Goal: Task Accomplishment & Management: Manage account settings

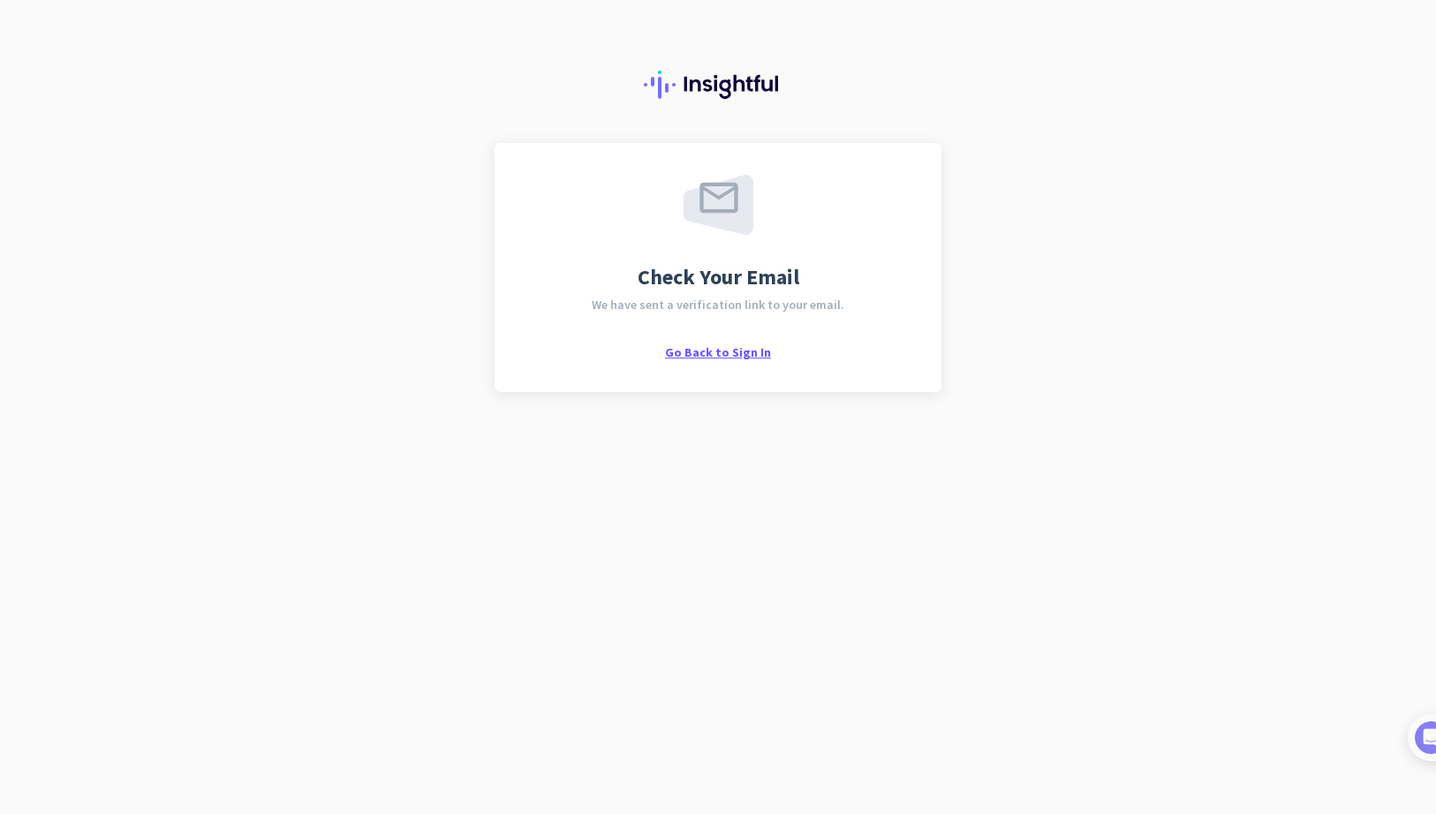
click at [738, 350] on span "Go Back to Sign In" at bounding box center [718, 352] width 106 height 16
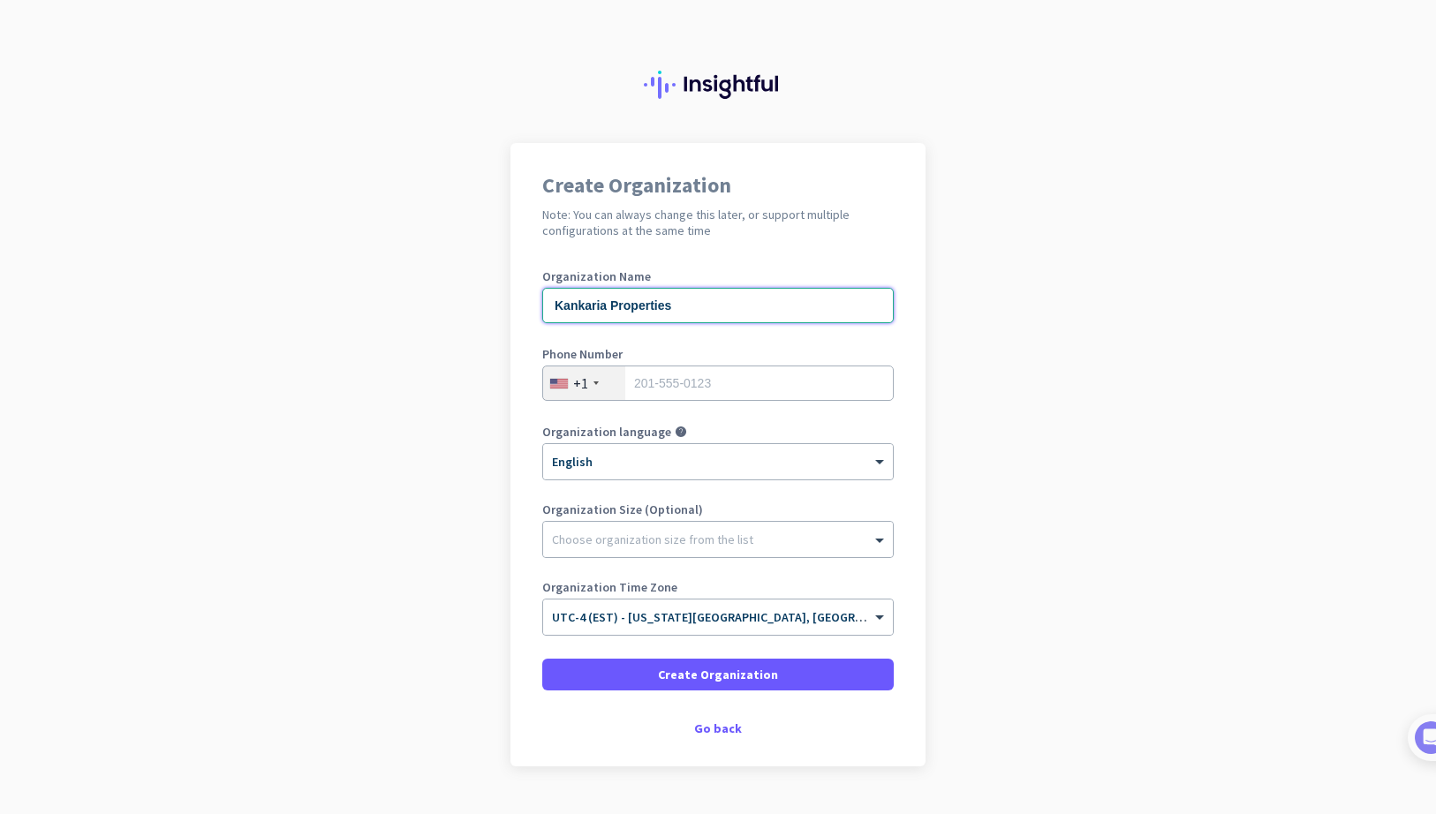
type input "Kankaria Properties"
click at [602, 382] on div "+1" at bounding box center [584, 383] width 82 height 34
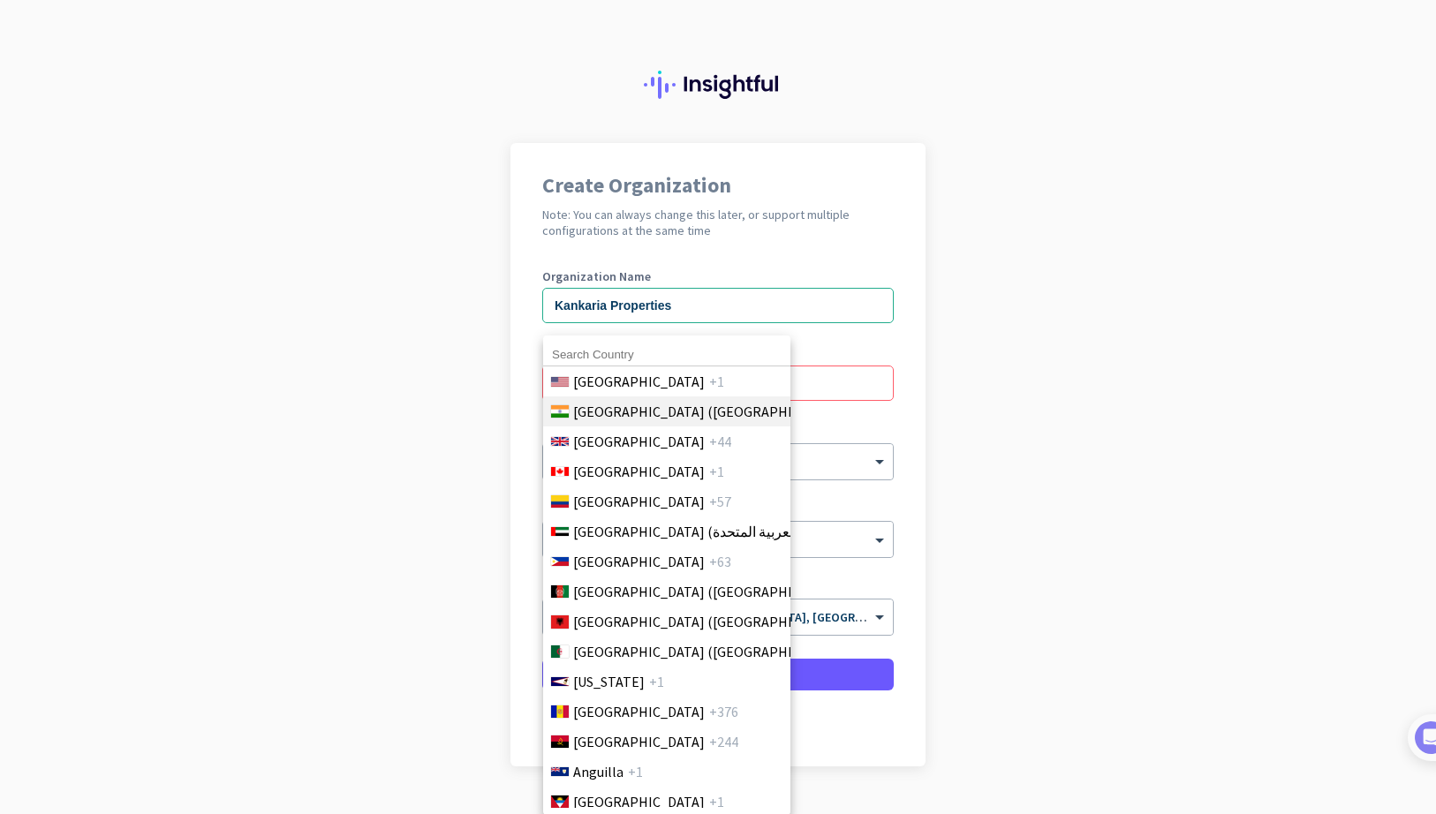
click at [598, 419] on span "India (भारत)" at bounding box center [710, 411] width 275 height 21
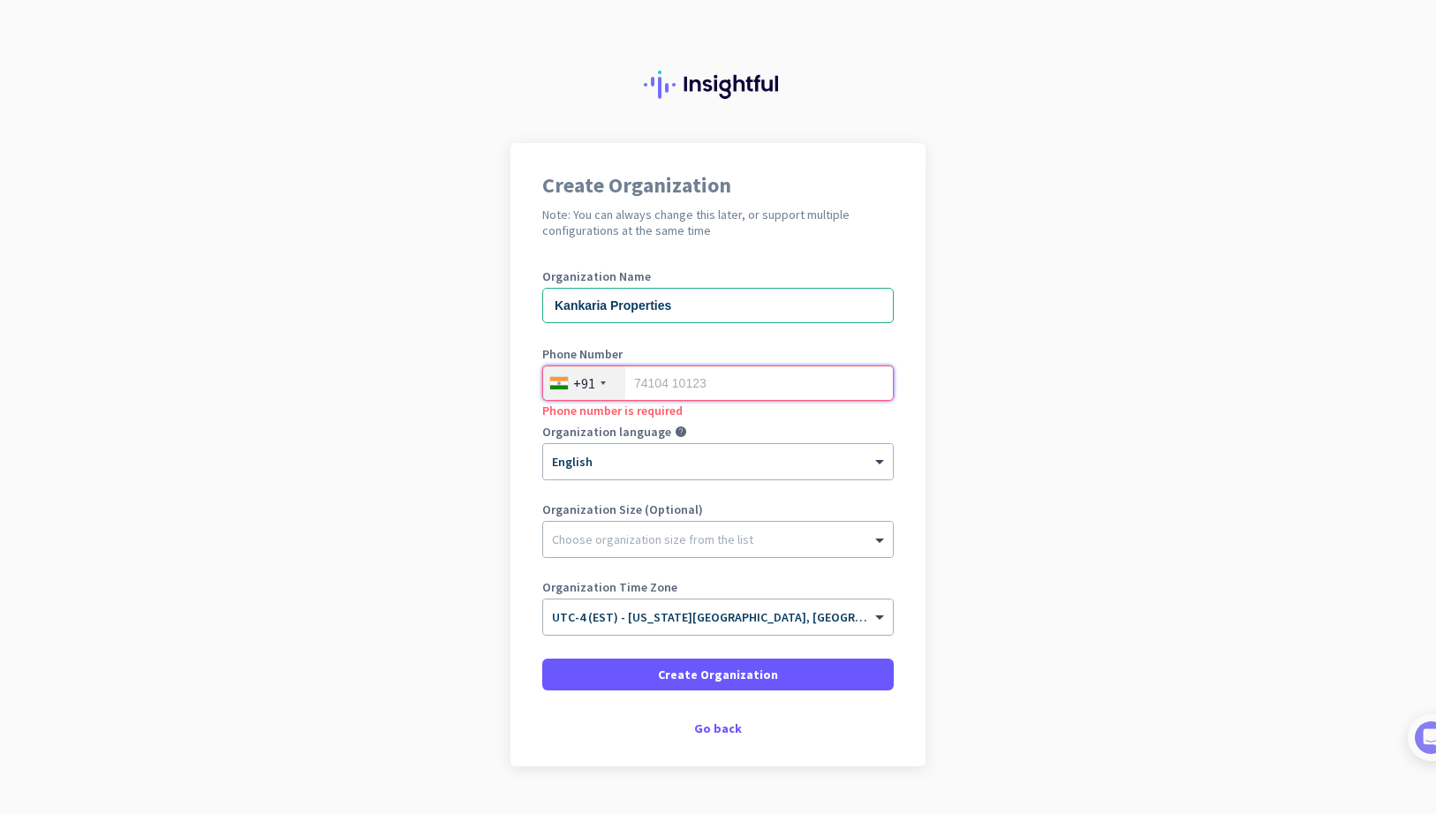
click at [718, 383] on input "tel" at bounding box center [717, 383] width 351 height 35
type input "8005794123"
click at [671, 543] on div at bounding box center [718, 535] width 350 height 18
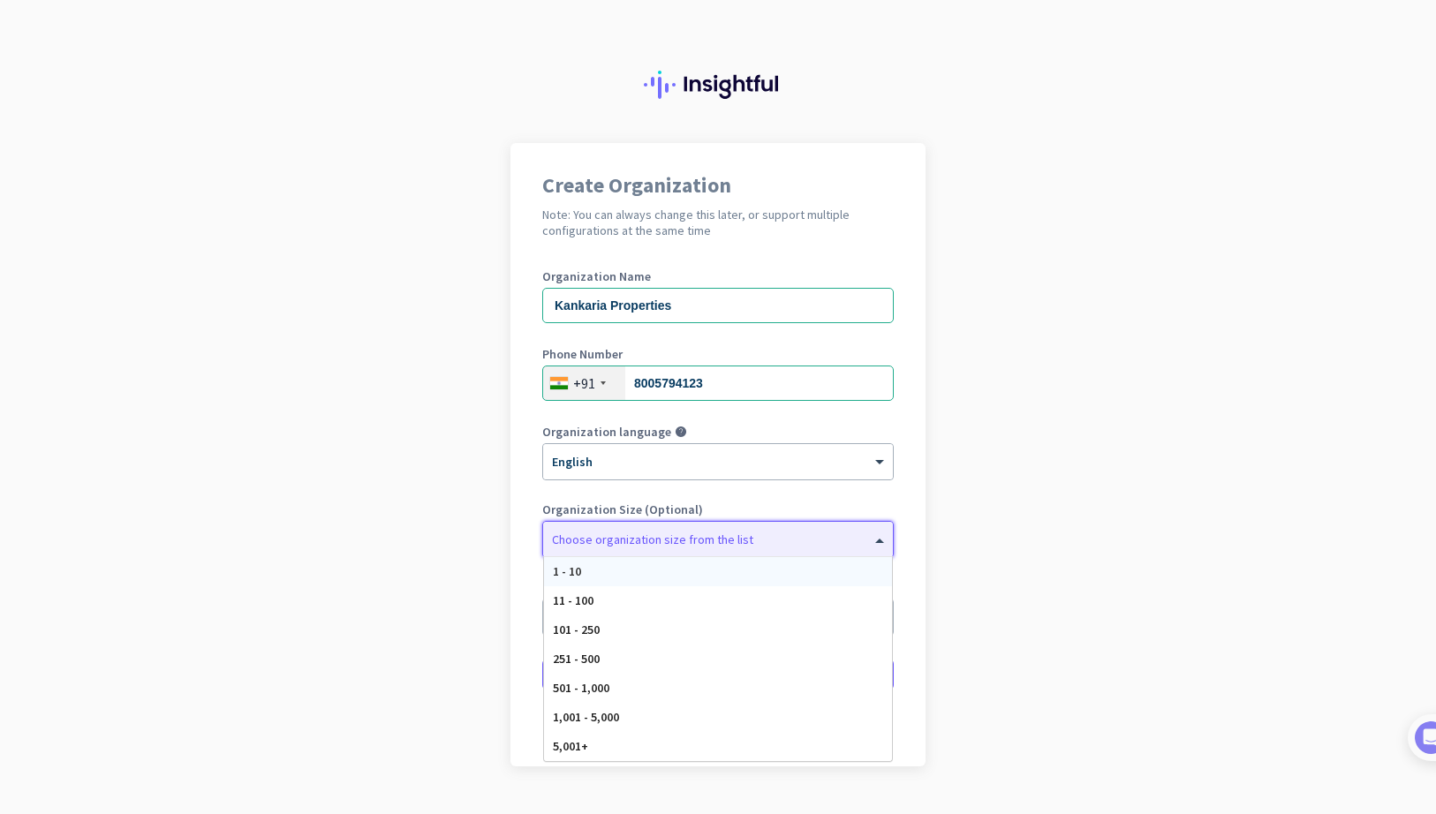
click at [648, 569] on div "1 - 10" at bounding box center [718, 571] width 348 height 29
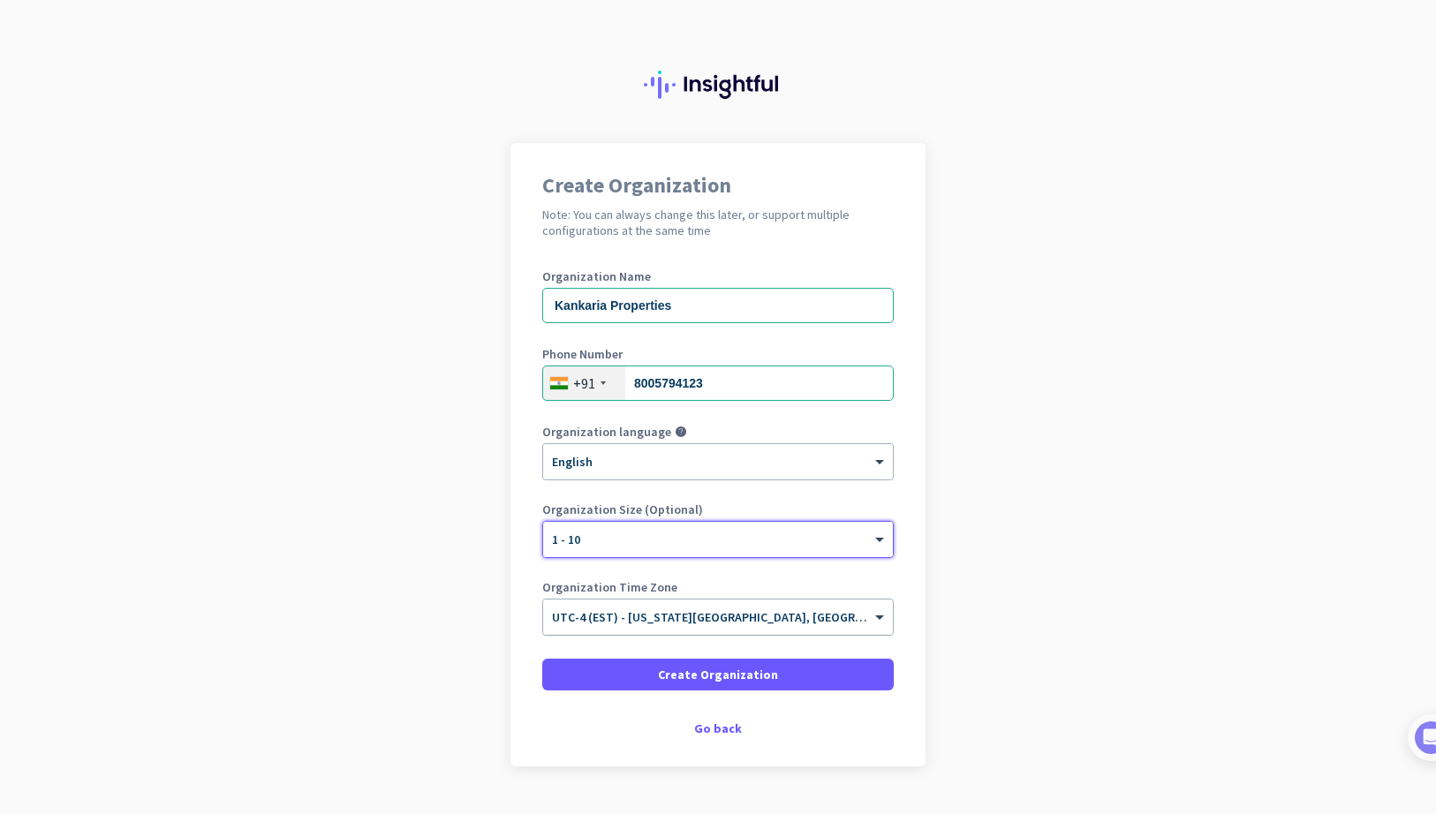
click at [682, 629] on div "× UTC-4 (EST) - New York City, Brooklyn, Queens, Philadelphia" at bounding box center [718, 617] width 350 height 35
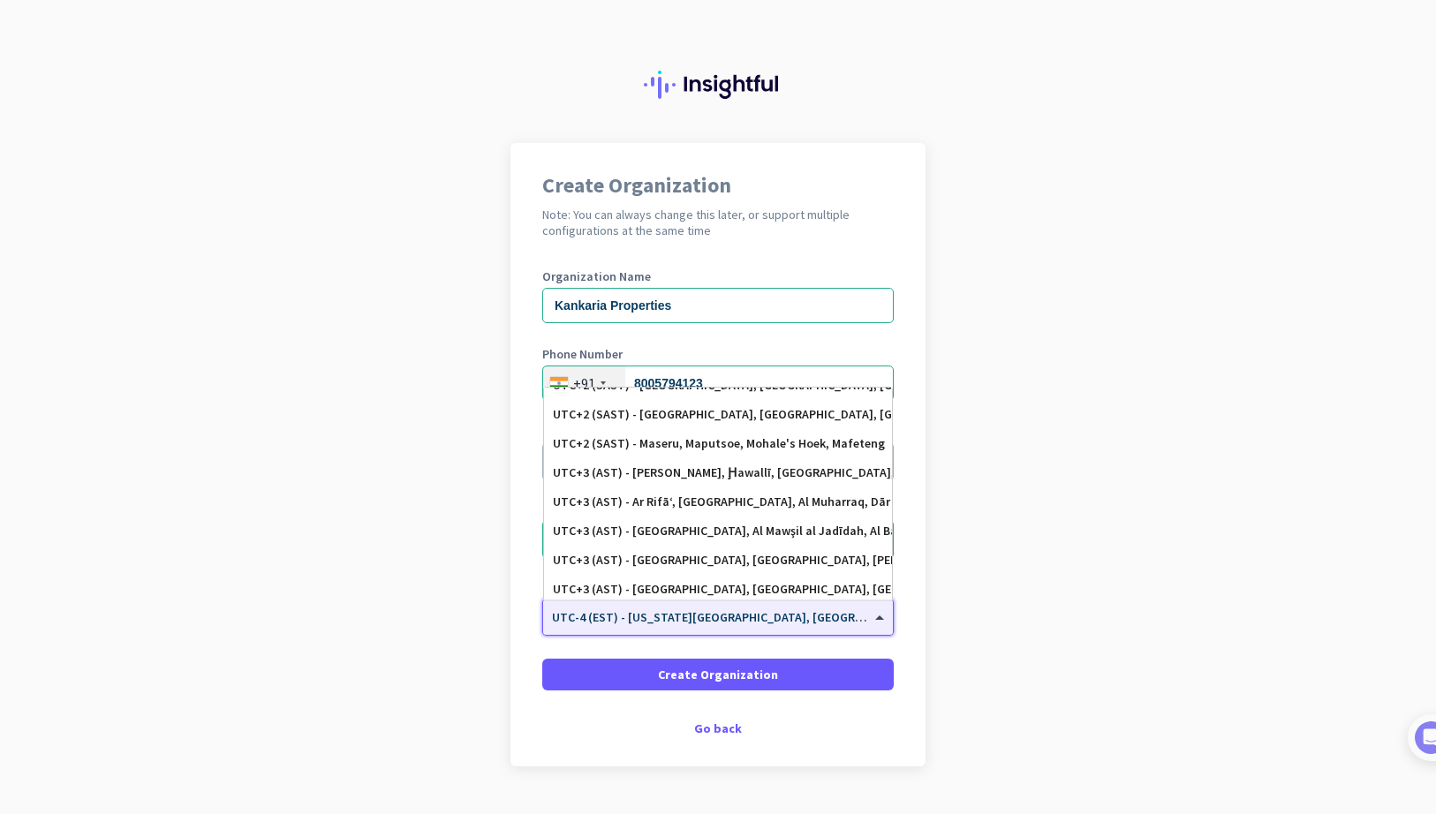
scroll to position [5280, 0]
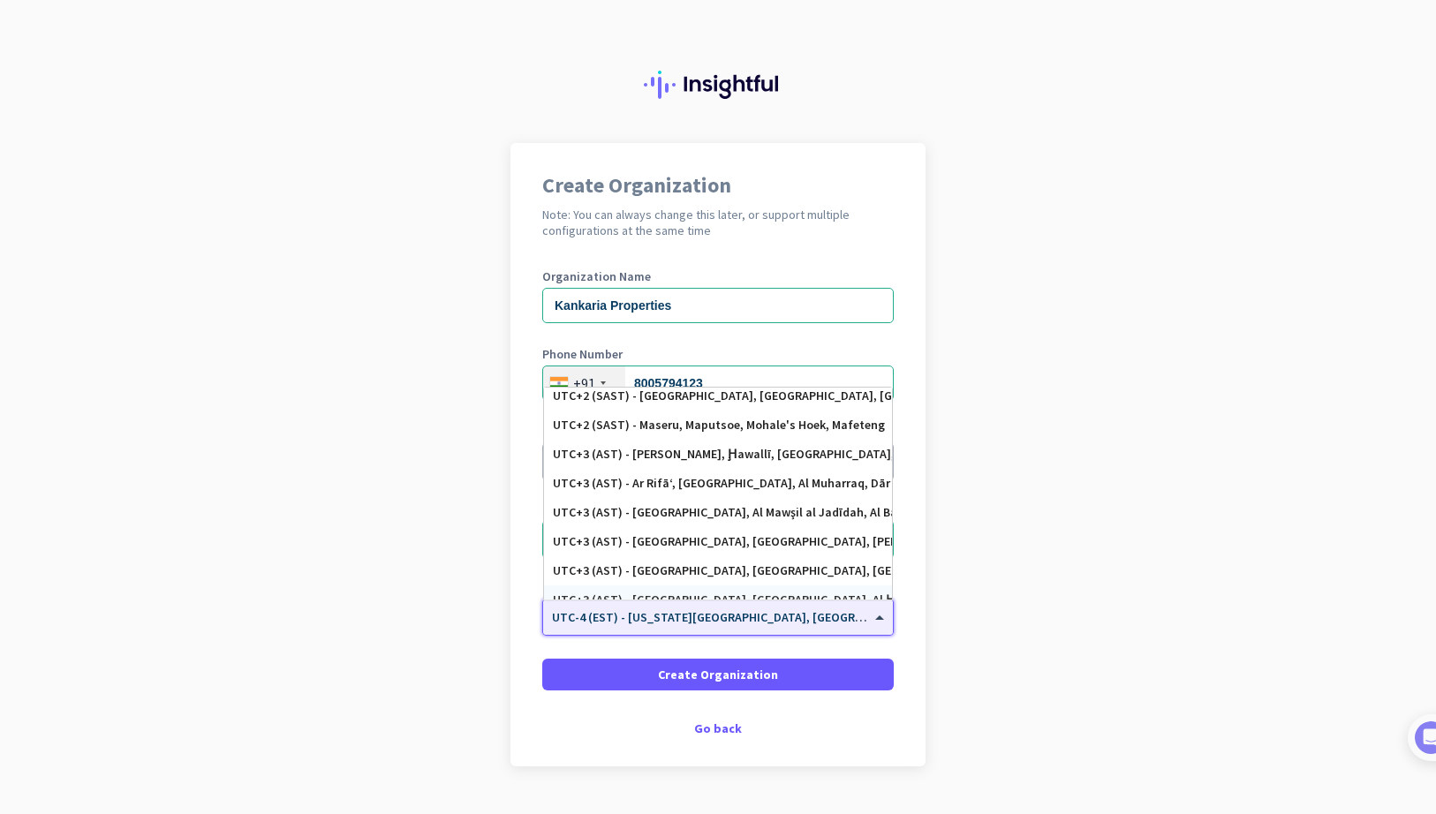
click at [662, 623] on span "UTC-4 (EST) - [US_STATE][GEOGRAPHIC_DATA], [GEOGRAPHIC_DATA], [GEOGRAPHIC_DATA]…" at bounding box center [859, 617] width 615 height 16
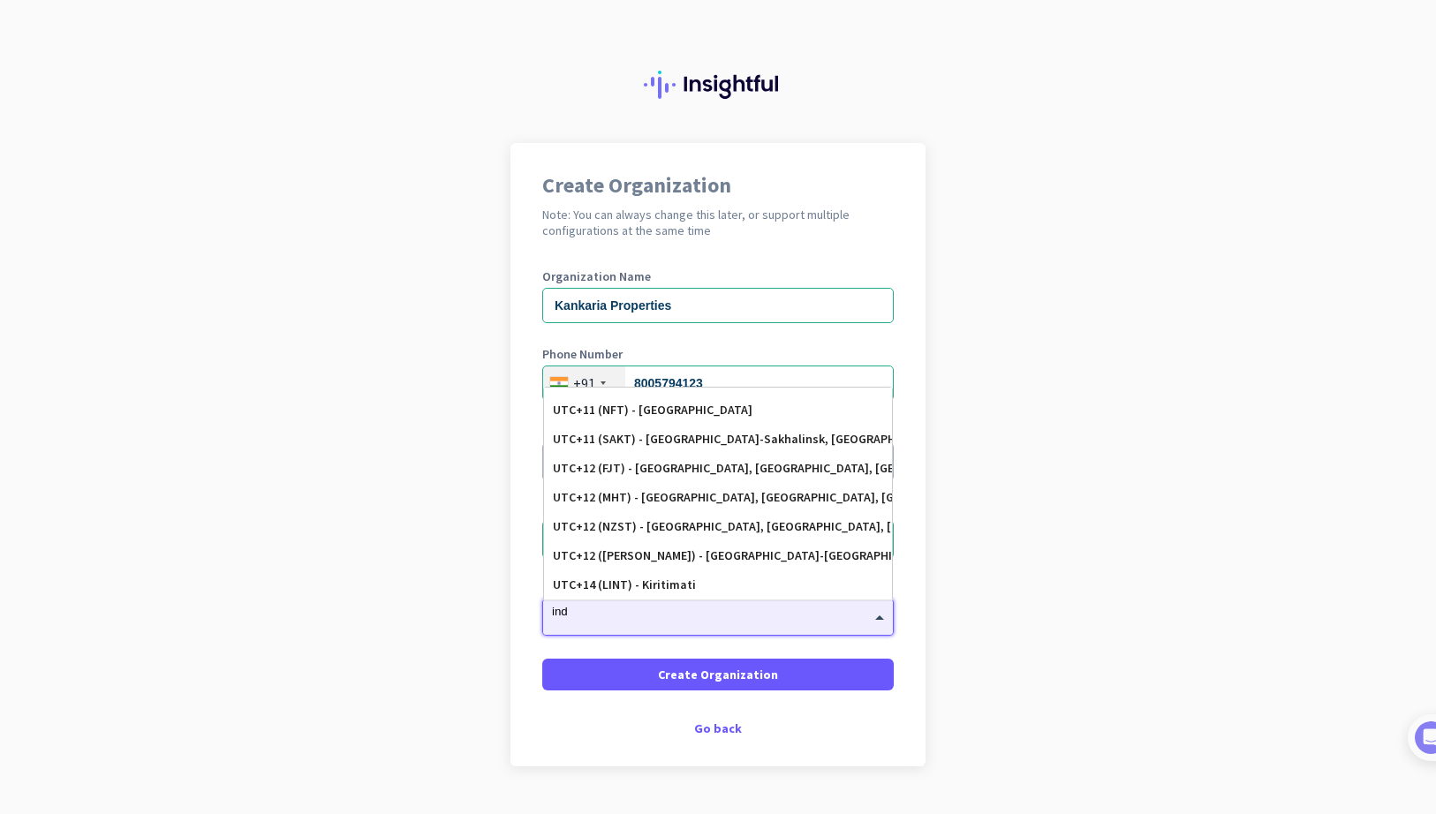
scroll to position [0, 0]
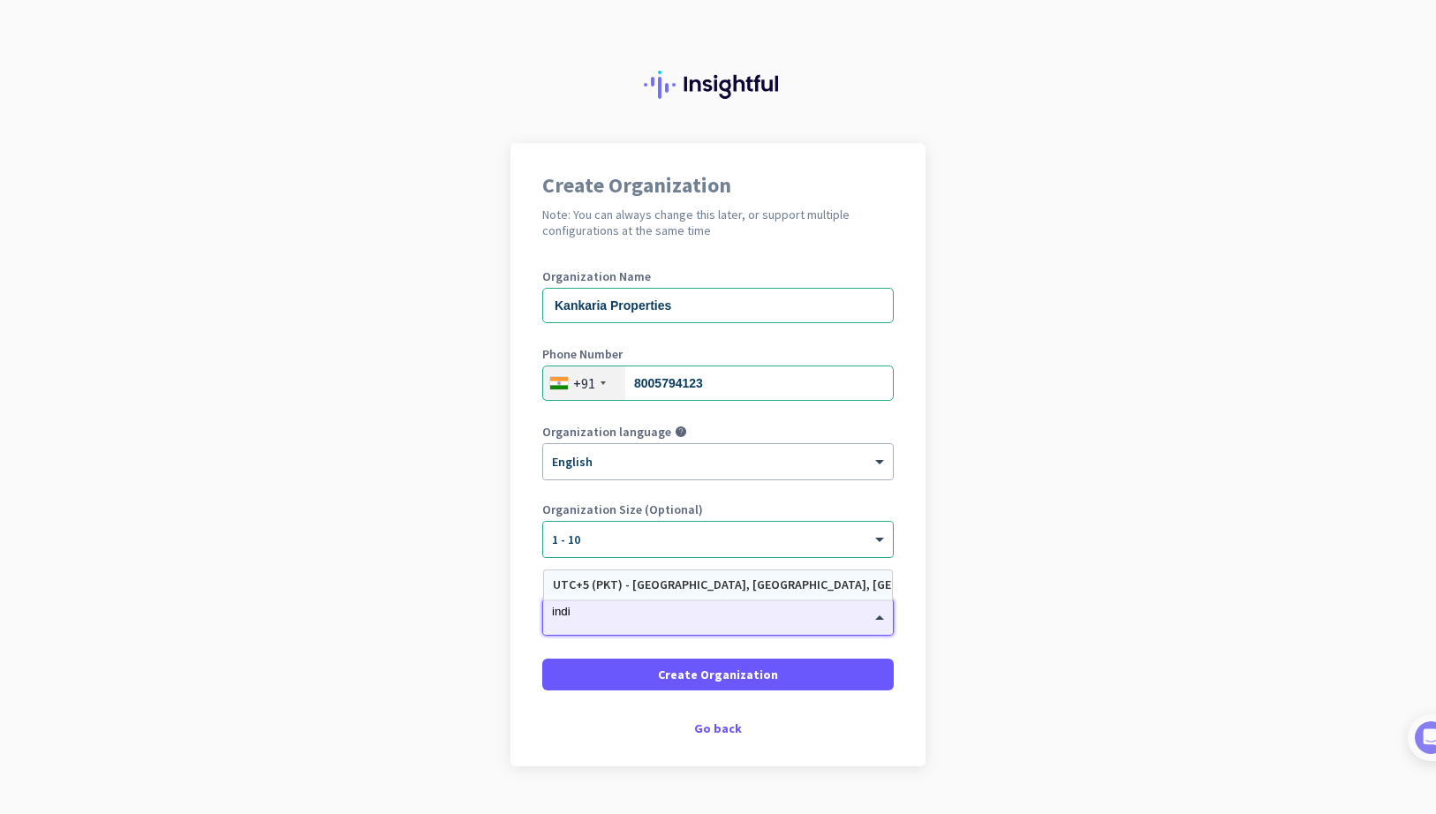
click at [676, 615] on input "indi" at bounding box center [700, 611] width 297 height 13
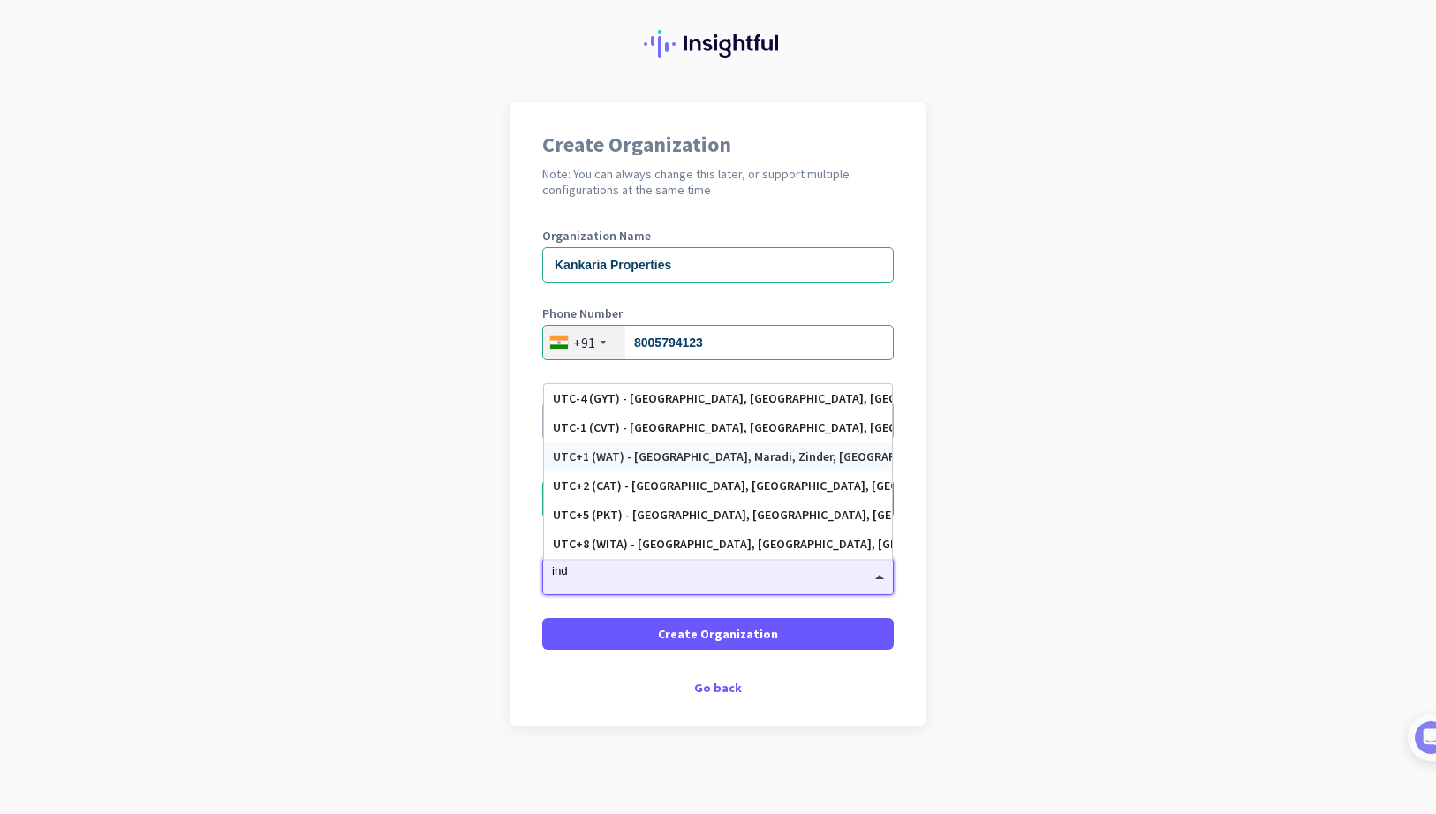
scroll to position [41, 0]
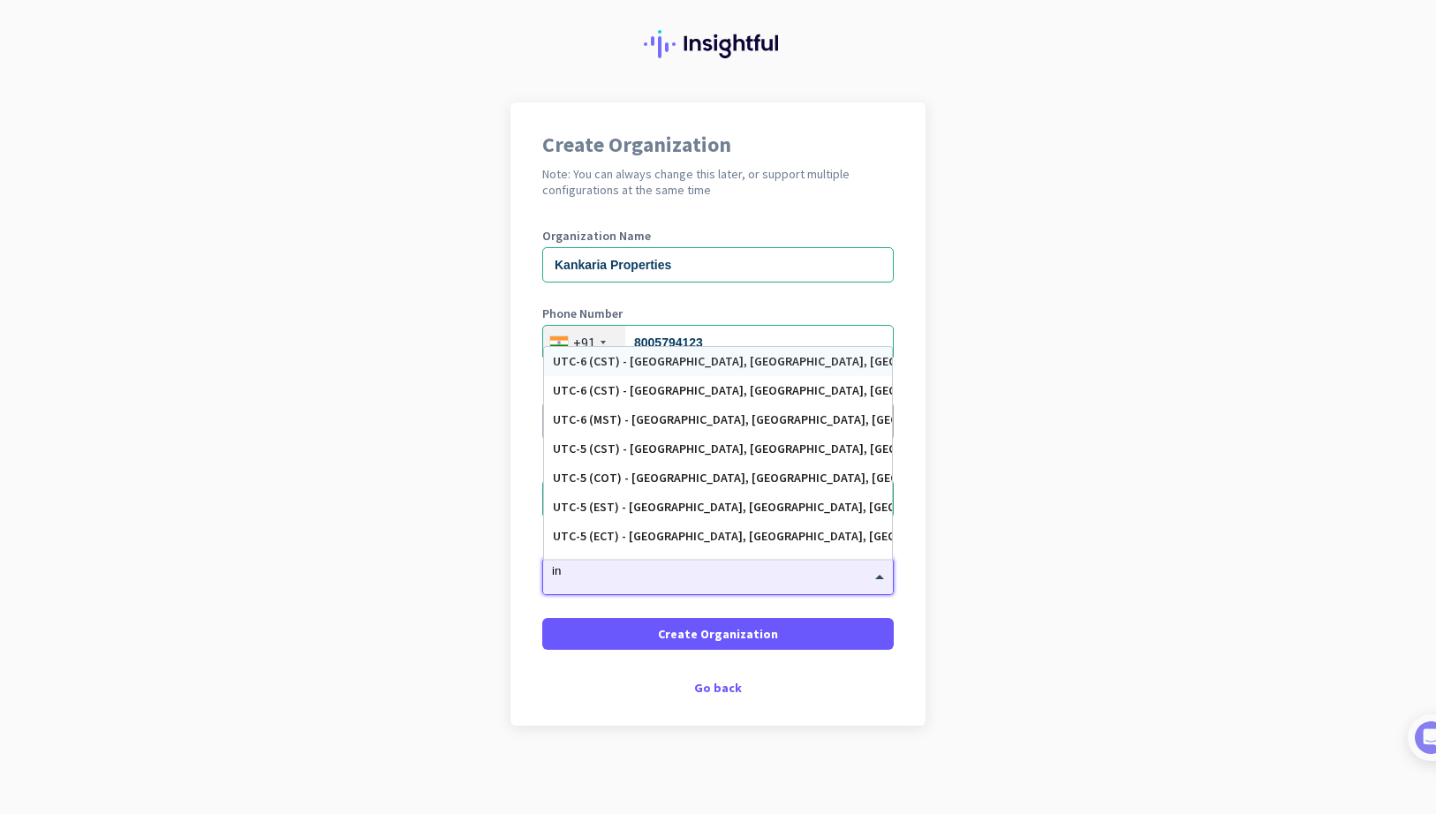
type input "i"
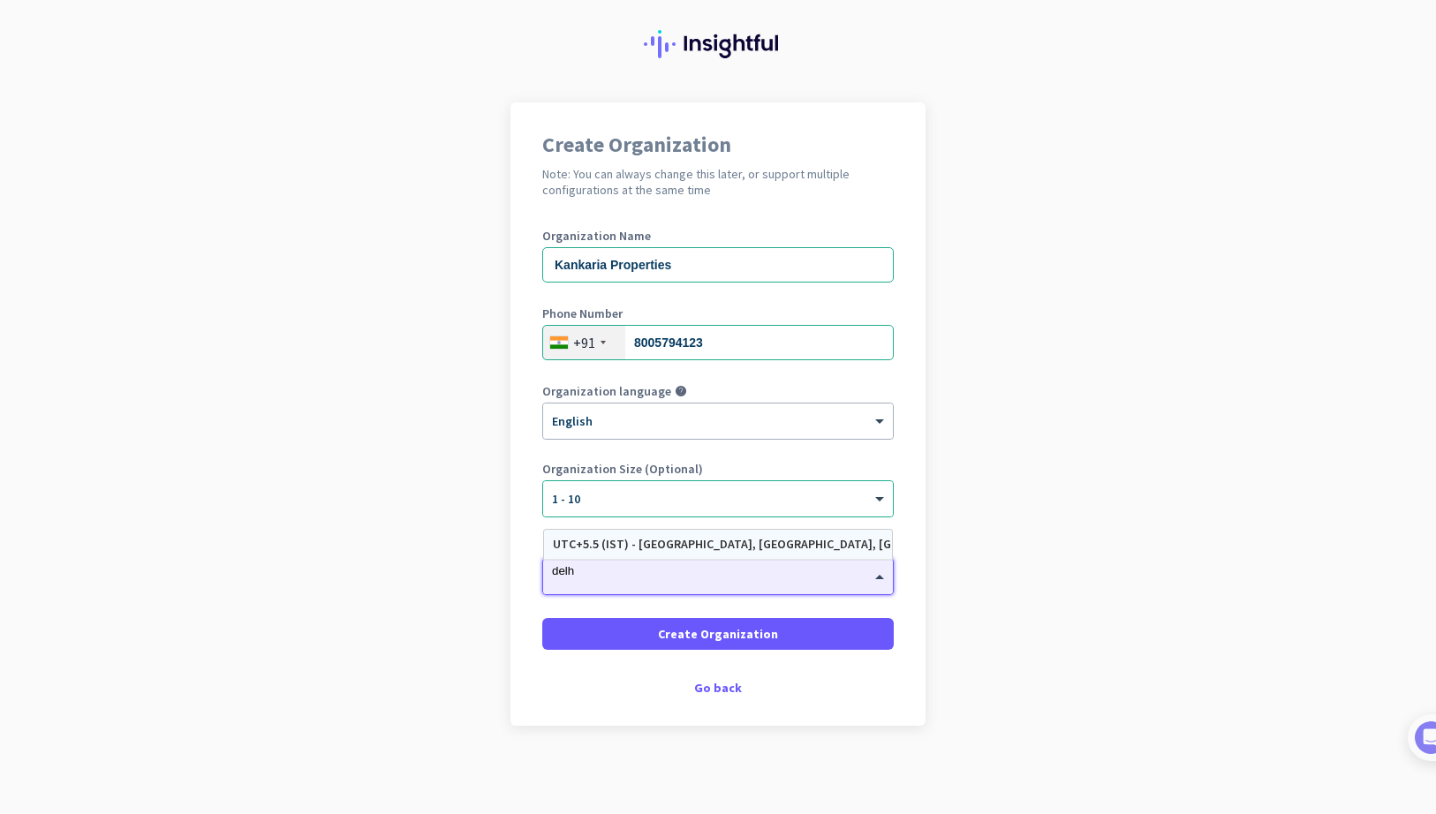
type input "delhi"
click at [662, 538] on div "UTC+5.5 (IST) - Mumbai, Delhi, Bengaluru, Hyderābād" at bounding box center [718, 544] width 330 height 15
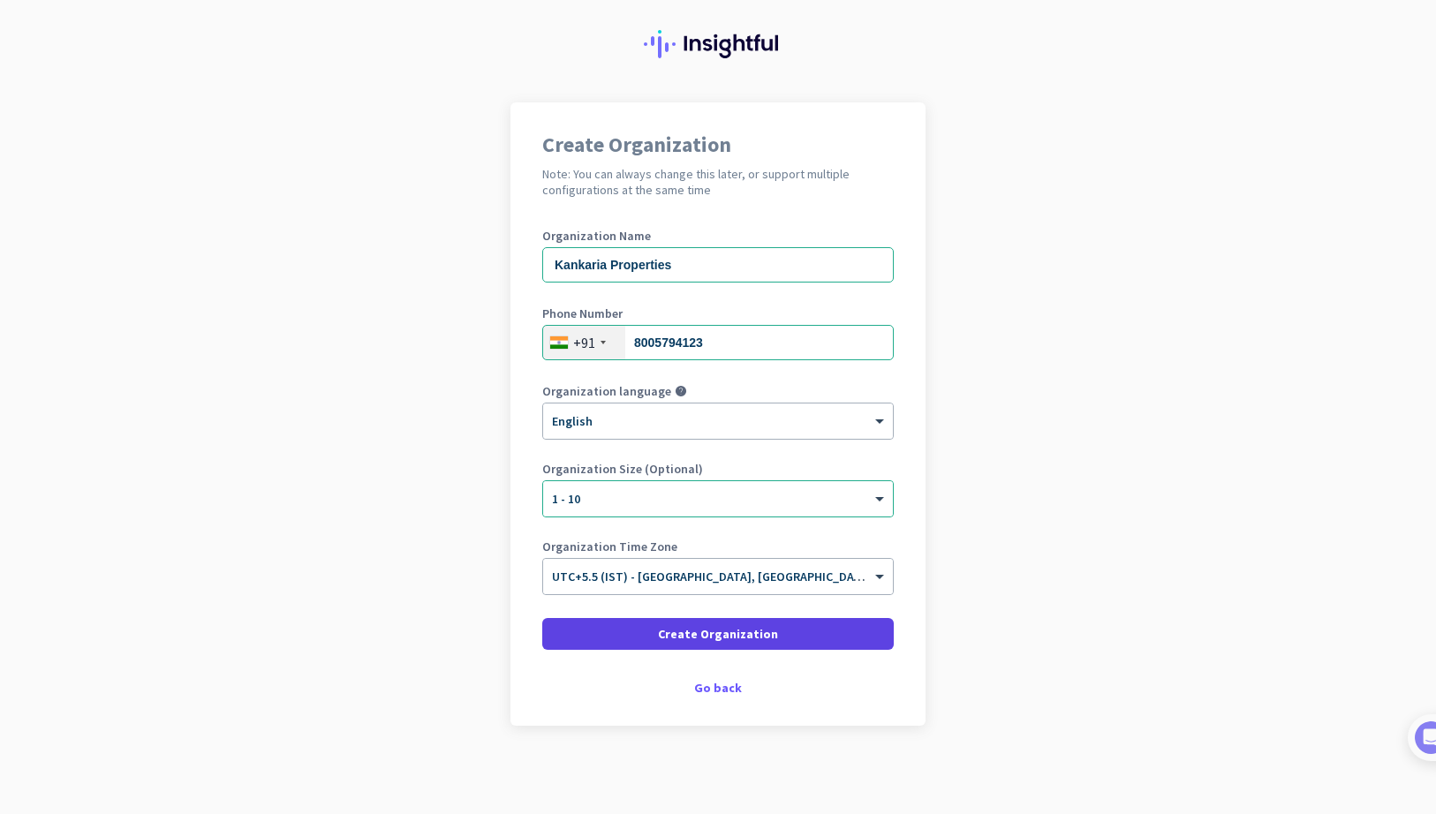
click at [666, 637] on span "Create Organization" at bounding box center [718, 634] width 120 height 18
click at [704, 636] on span "Create Organization" at bounding box center [718, 634] width 120 height 18
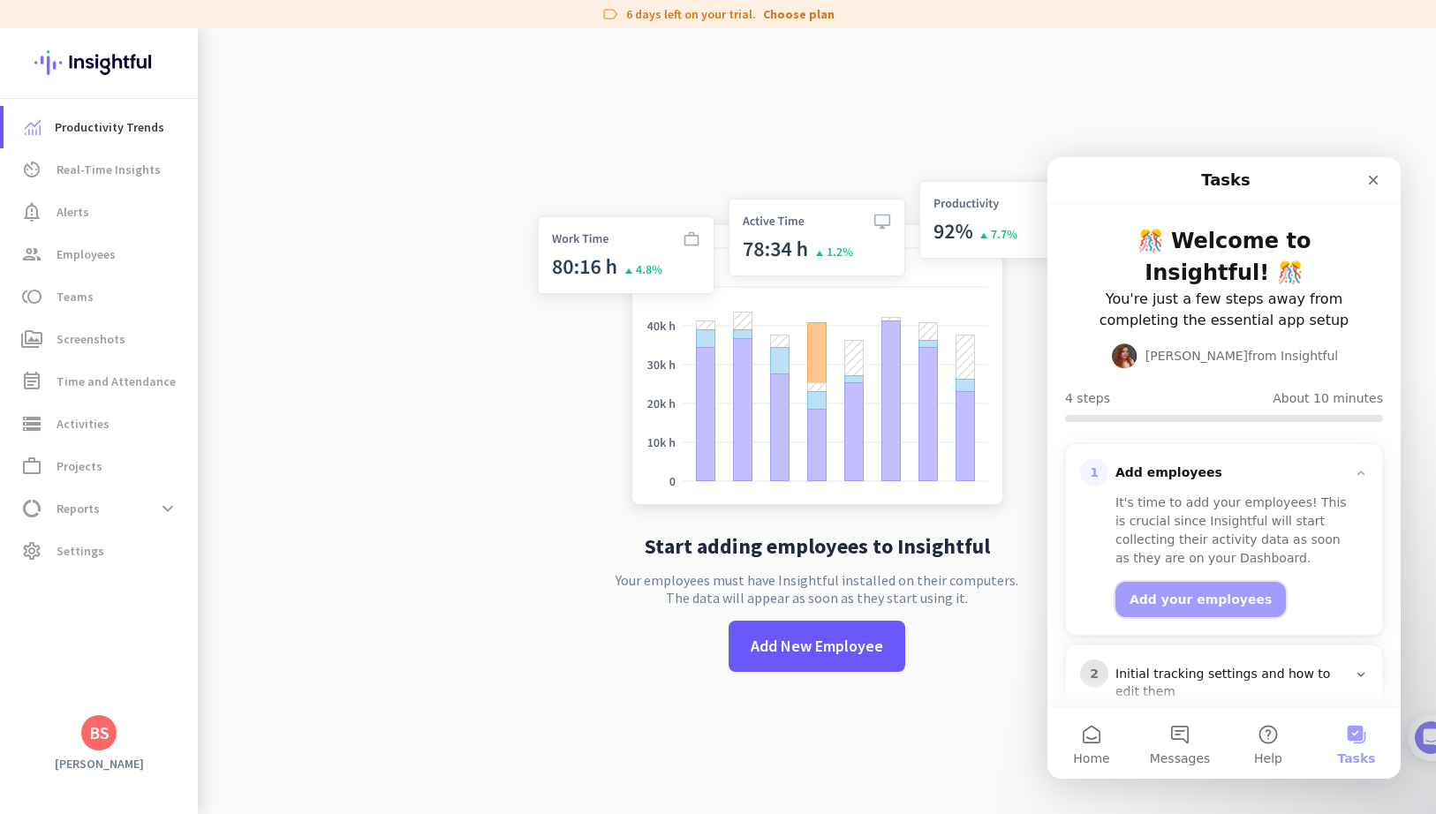
click at [1165, 582] on button "Add your employees" at bounding box center [1200, 599] width 170 height 35
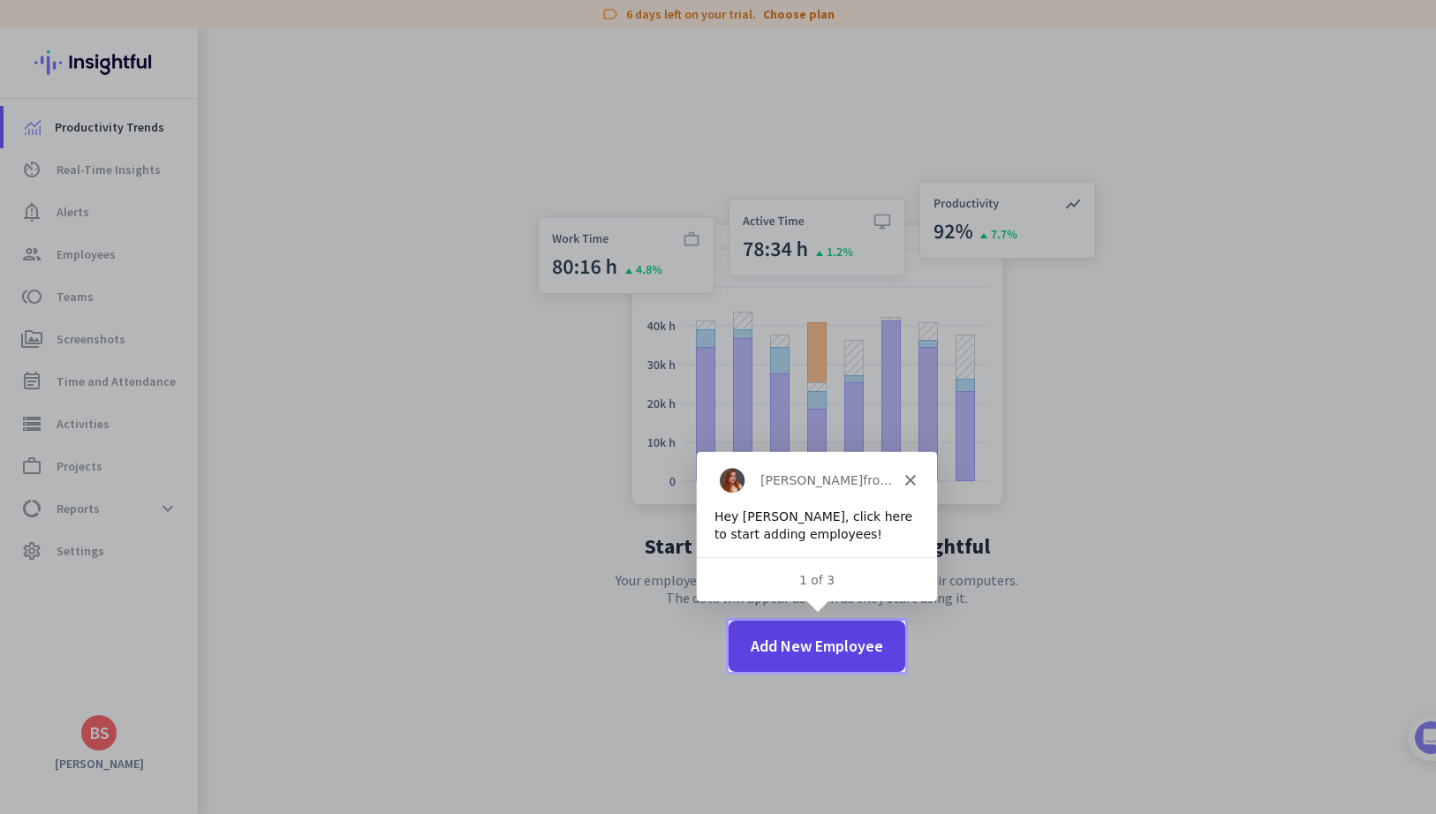
click at [830, 640] on span "Add New Employee" at bounding box center [817, 646] width 132 height 23
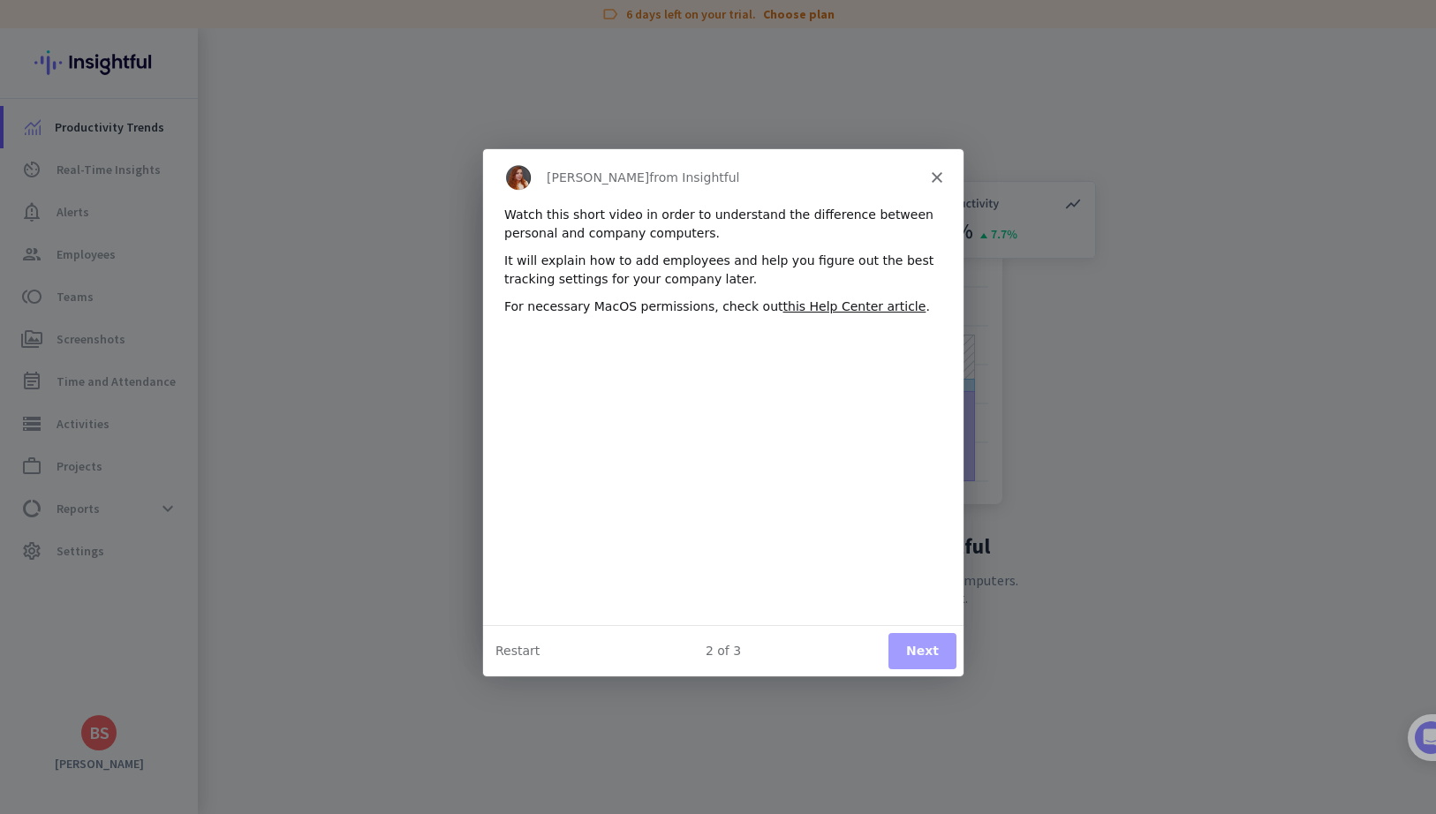
click at [920, 651] on button "Next" at bounding box center [921, 649] width 68 height 36
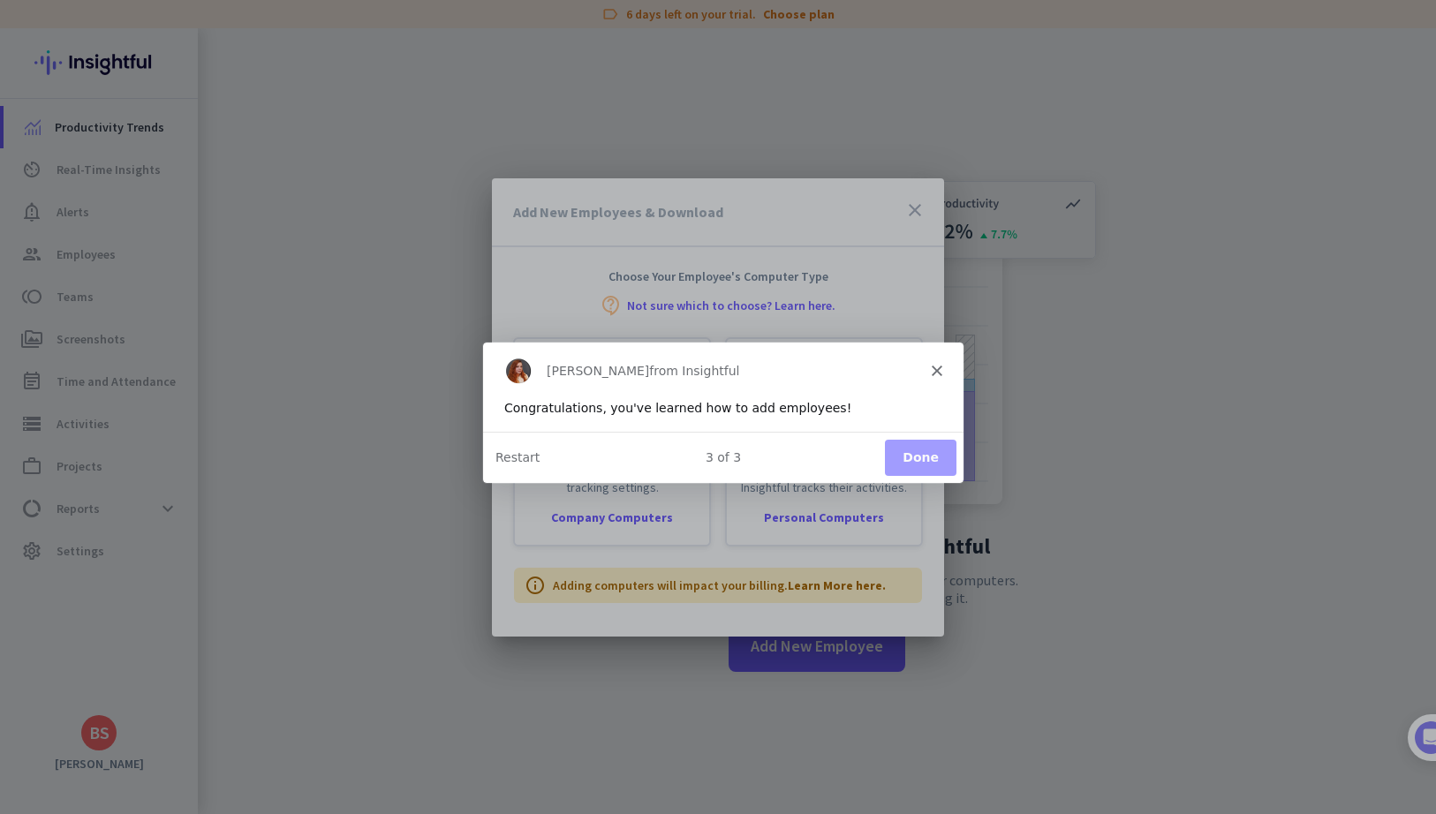
click at [914, 454] on button "Done" at bounding box center [920, 456] width 72 height 36
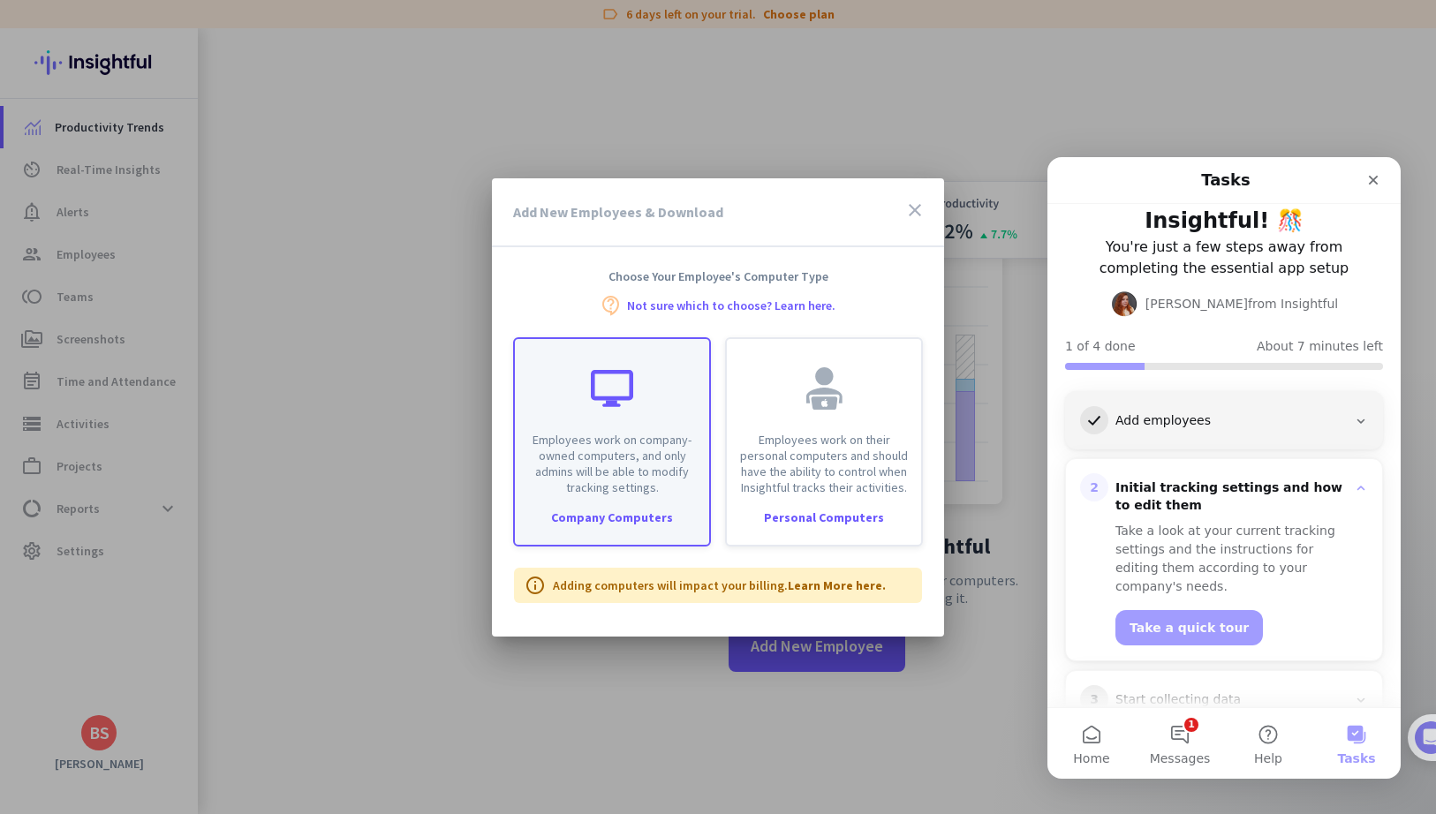
scroll to position [135, 0]
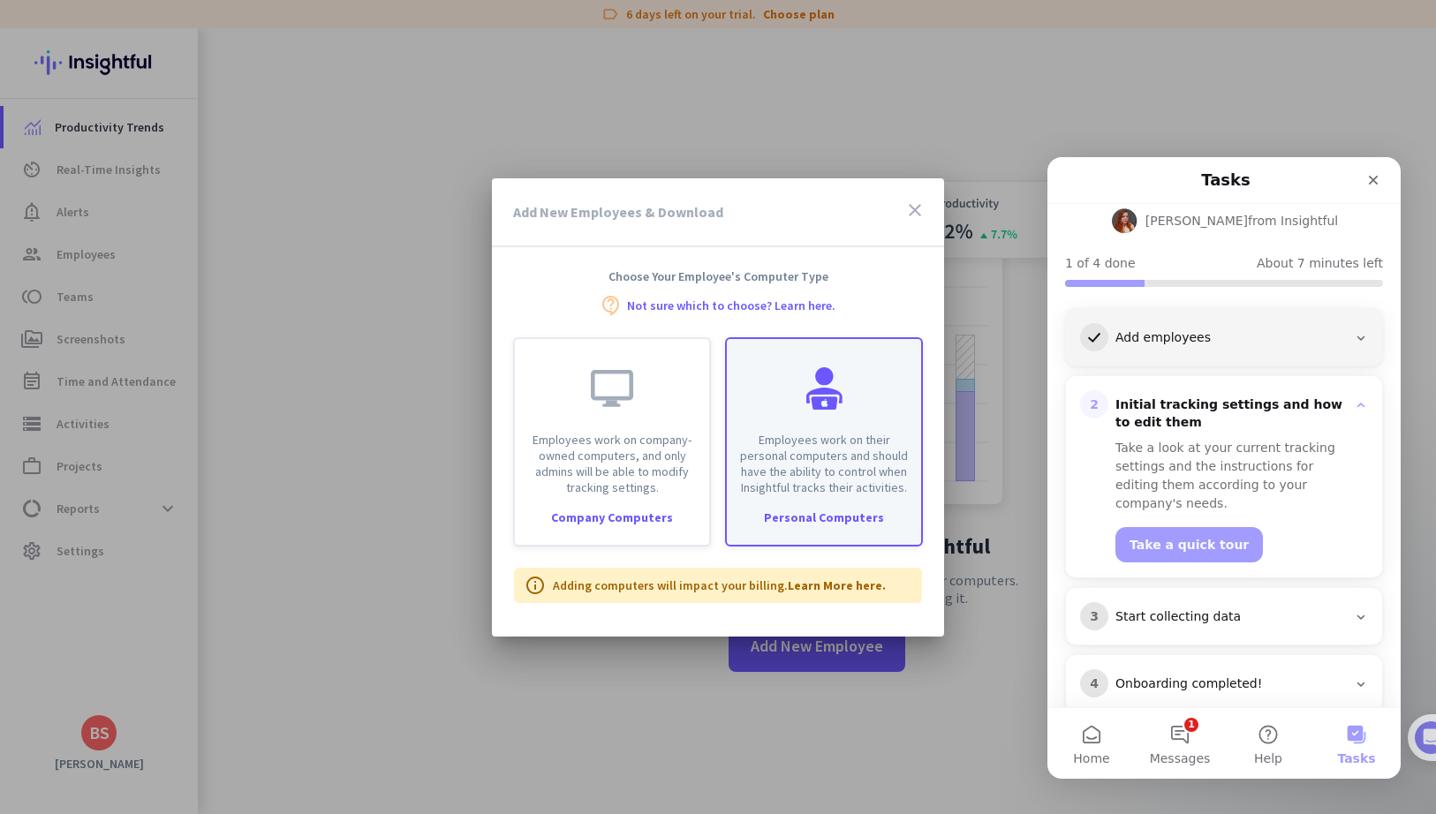
click at [849, 433] on p "Employees work on their personal computers and should have the ability to contr…" at bounding box center [823, 464] width 173 height 64
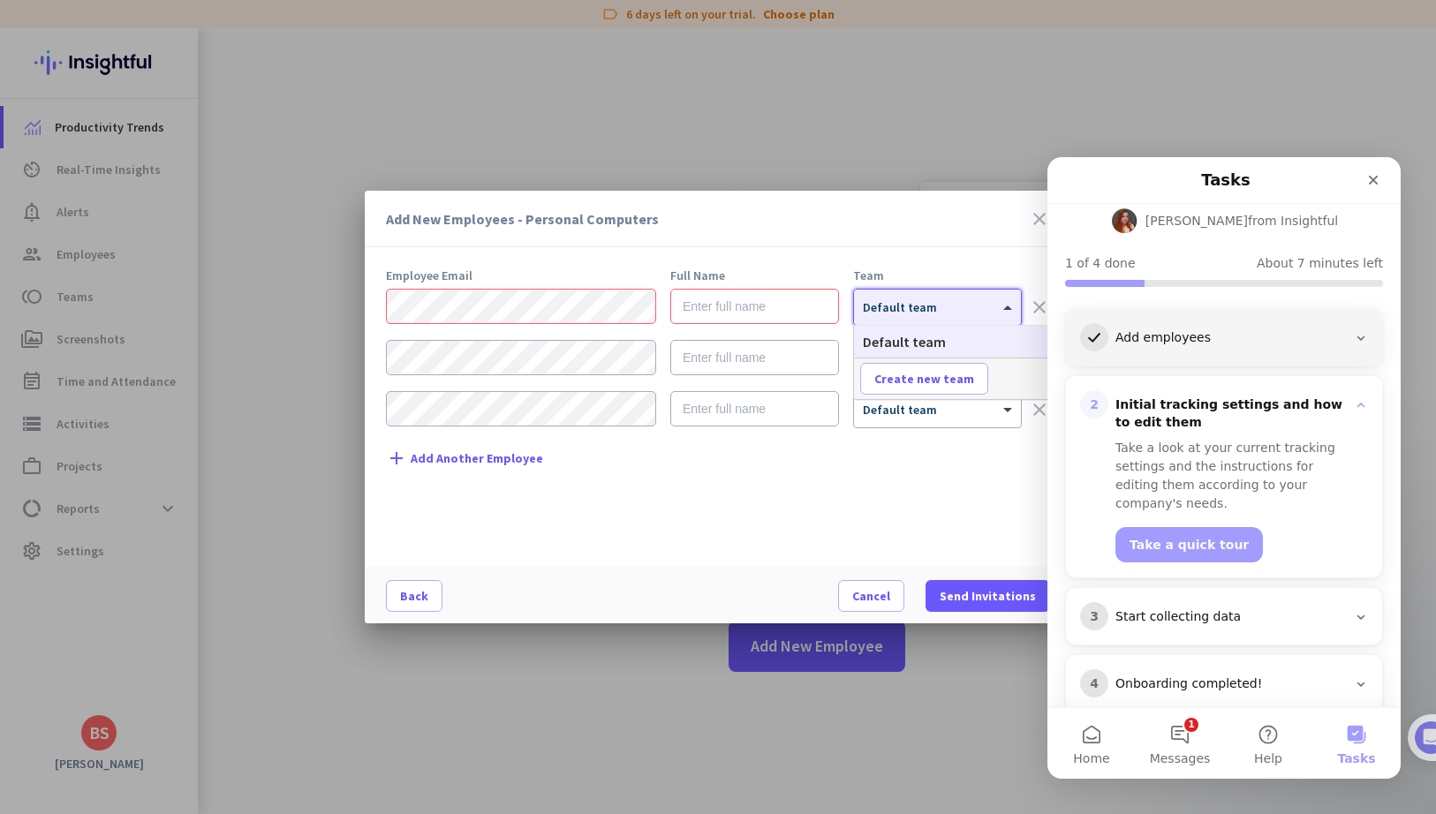
click at [887, 304] on div at bounding box center [937, 301] width 167 height 15
click at [904, 303] on div at bounding box center [937, 301] width 167 height 15
click at [1031, 222] on icon "close" at bounding box center [1039, 218] width 21 height 21
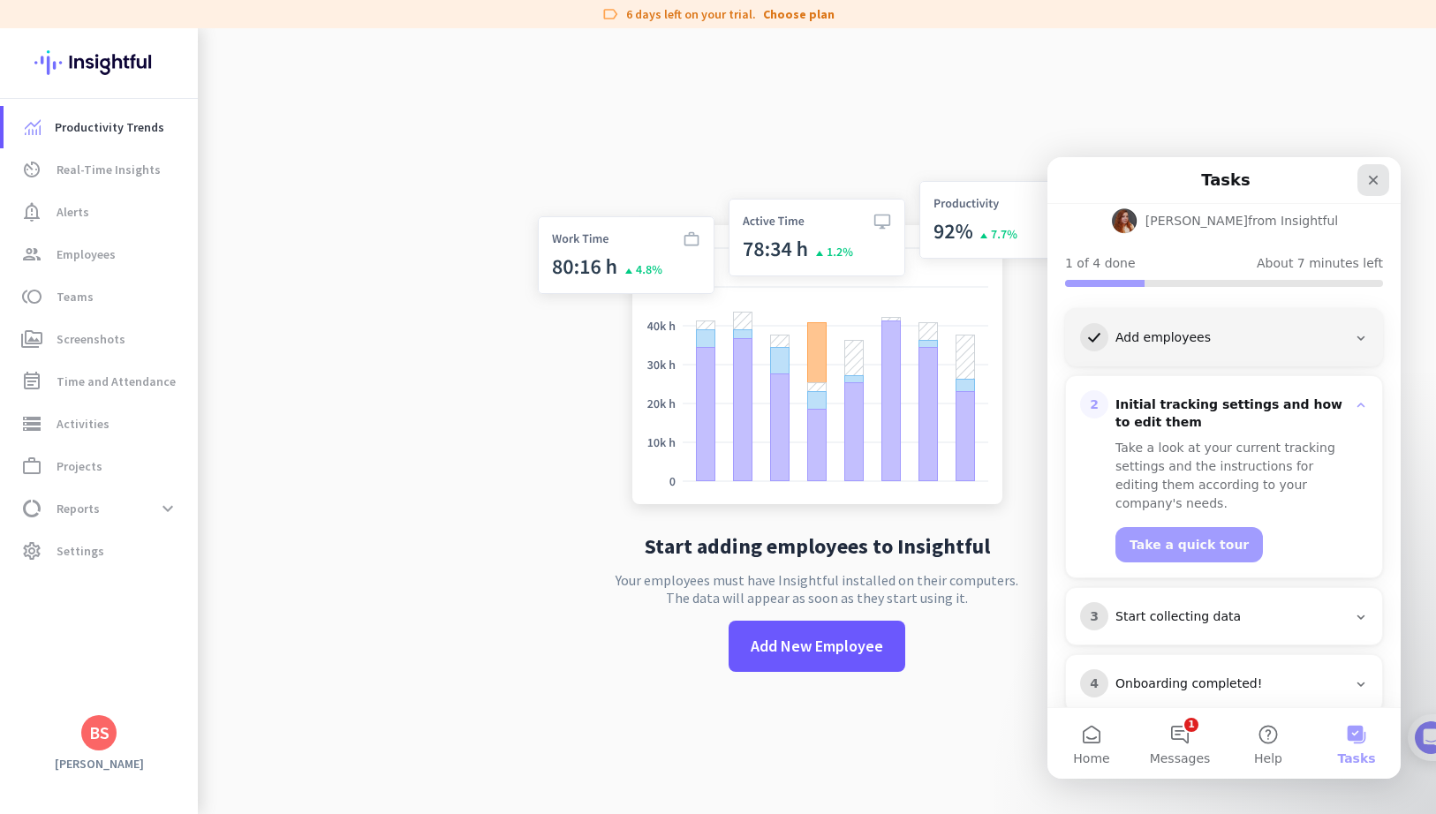
click at [1365, 183] on div "Close" at bounding box center [1373, 180] width 32 height 32
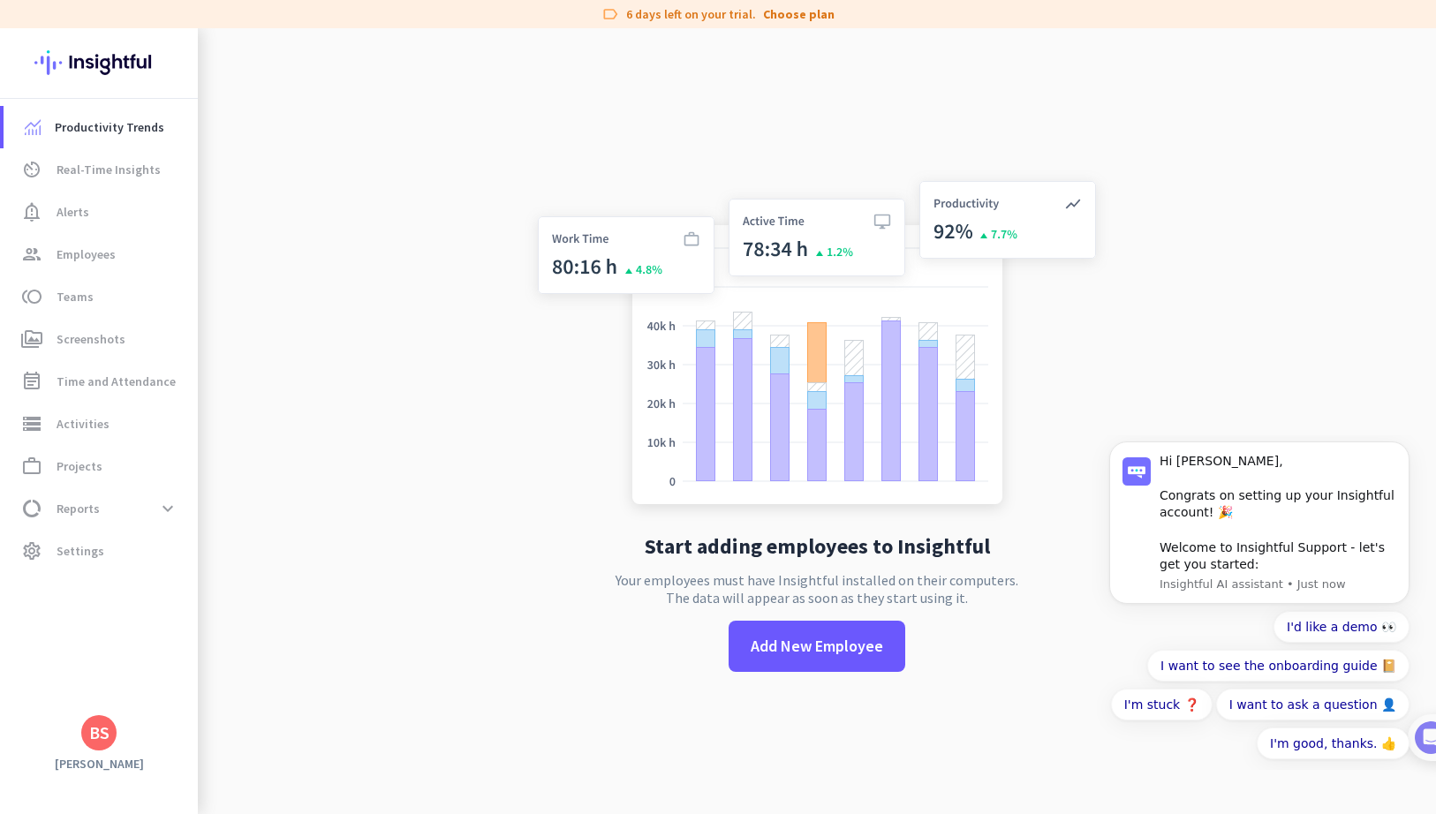
scroll to position [0, 0]
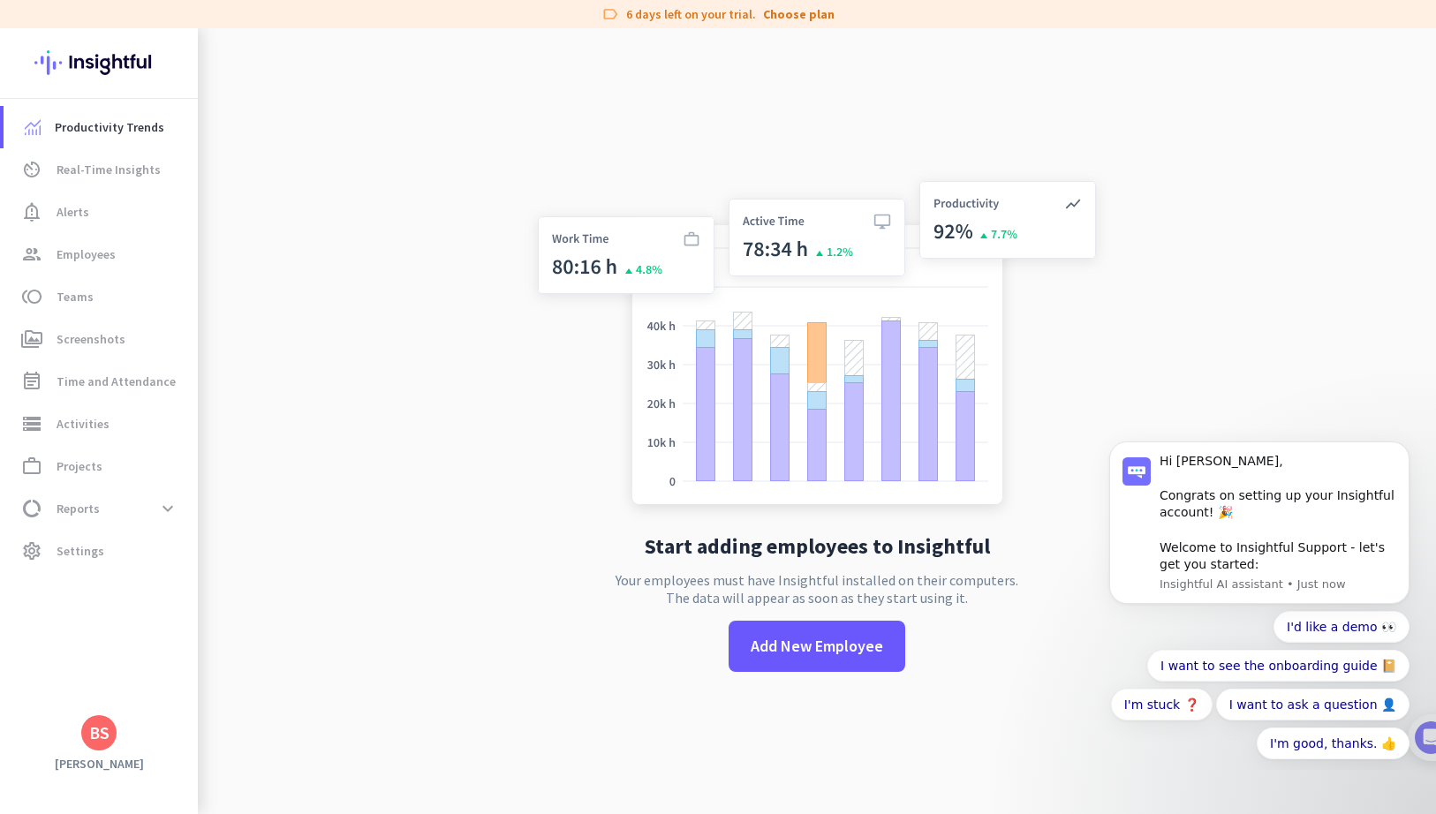
click at [837, 357] on img at bounding box center [816, 345] width 585 height 351
click at [110, 172] on span "Real-Time Insights" at bounding box center [109, 169] width 104 height 21
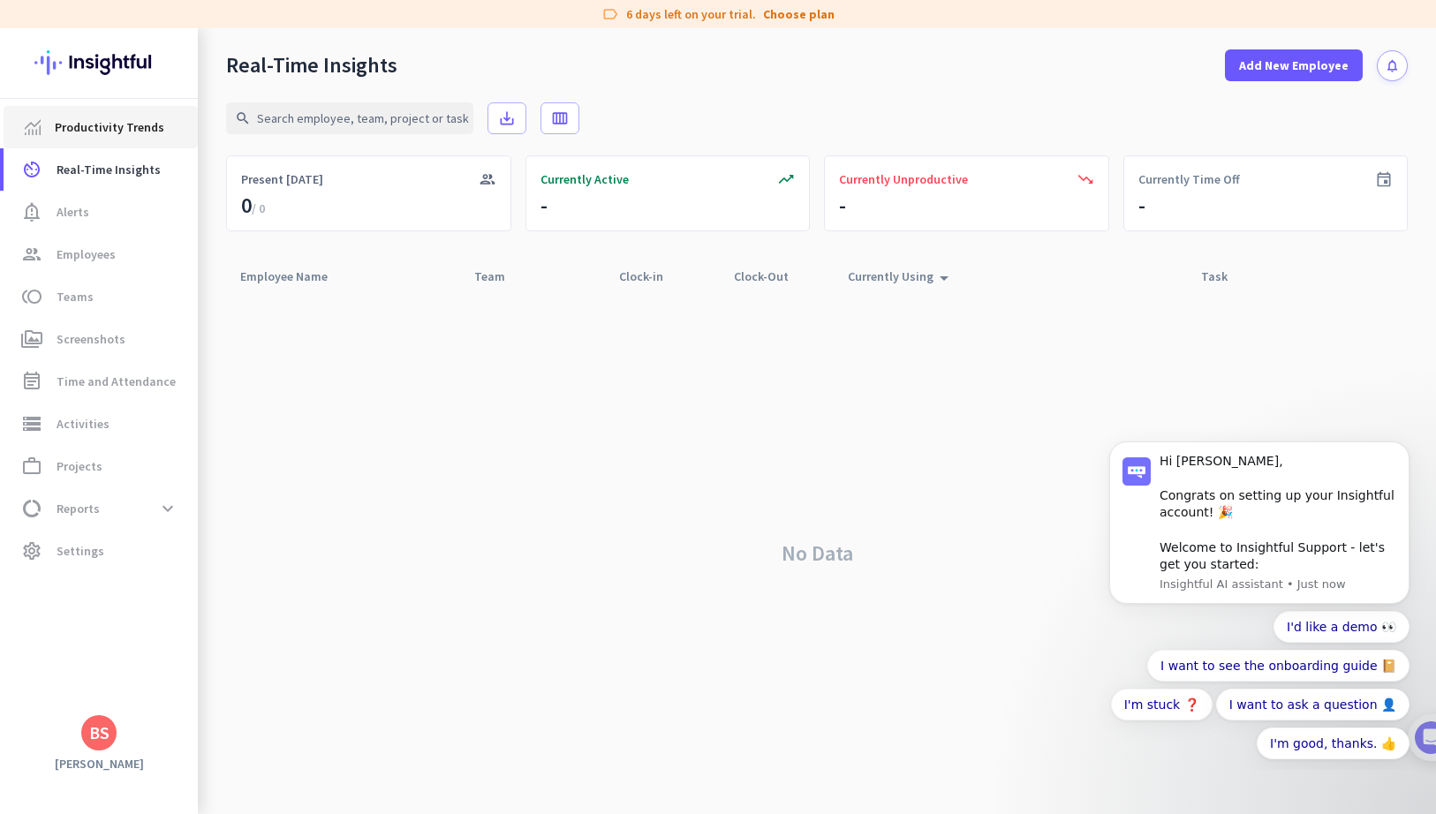
click at [94, 127] on span "Productivity Trends" at bounding box center [109, 127] width 109 height 21
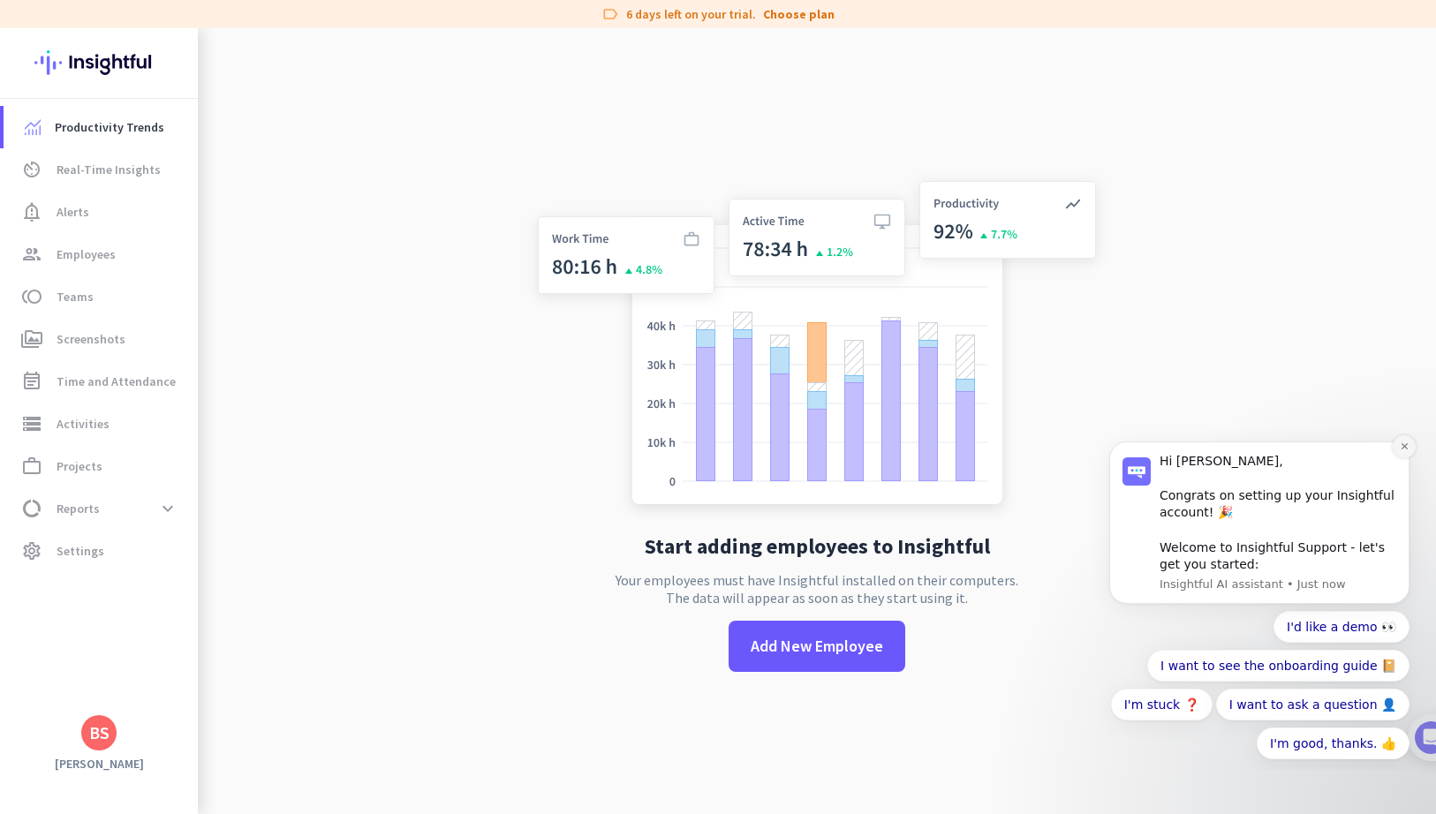
click at [1402, 451] on icon "Dismiss notification" at bounding box center [1404, 446] width 10 height 10
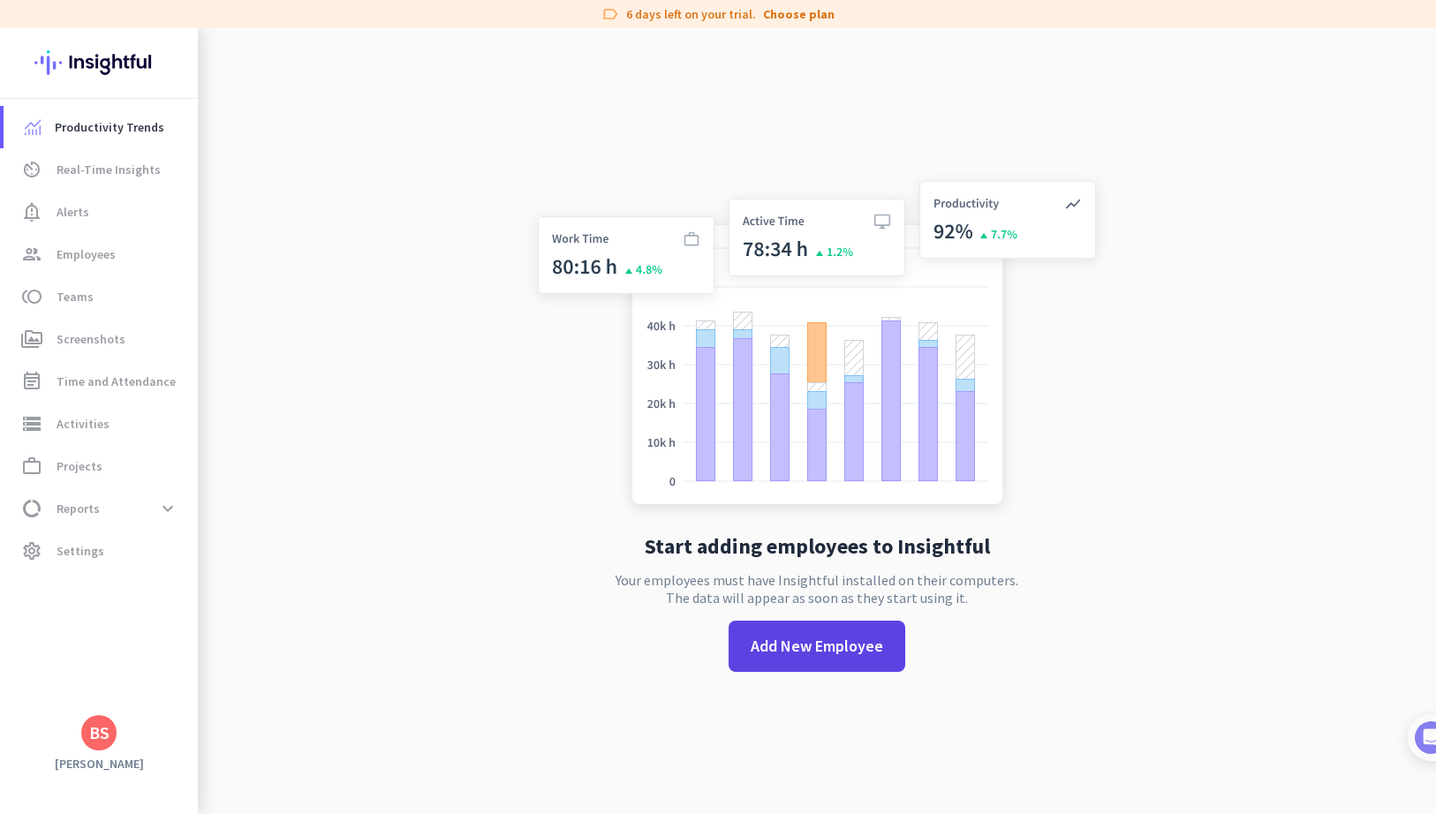
click at [769, 655] on span "Add New Employee" at bounding box center [817, 646] width 132 height 23
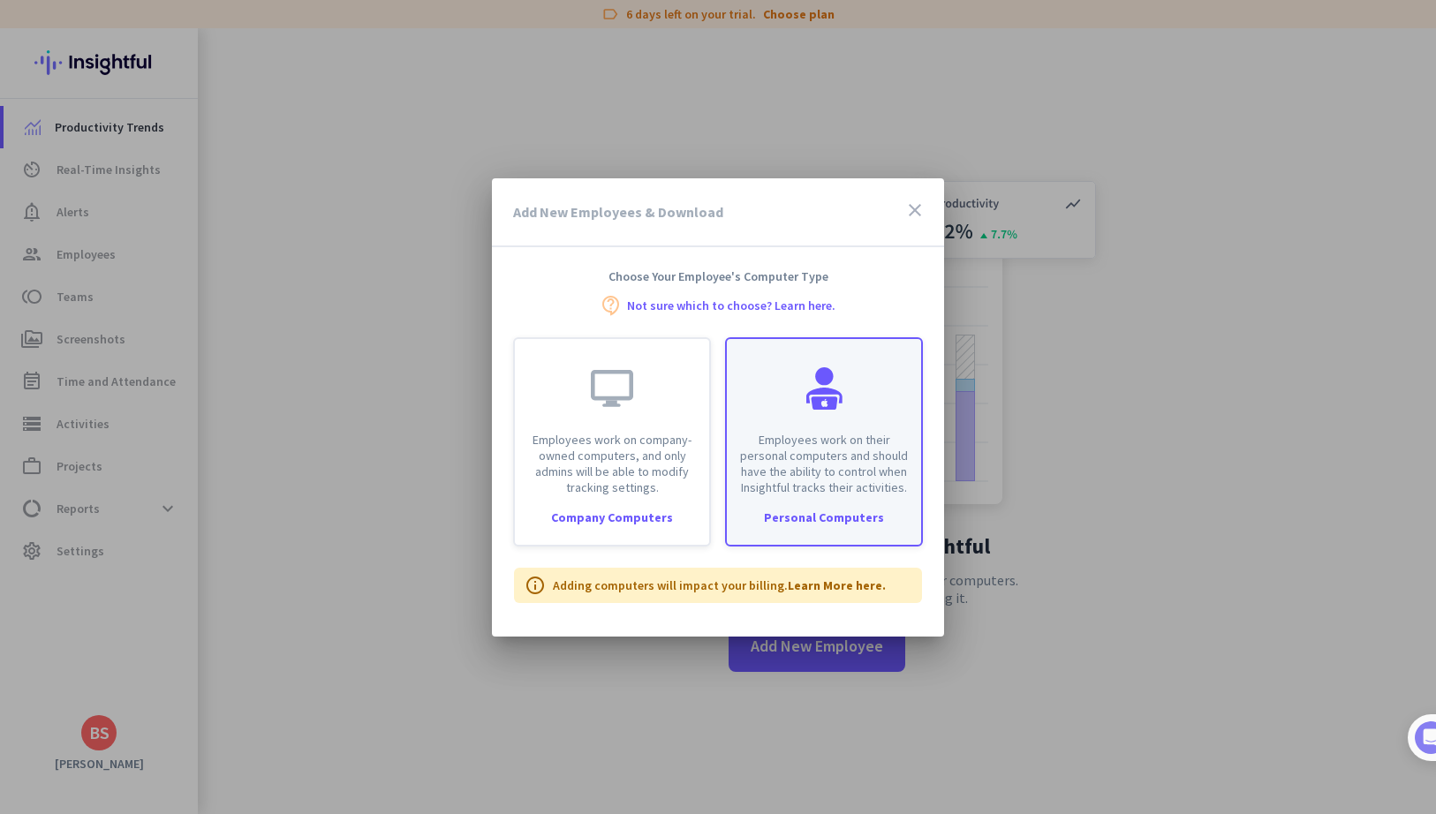
click at [738, 428] on div "Employees work on their personal computers and should have the ability to contr…" at bounding box center [824, 417] width 194 height 156
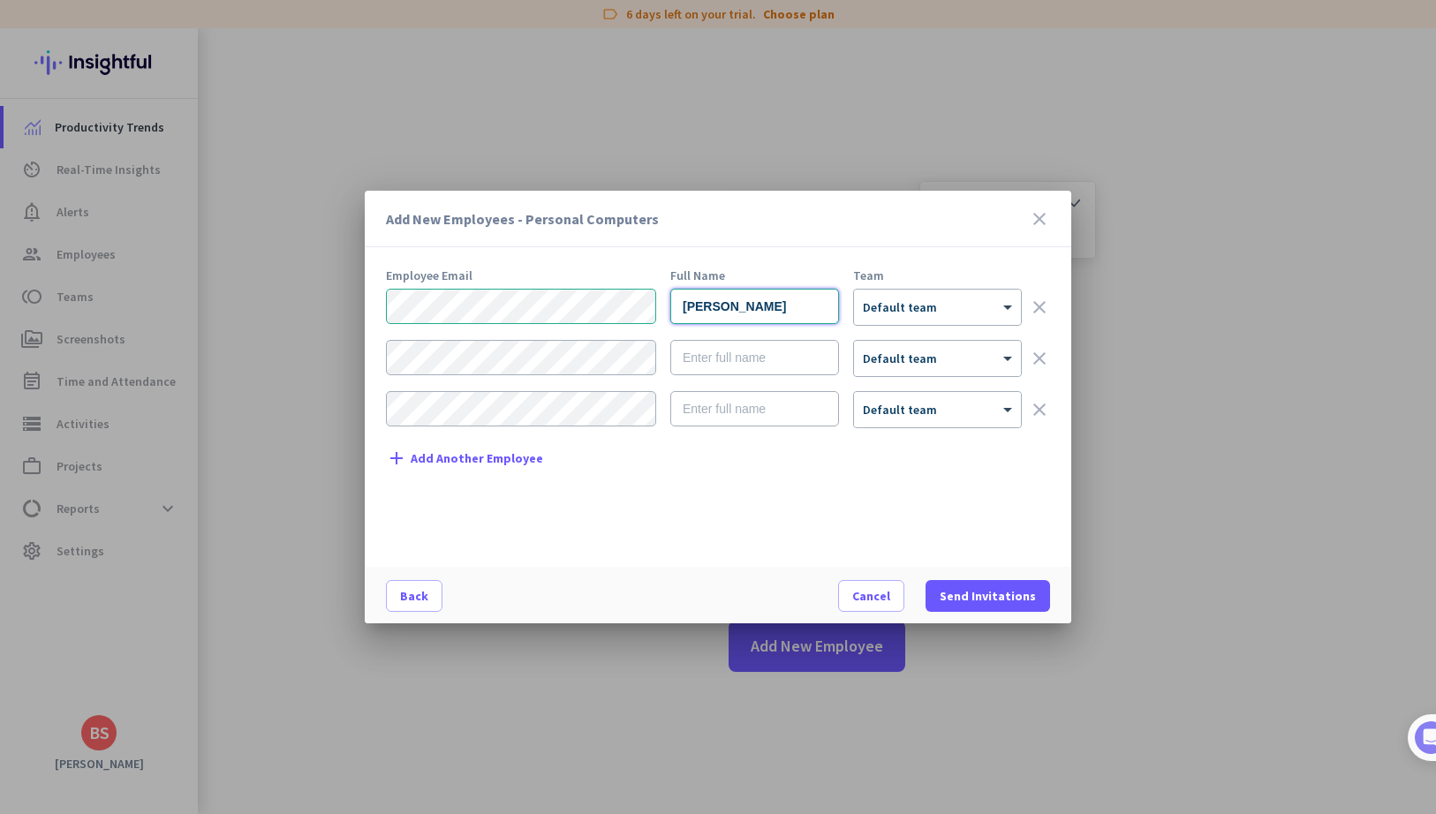
type input "bhavesh"
click at [979, 314] on div "× Default team" at bounding box center [926, 307] width 145 height 15
click at [957, 334] on div "Default team" at bounding box center [959, 342] width 210 height 32
click at [958, 312] on div "× Default team" at bounding box center [926, 307] width 145 height 15
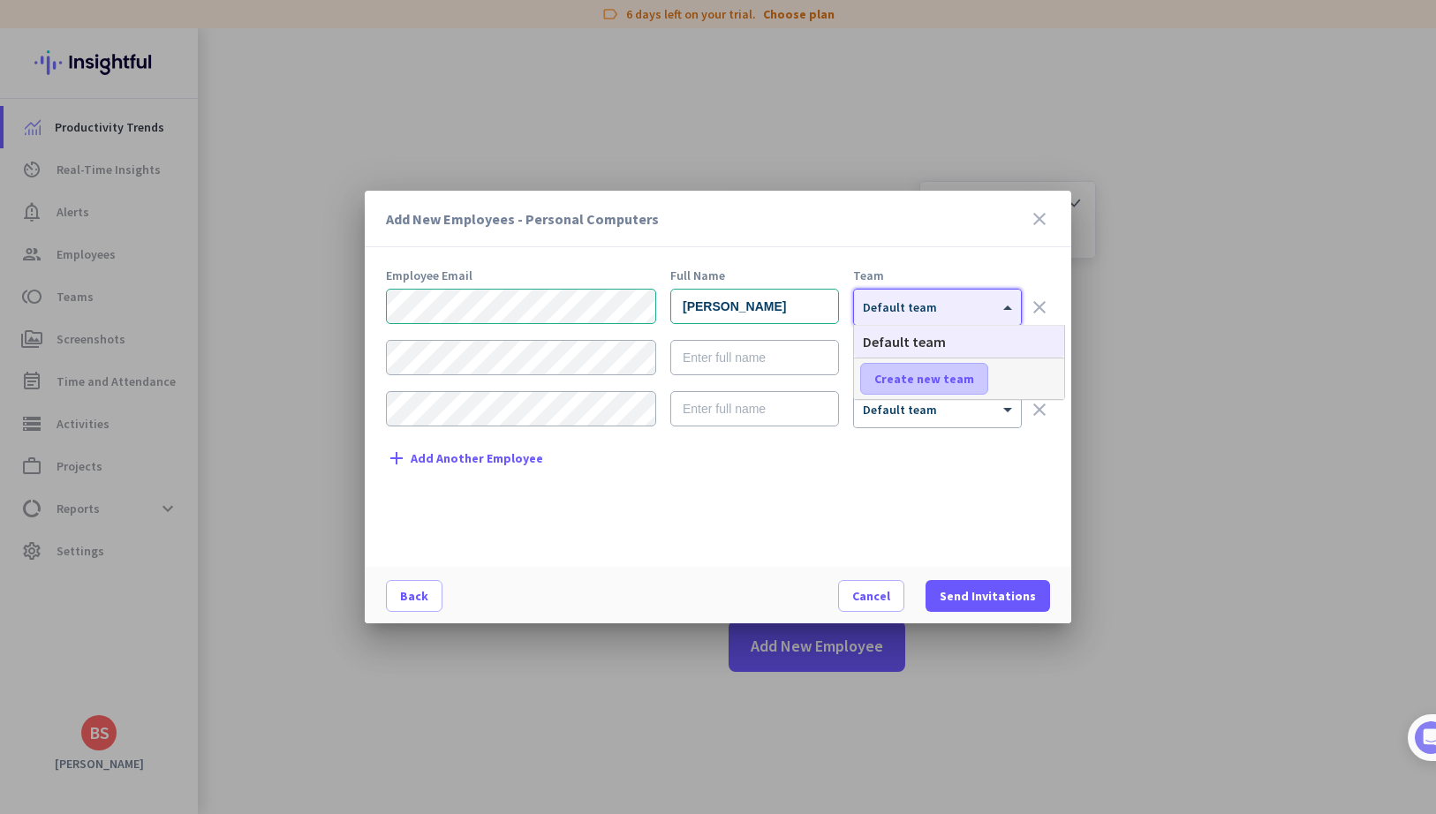
click at [945, 376] on span "Create new team" at bounding box center [924, 379] width 100 height 18
click at [969, 369] on input "text" at bounding box center [925, 379] width 131 height 32
type input "KP ahem. Office"
click at [1008, 374] on span at bounding box center [1029, 379] width 55 height 42
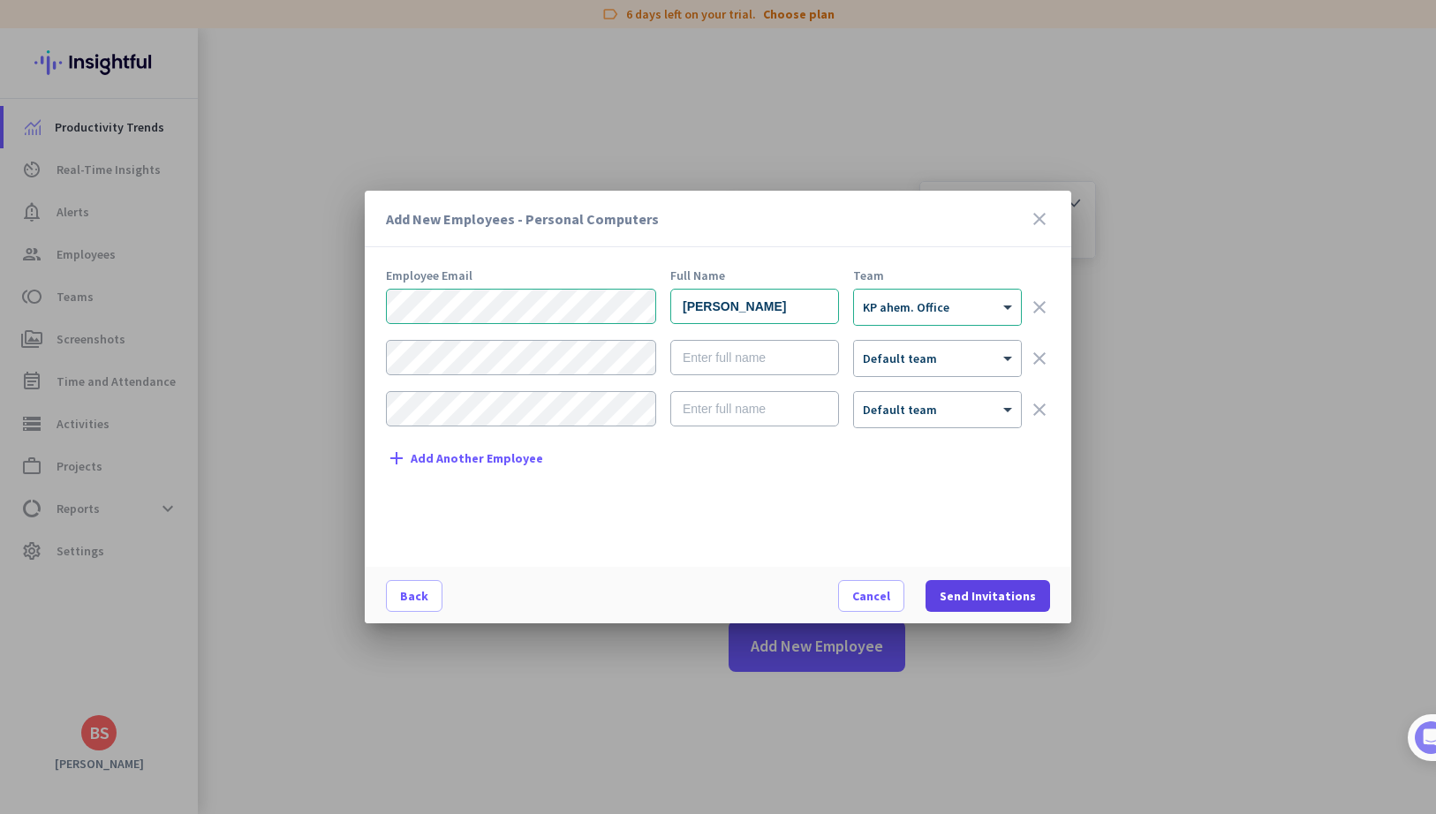
click at [989, 594] on span "Send Invitations" at bounding box center [987, 596] width 96 height 18
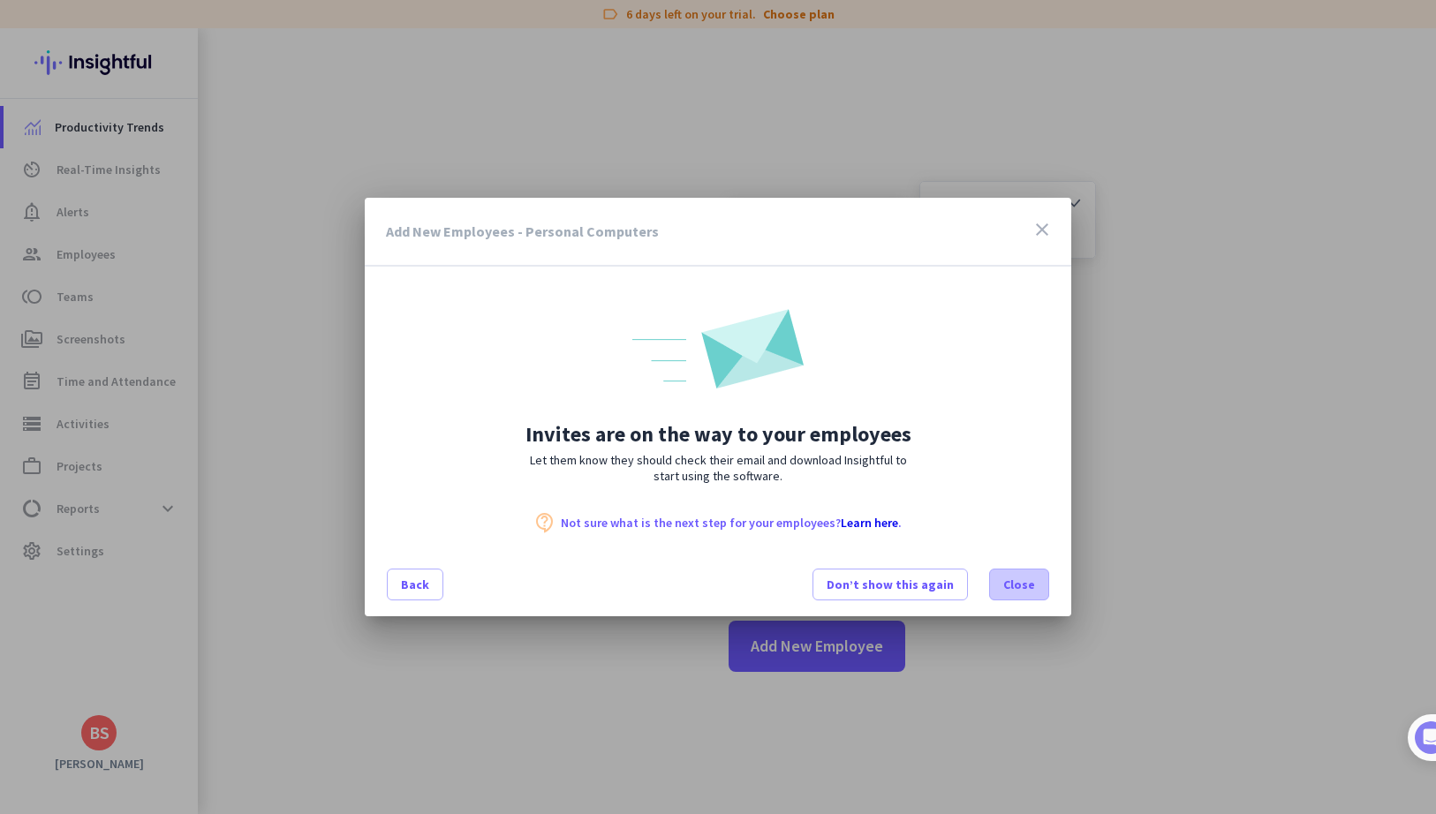
click at [1020, 569] on span at bounding box center [1019, 584] width 58 height 42
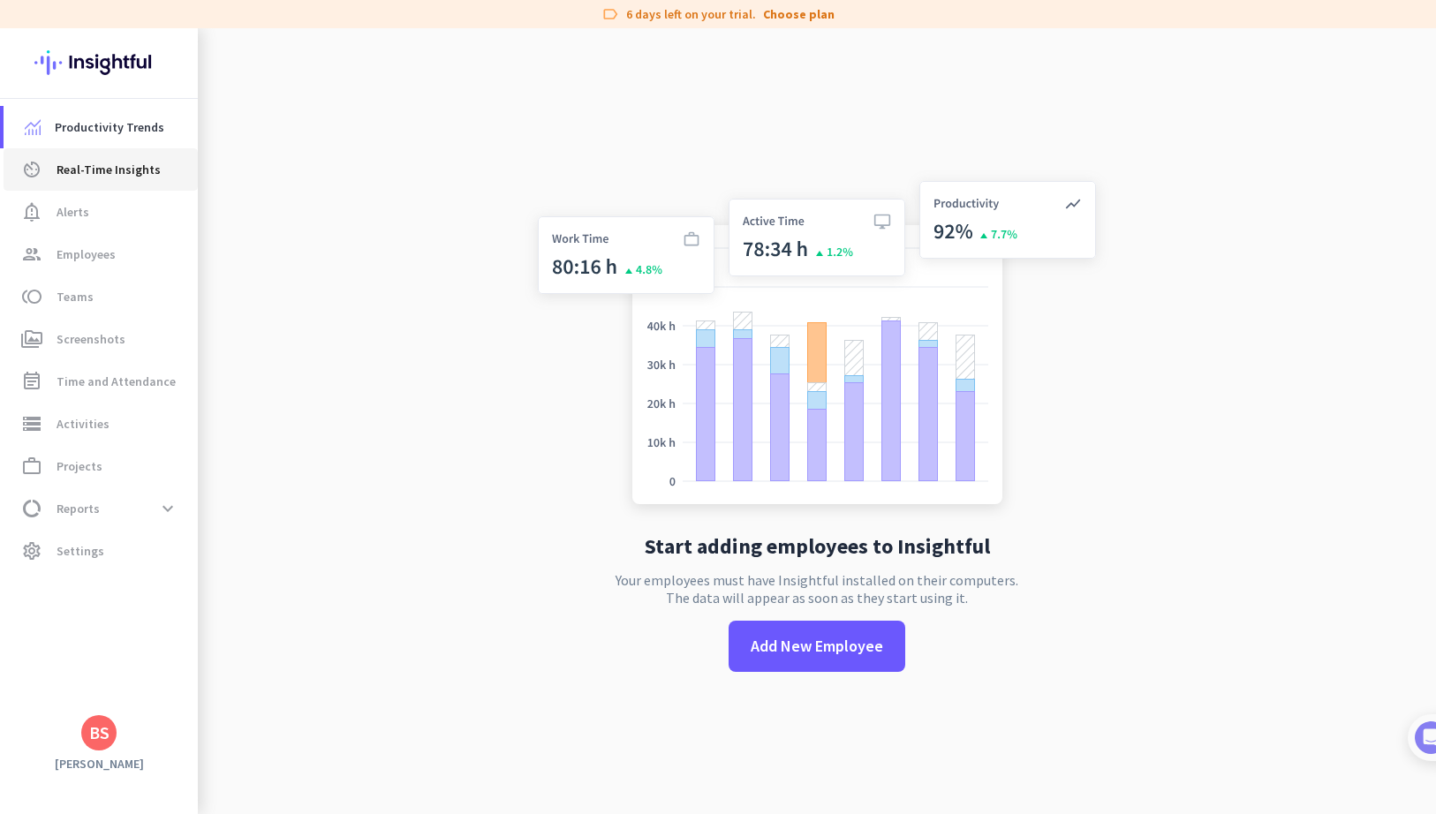
click at [115, 175] on span "Real-Time Insights" at bounding box center [109, 169] width 104 height 21
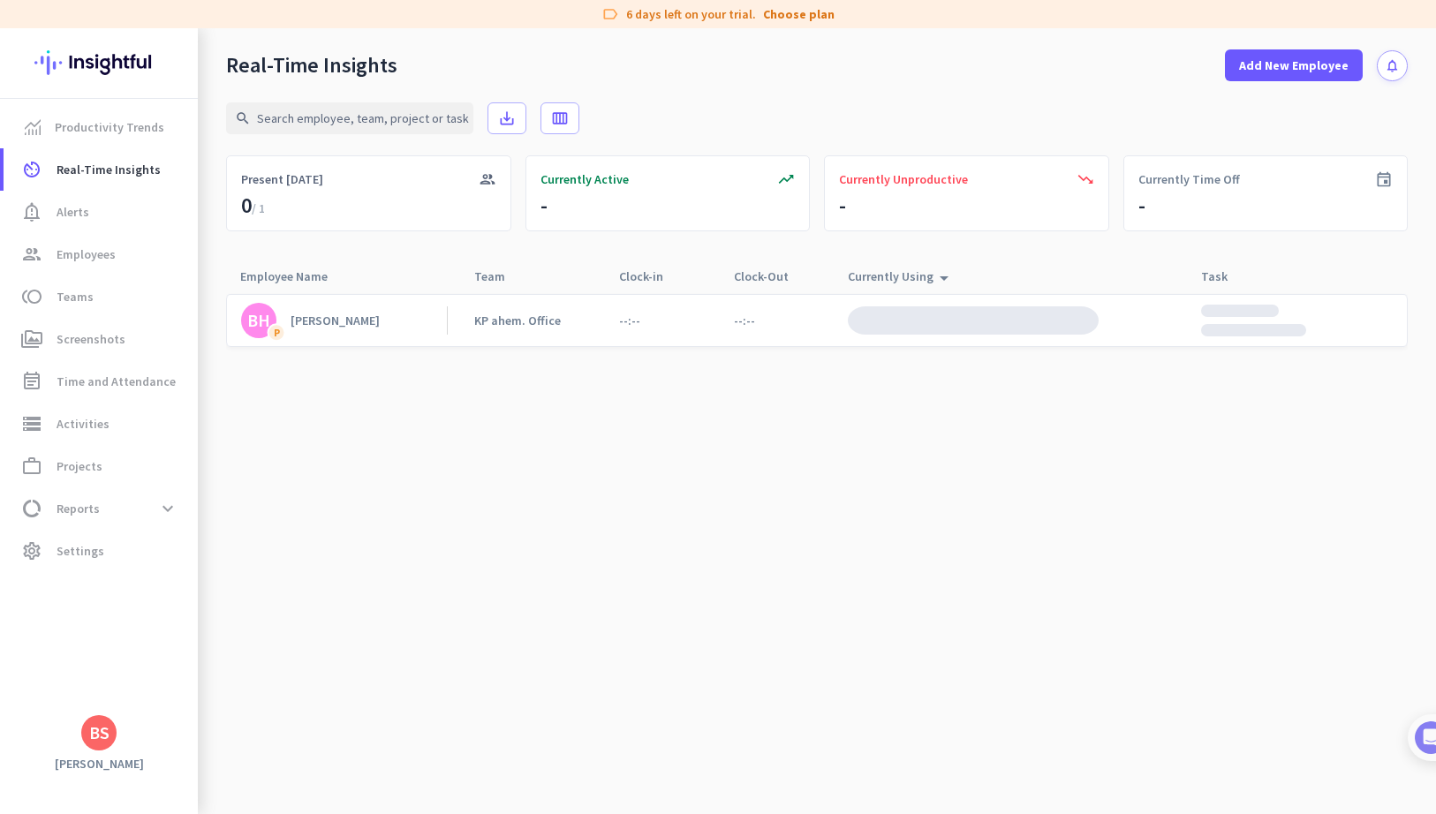
click at [743, 325] on app-real-time-attendance-cell "--:--" at bounding box center [744, 321] width 21 height 16
click at [635, 332] on div "--:--" at bounding box center [656, 320] width 102 height 51
click at [492, 307] on div "KP ahem. Office" at bounding box center [526, 320] width 132 height 51
click at [349, 320] on link "BH P bhavesh" at bounding box center [344, 320] width 206 height 35
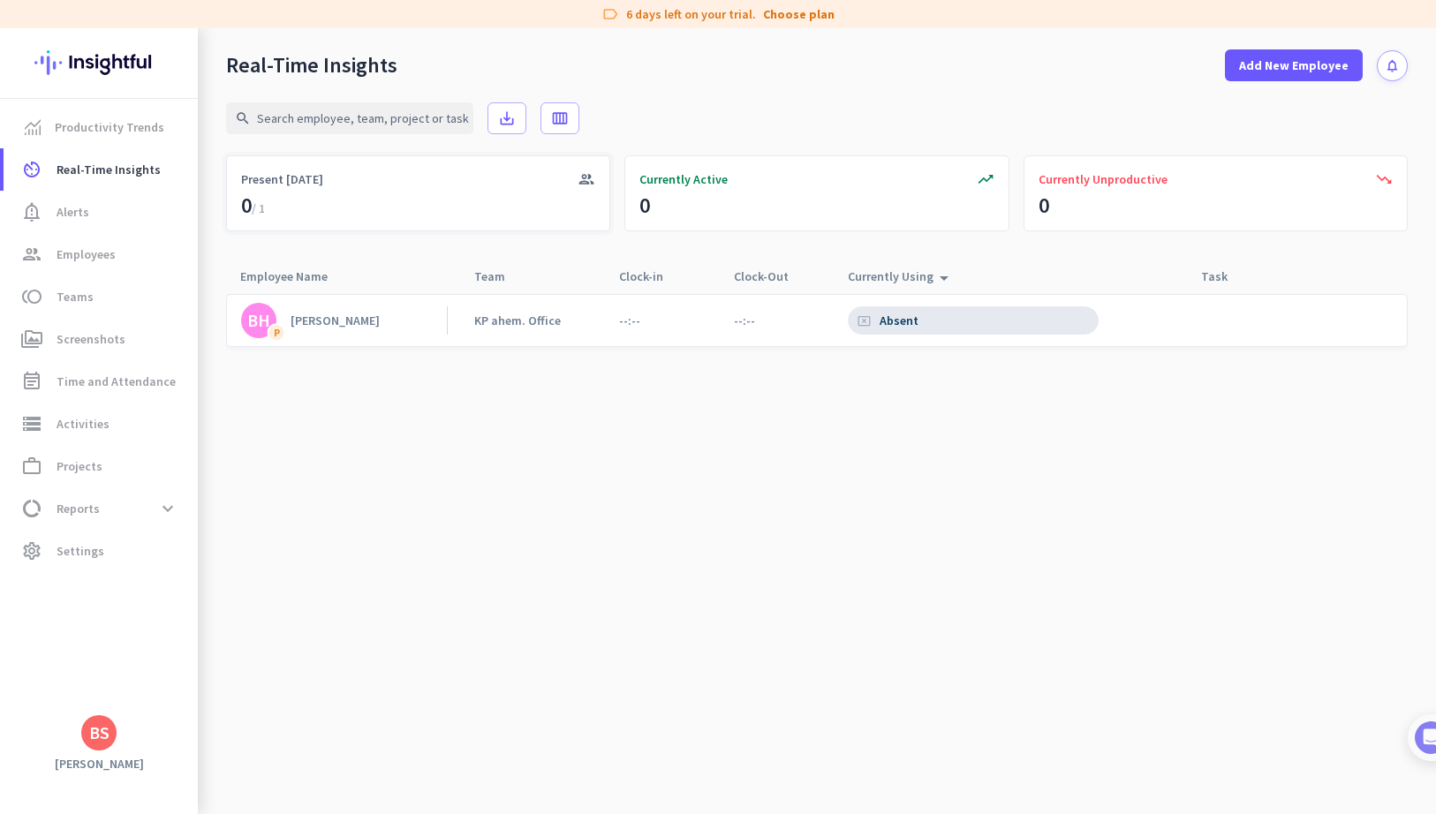
click at [262, 190] on div "group Present Today 0 / 1" at bounding box center [418, 193] width 384 height 76
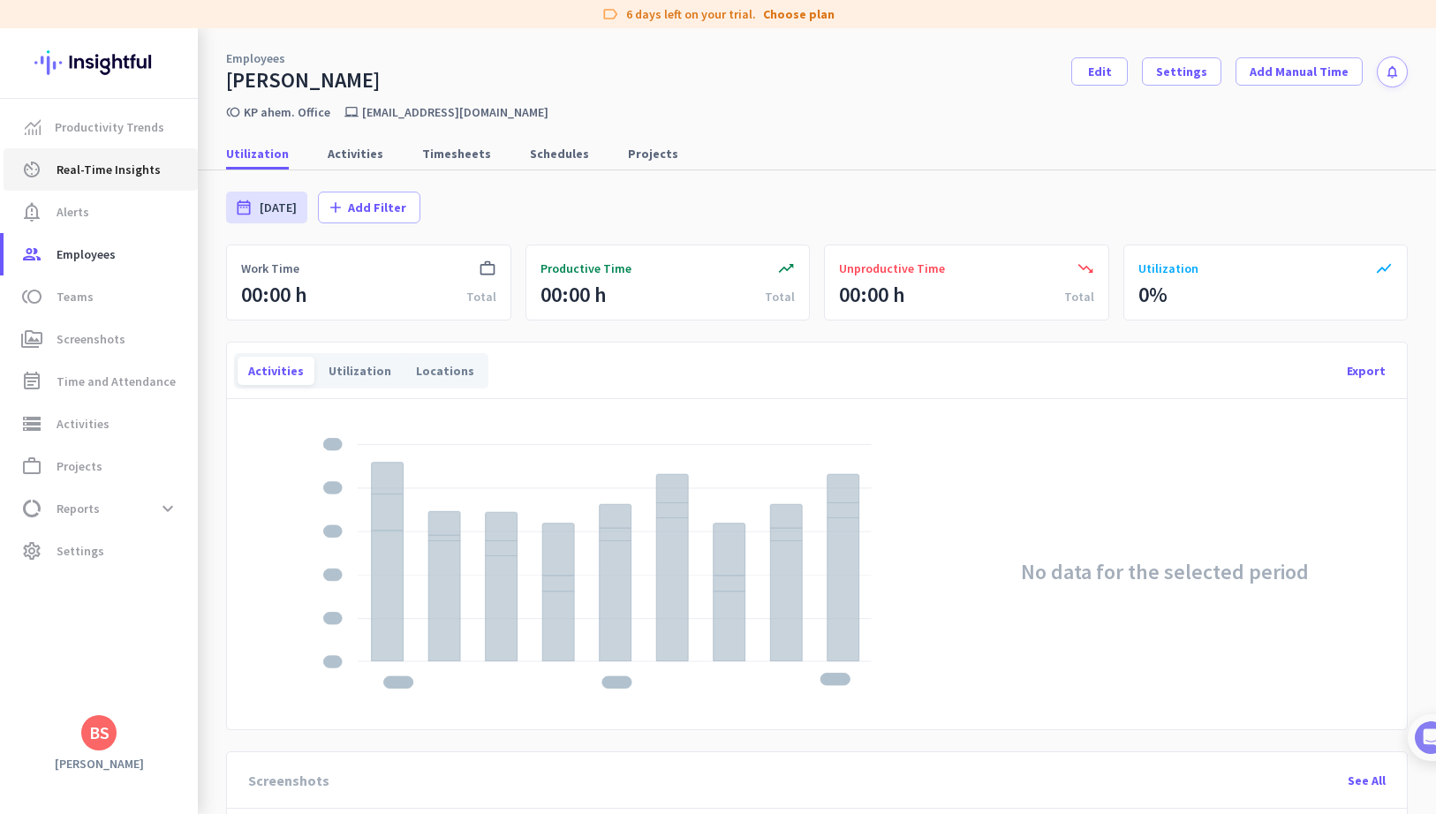
click at [81, 186] on link "av_timer Real-Time Insights" at bounding box center [101, 169] width 194 height 42
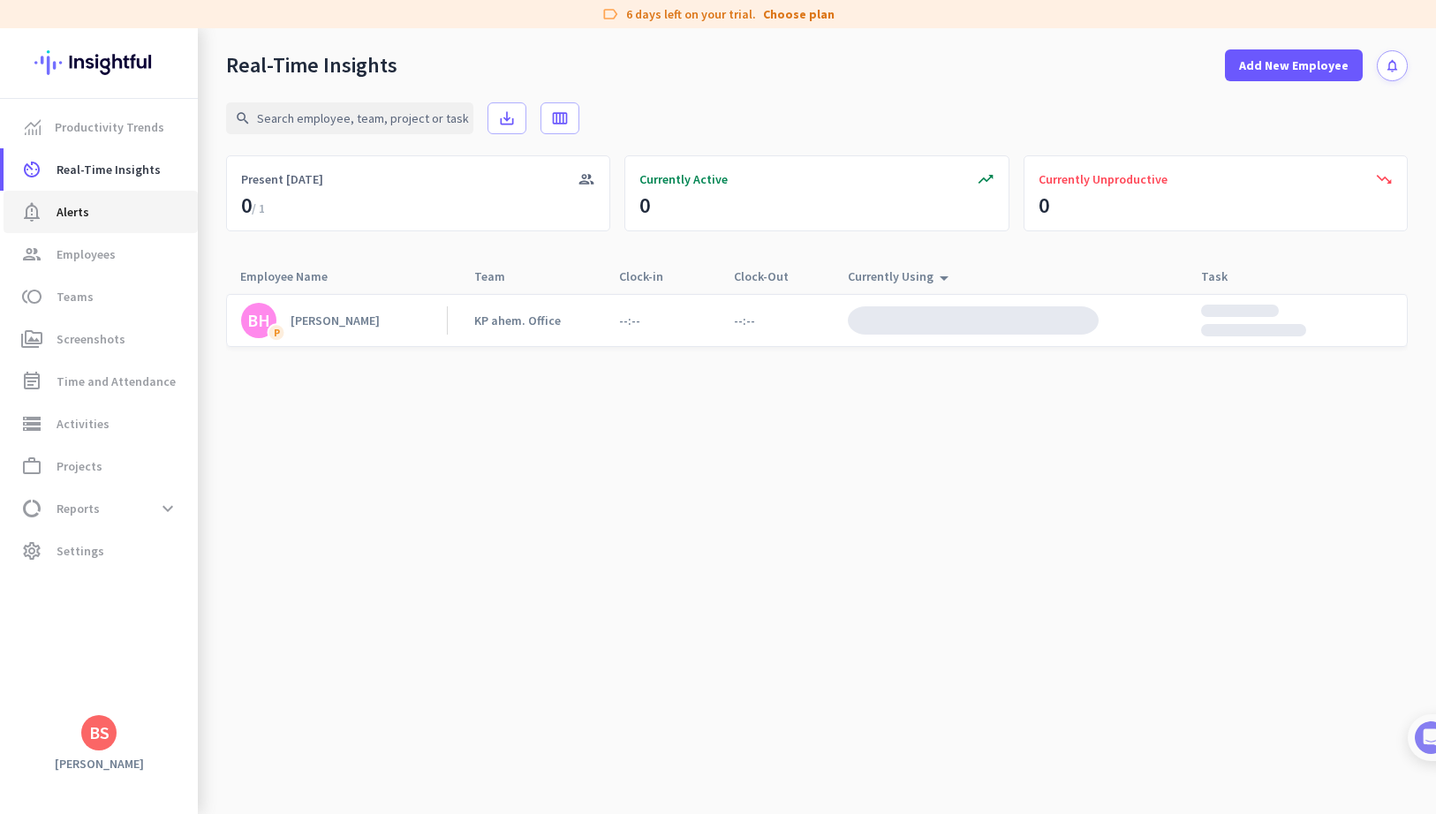
click at [73, 221] on span "Alerts" at bounding box center [73, 211] width 33 height 21
click at [87, 248] on span "Employees" at bounding box center [86, 254] width 59 height 21
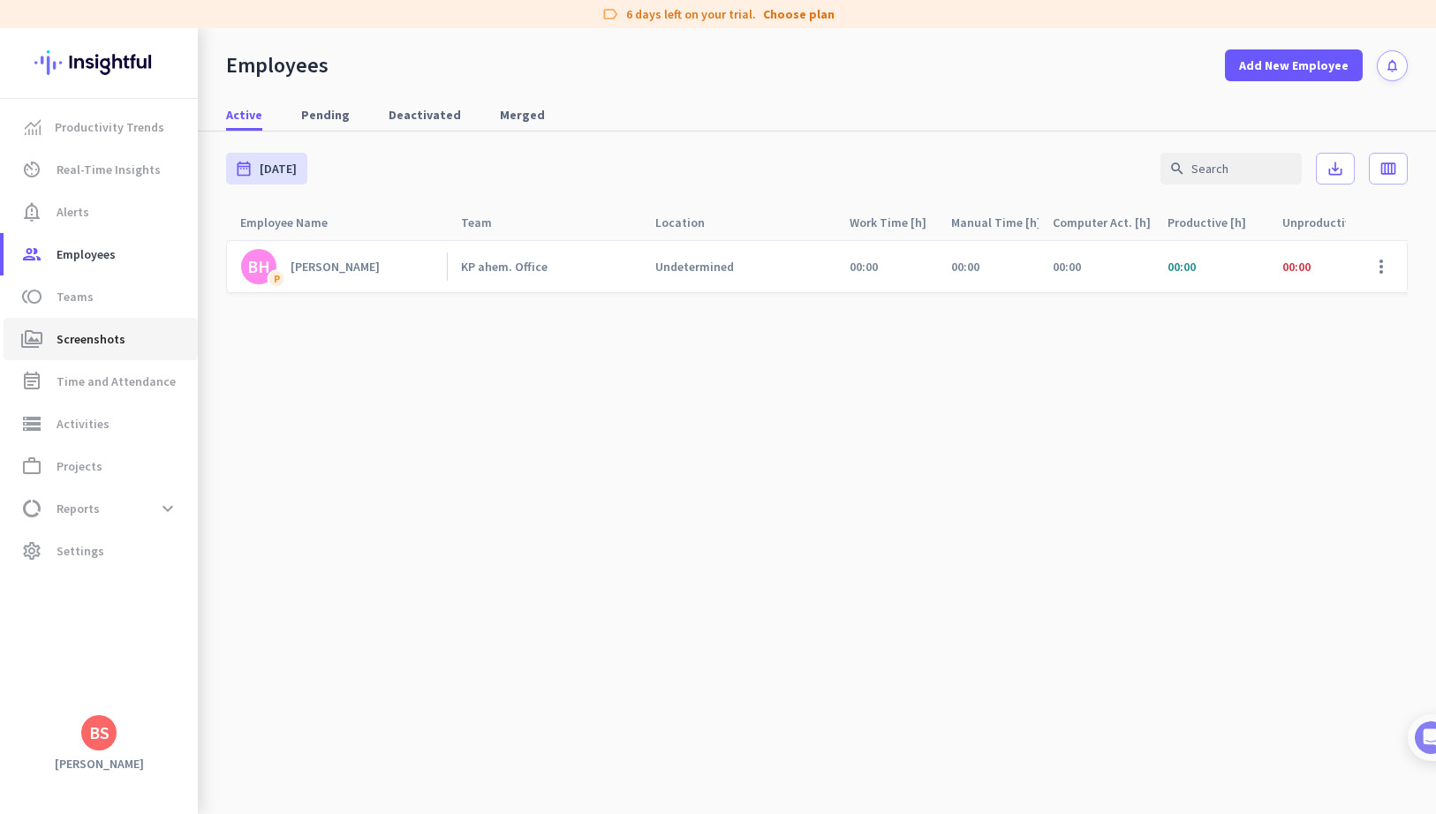
click at [112, 319] on link "perm_media Screenshots" at bounding box center [101, 339] width 194 height 42
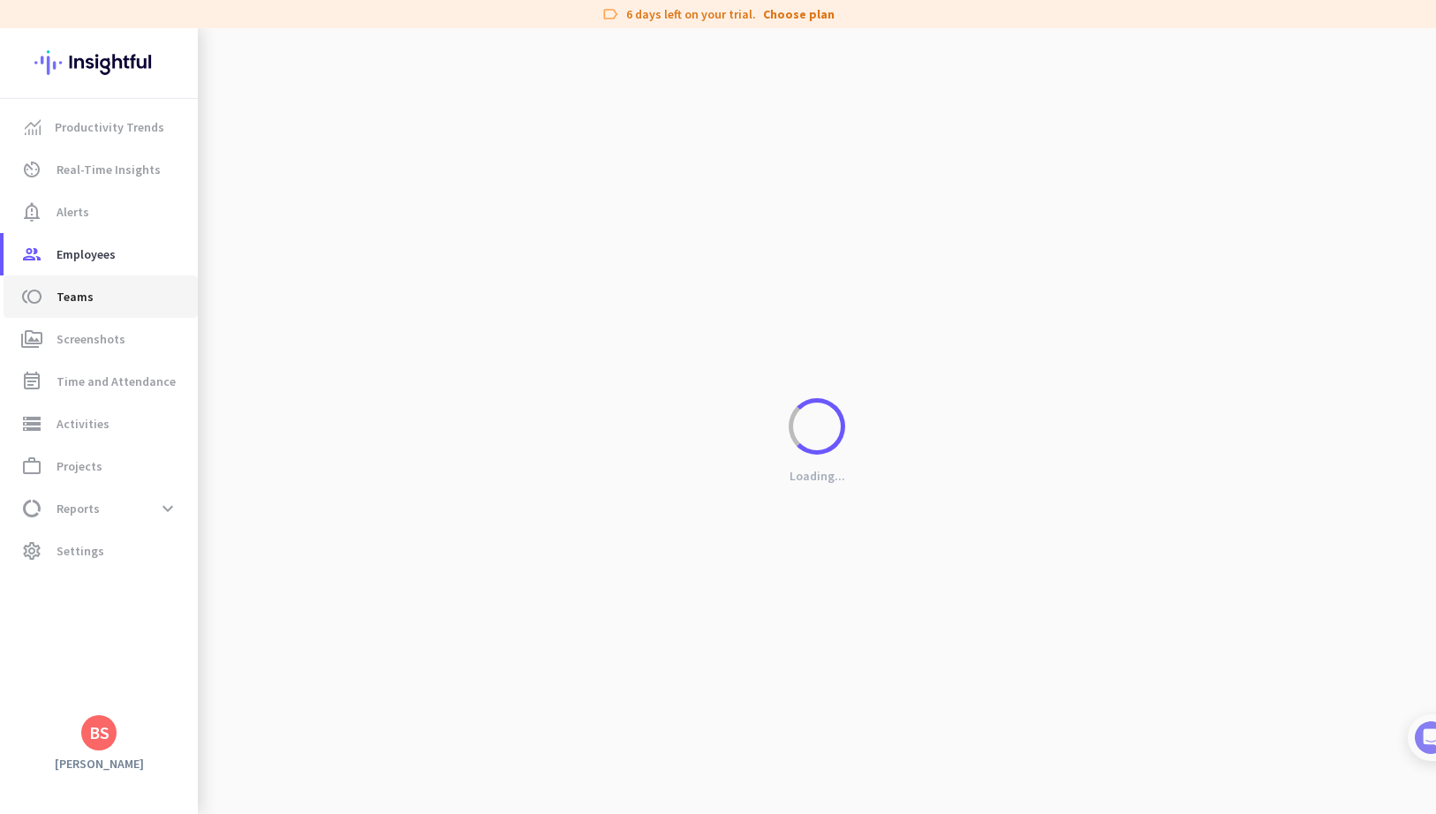
click at [118, 300] on span "toll Teams" at bounding box center [101, 296] width 166 height 21
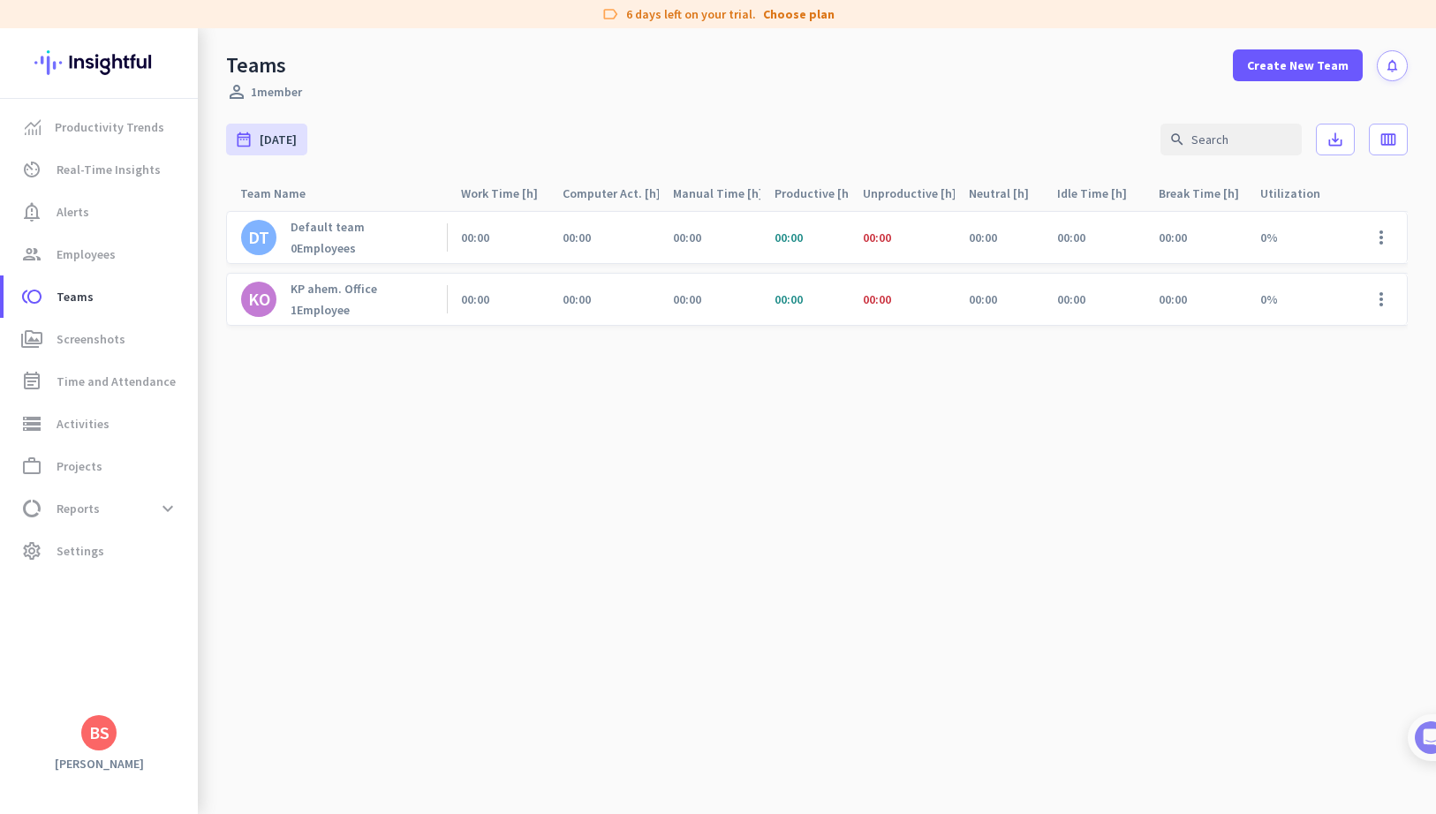
click at [419, 306] on div "KO KP ahem. Office 1 Employee" at bounding box center [336, 299] width 221 height 51
click at [320, 280] on div "KO KP ahem. Office 1 Employee" at bounding box center [336, 299] width 221 height 51
click at [310, 290] on p "KP ahem. Office" at bounding box center [333, 289] width 87 height 16
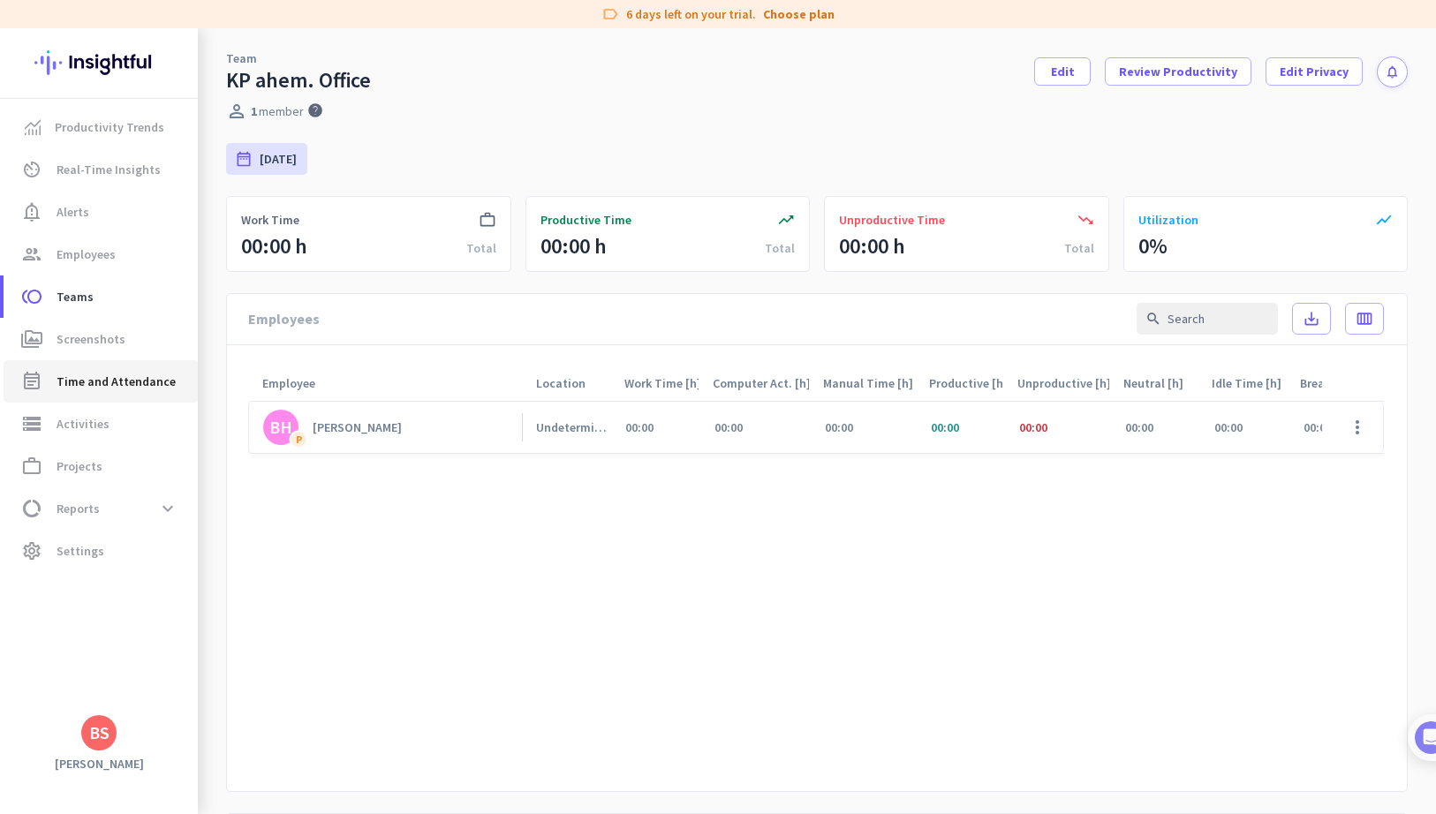
click at [102, 372] on span "Time and Attendance" at bounding box center [116, 381] width 119 height 21
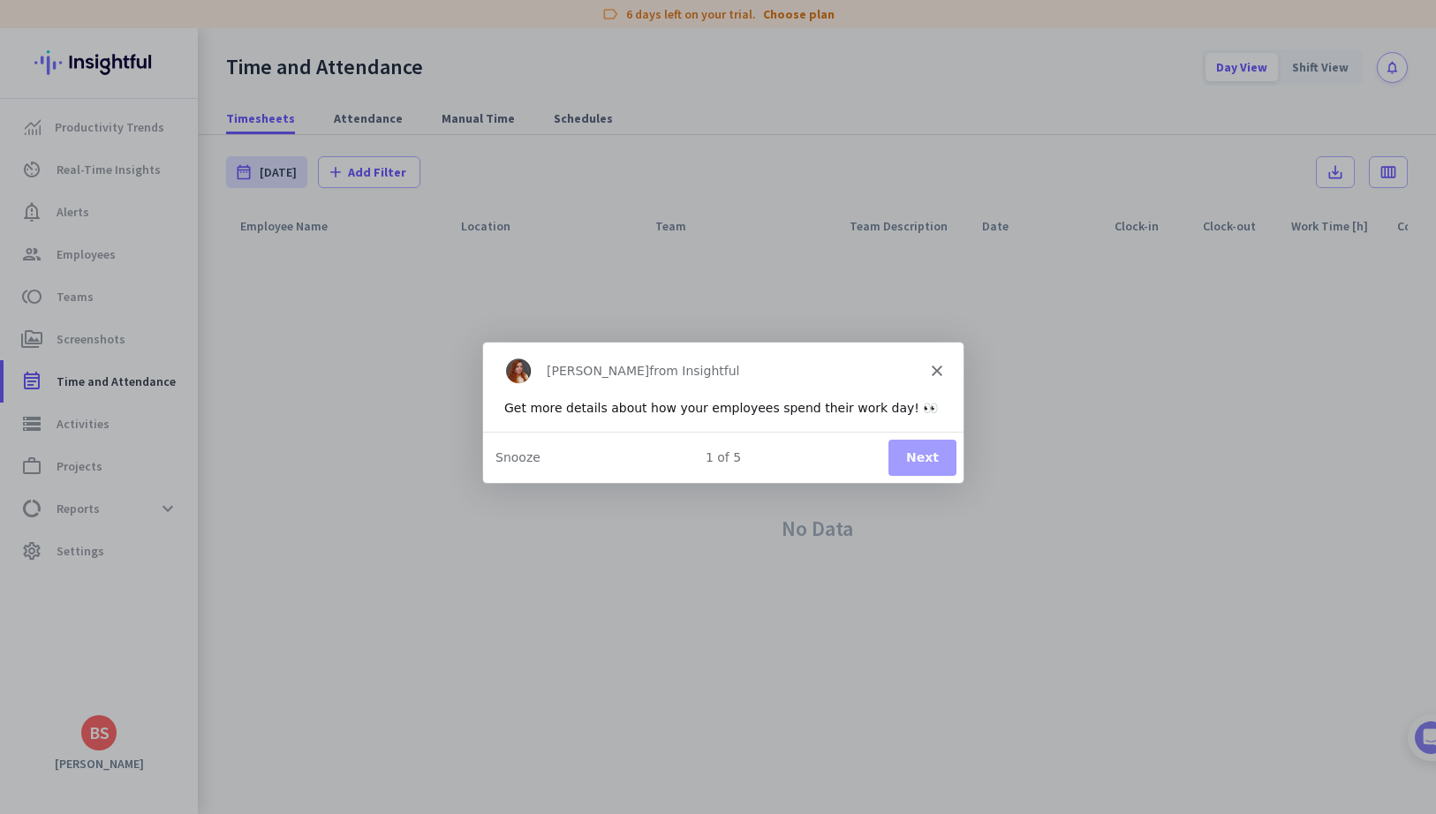
click at [348, 122] on div "Product tour overlay" at bounding box center [718, 407] width 1436 height 814
click at [934, 458] on button "Next" at bounding box center [921, 456] width 68 height 36
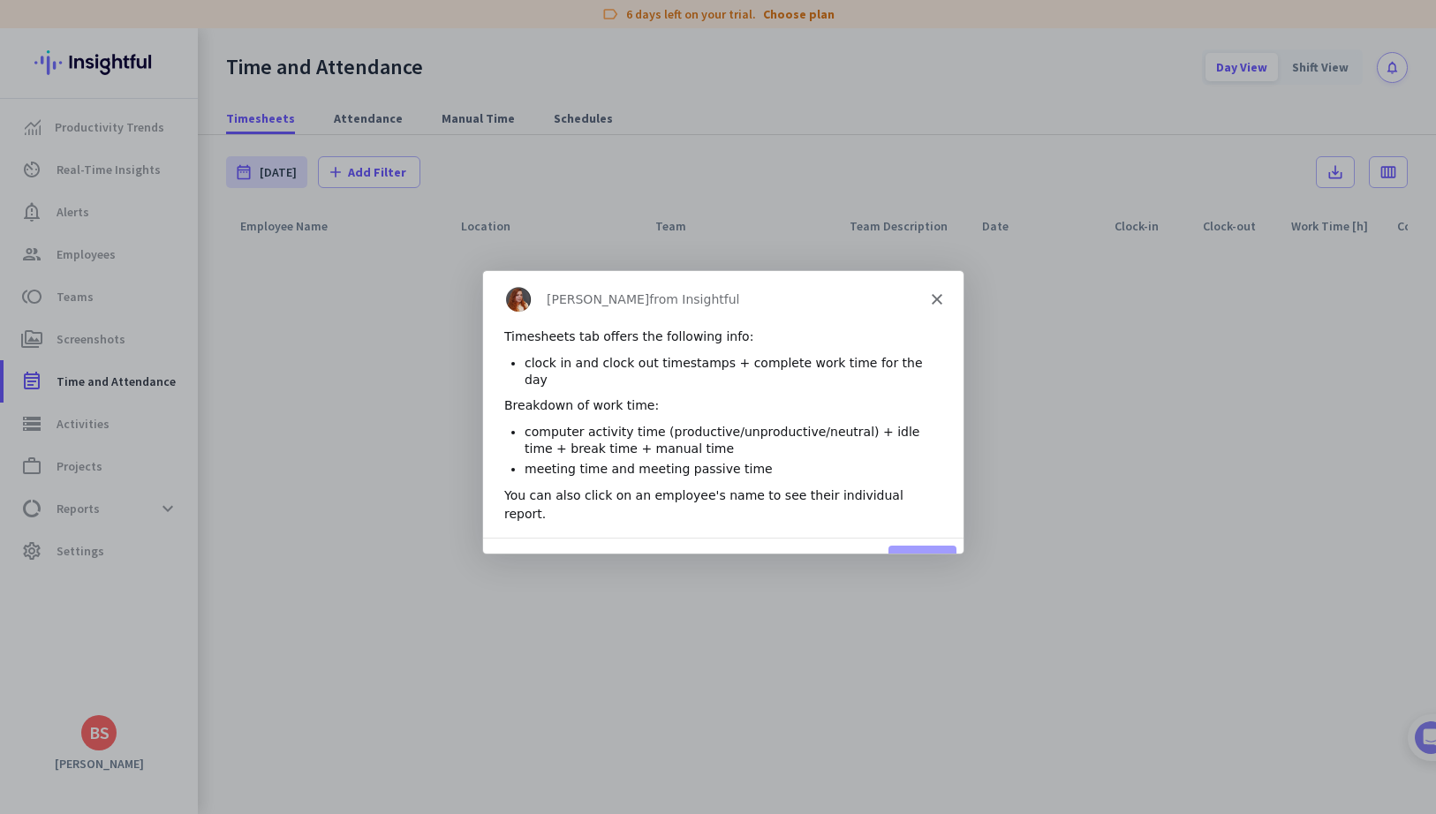
click at [945, 545] on button "Next" at bounding box center [921, 563] width 68 height 36
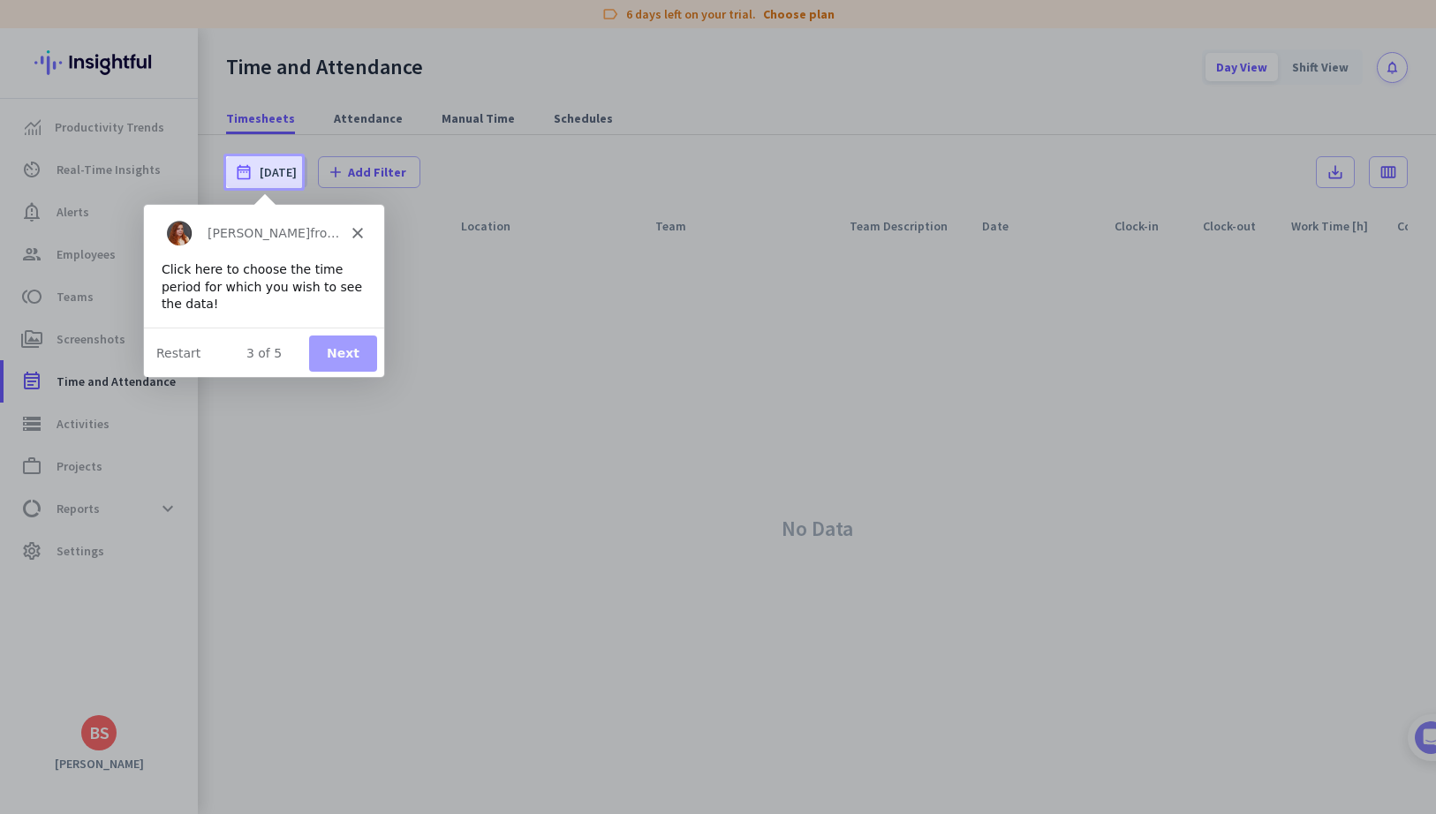
click at [366, 354] on button "Next" at bounding box center [342, 353] width 68 height 36
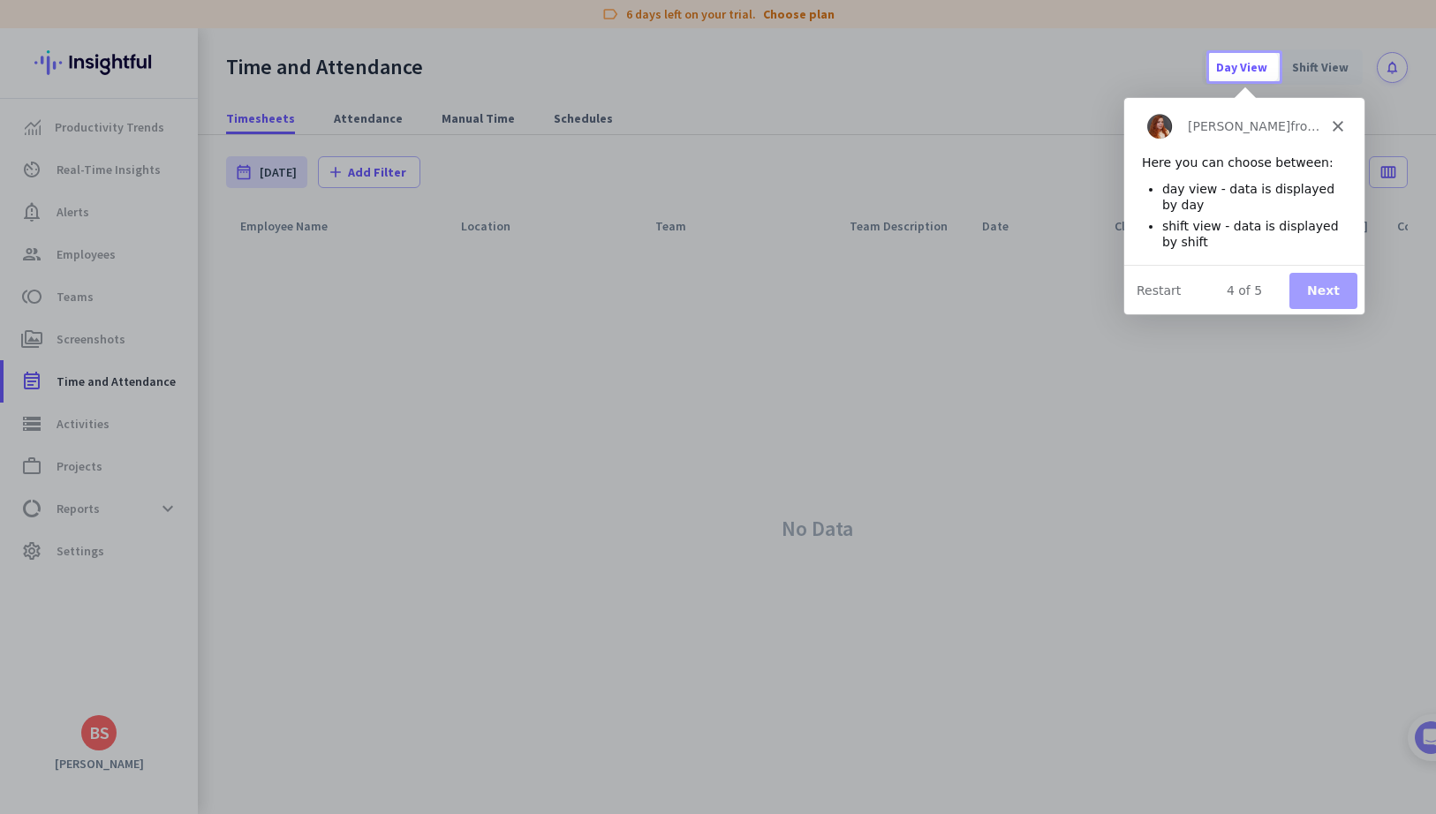
click at [1320, 276] on button "Next" at bounding box center [1322, 290] width 68 height 36
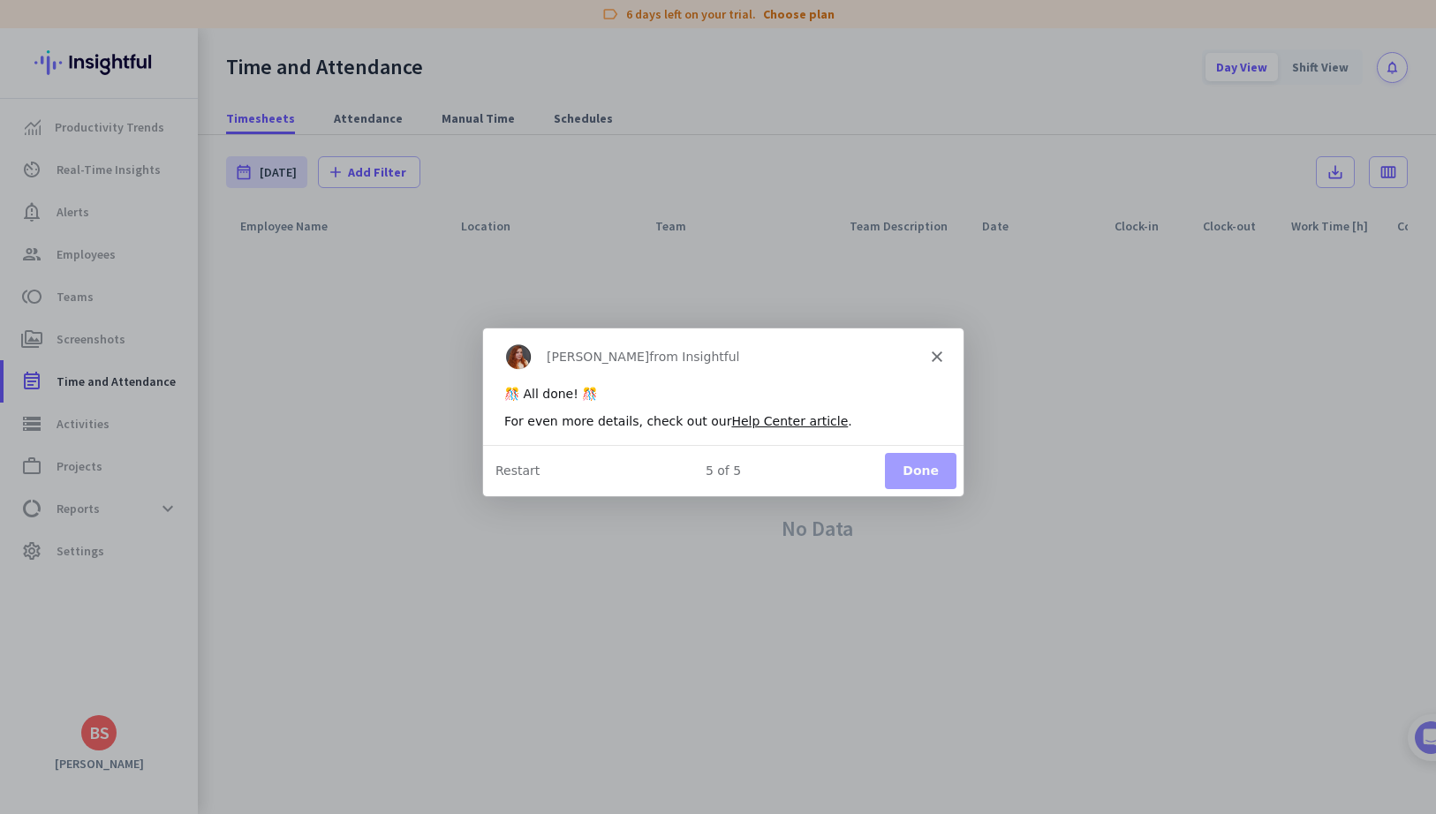
click at [951, 475] on button "Done" at bounding box center [920, 470] width 72 height 36
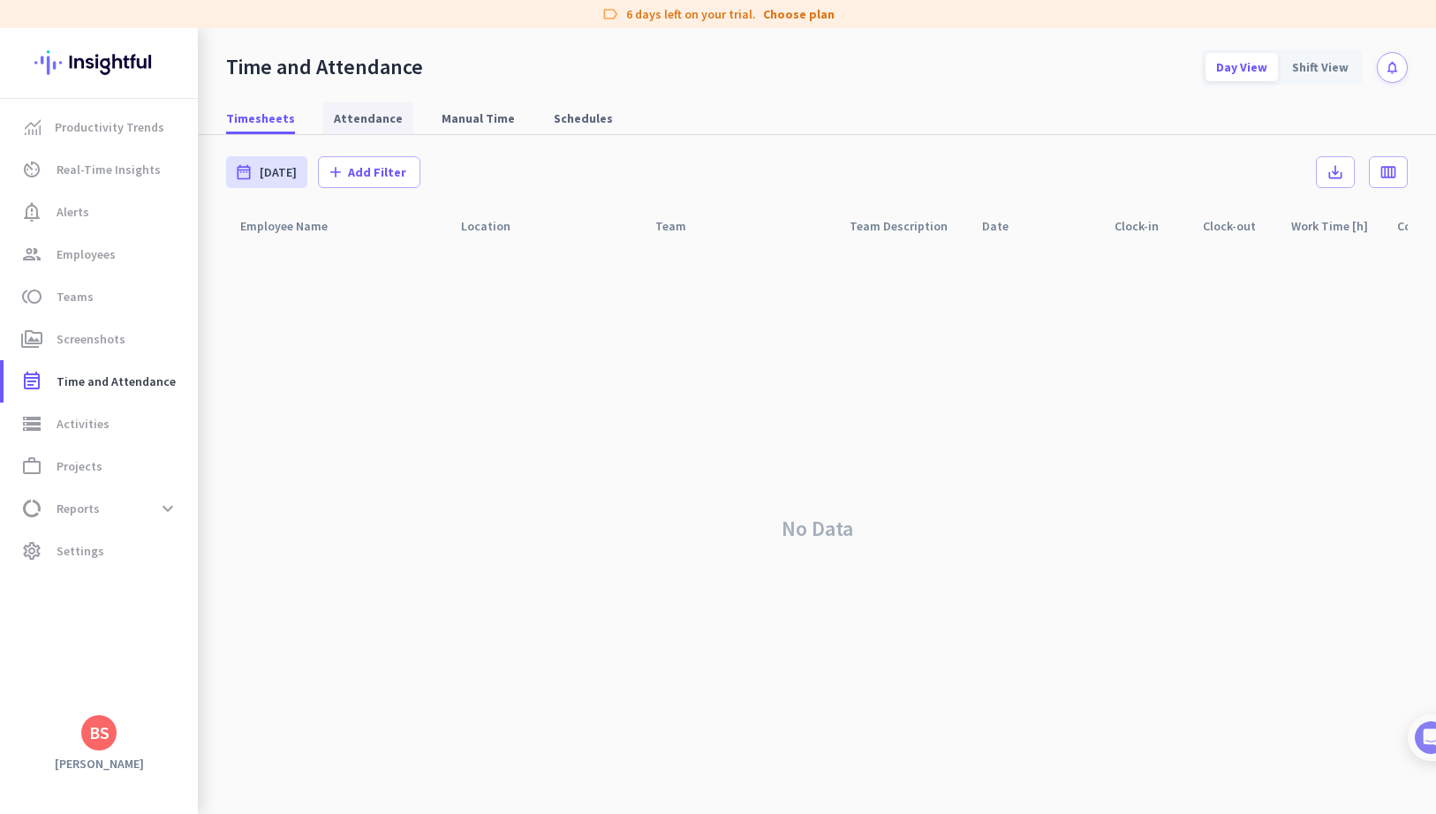
click at [345, 122] on span "Attendance" at bounding box center [368, 118] width 69 height 18
type input "Mon, Sep 1 - Tue, Sep 30"
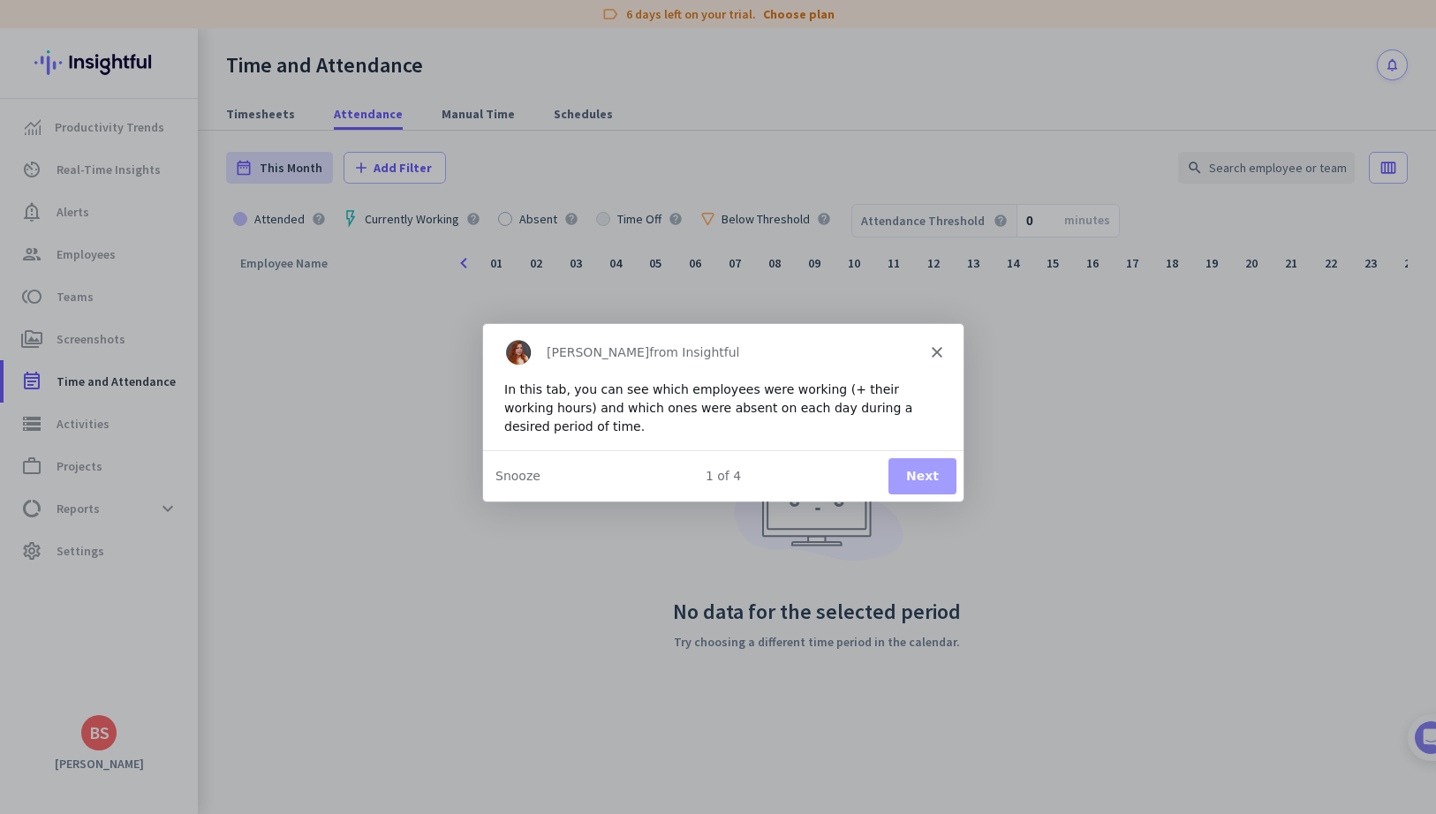
click at [898, 487] on button "Next" at bounding box center [921, 474] width 68 height 36
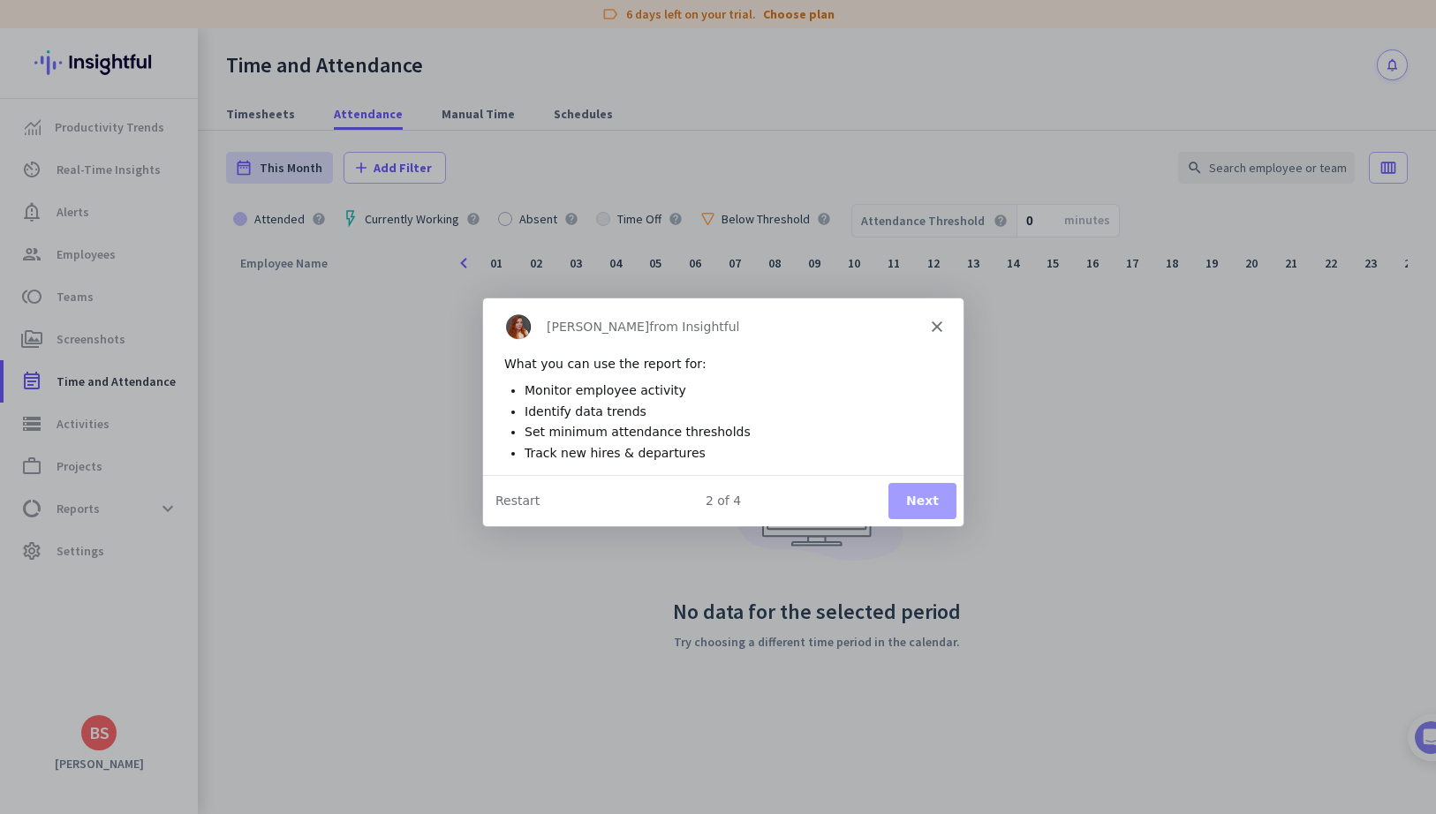
click at [912, 496] on button "Next" at bounding box center [921, 499] width 68 height 36
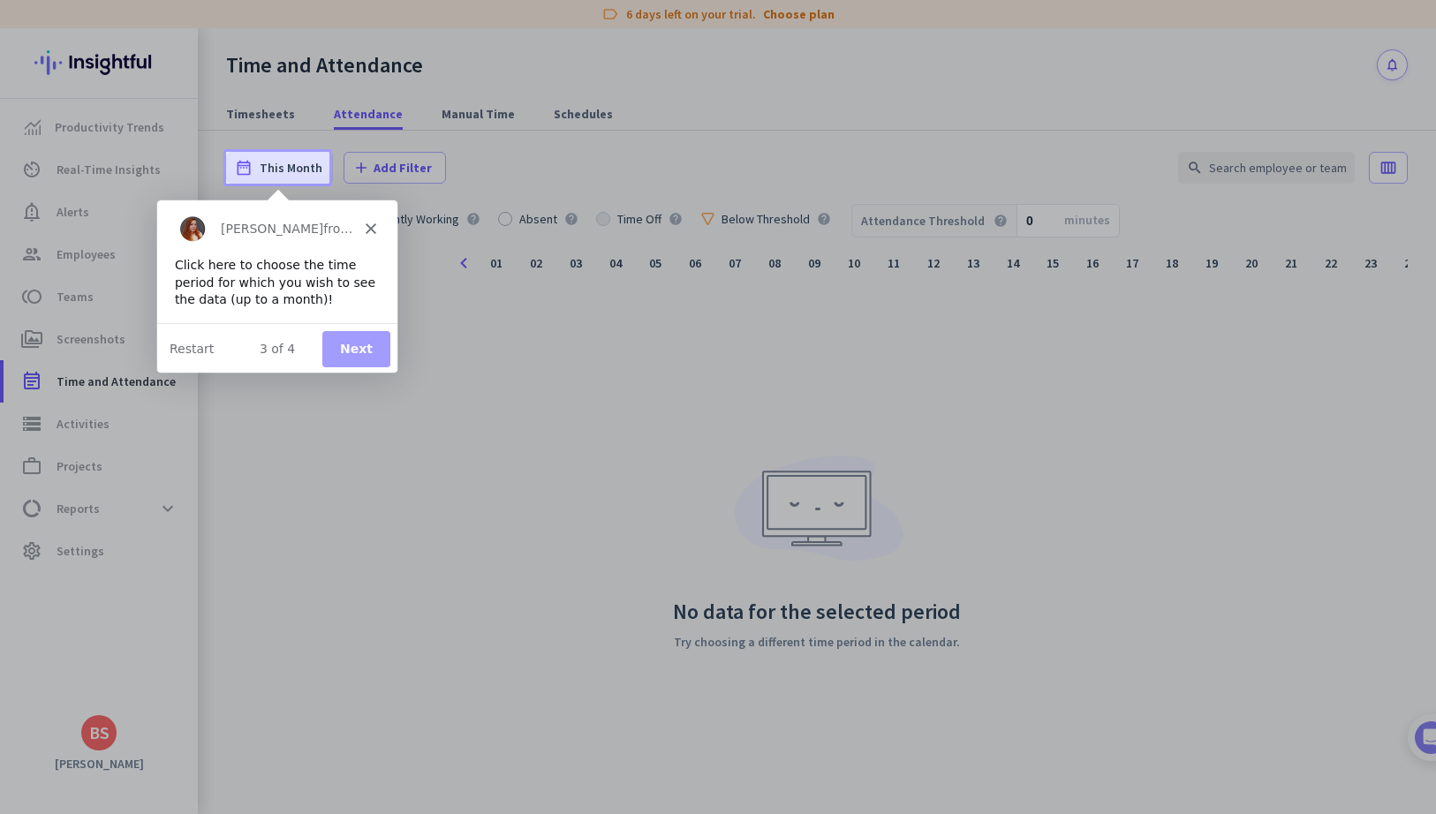
click at [368, 356] on button "Next" at bounding box center [355, 348] width 68 height 36
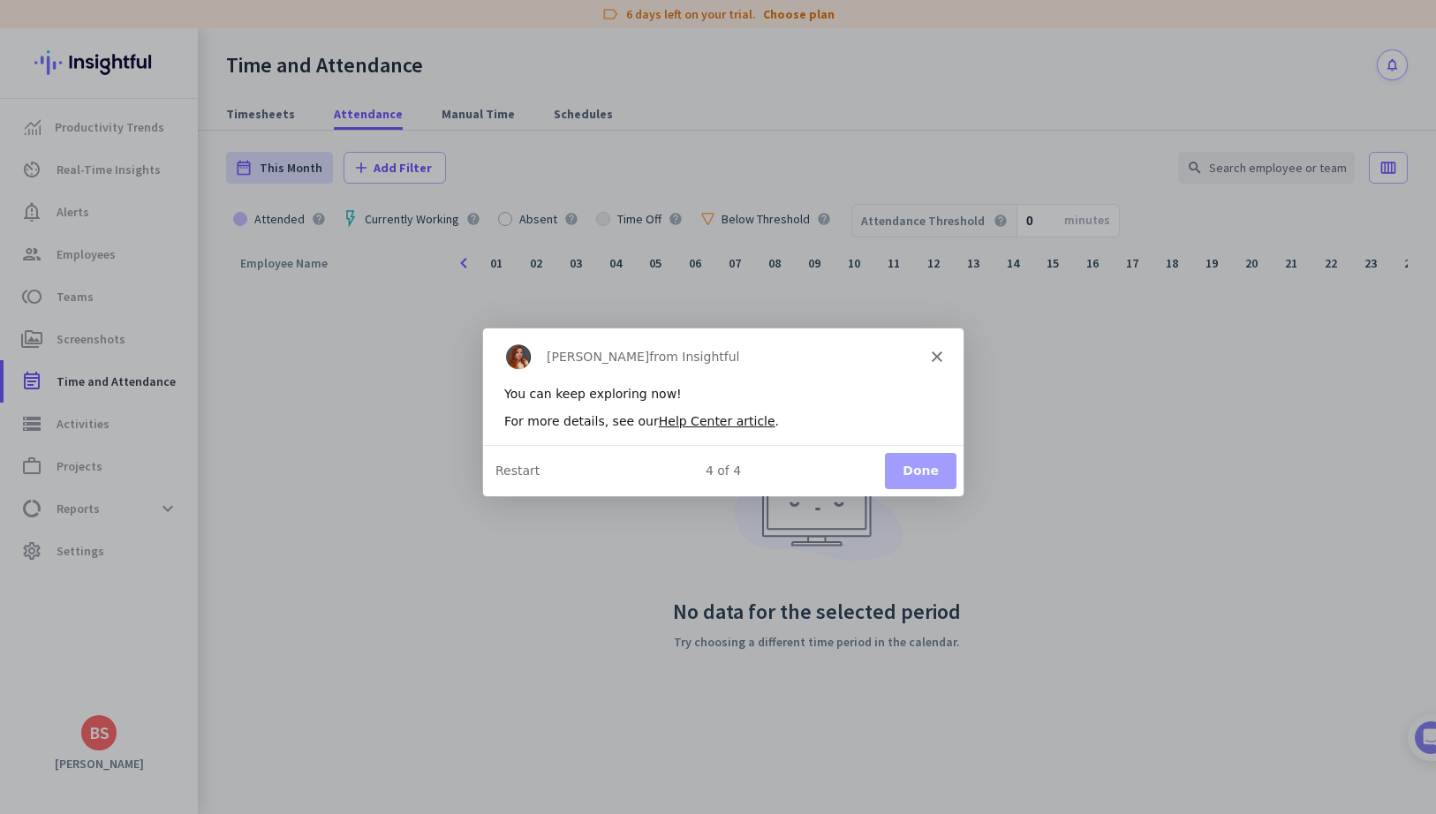
click at [935, 487] on button "Done" at bounding box center [920, 470] width 72 height 36
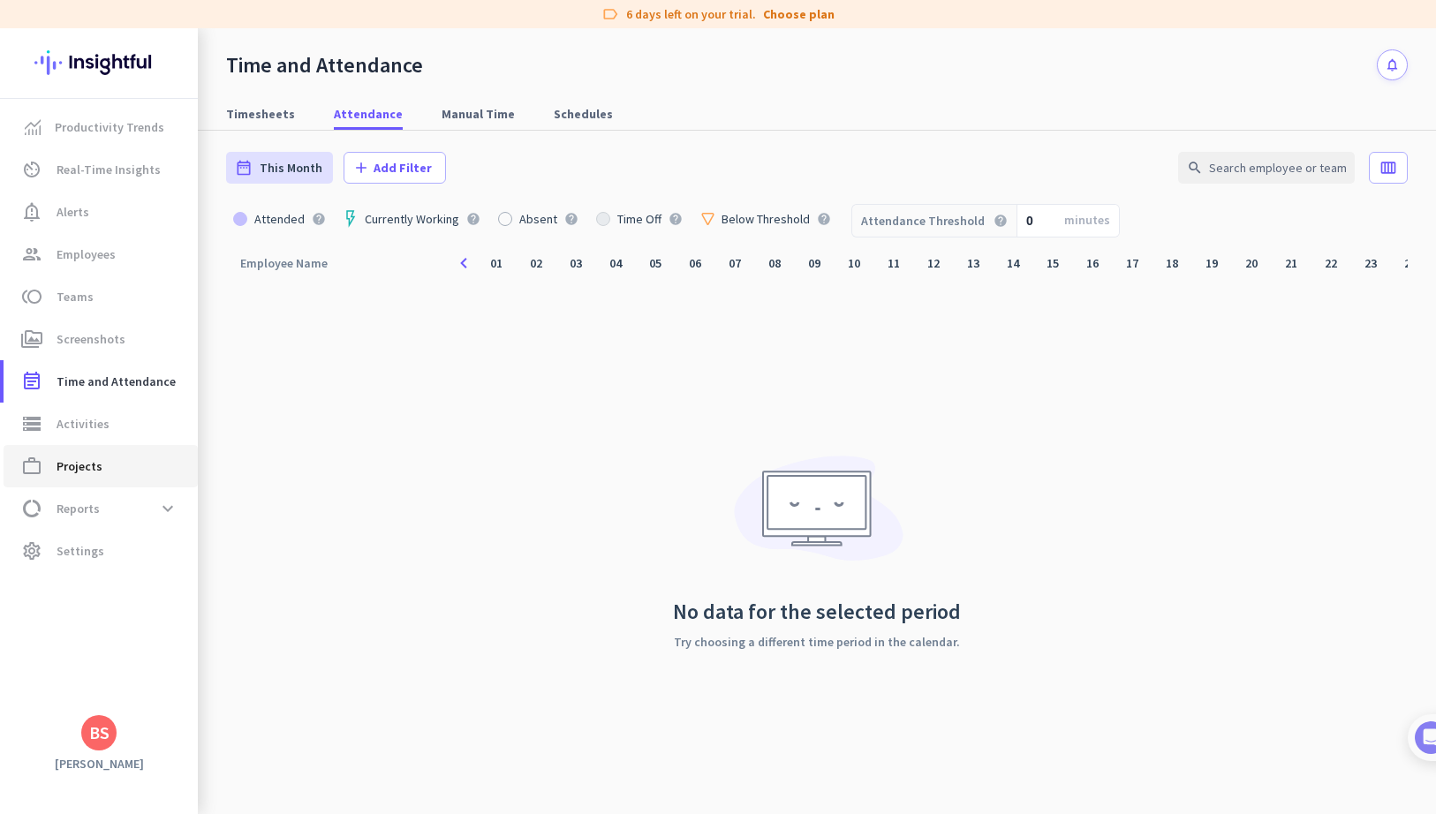
click at [81, 448] on link "work_outline Projects" at bounding box center [101, 466] width 194 height 42
type input "Wed, Sep 3 - Wed, Sep 3"
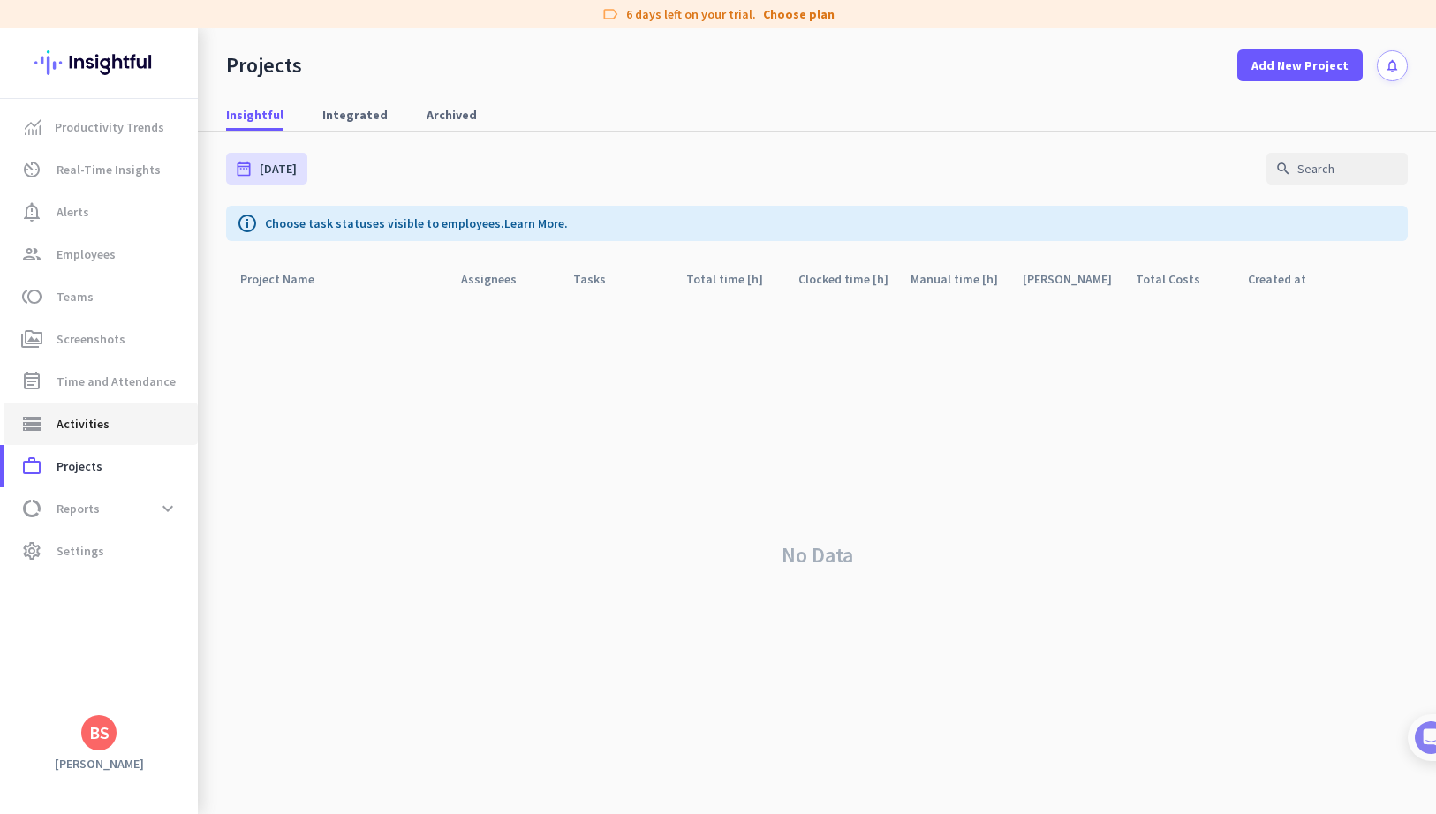
click at [87, 427] on span "Activities" at bounding box center [83, 423] width 53 height 21
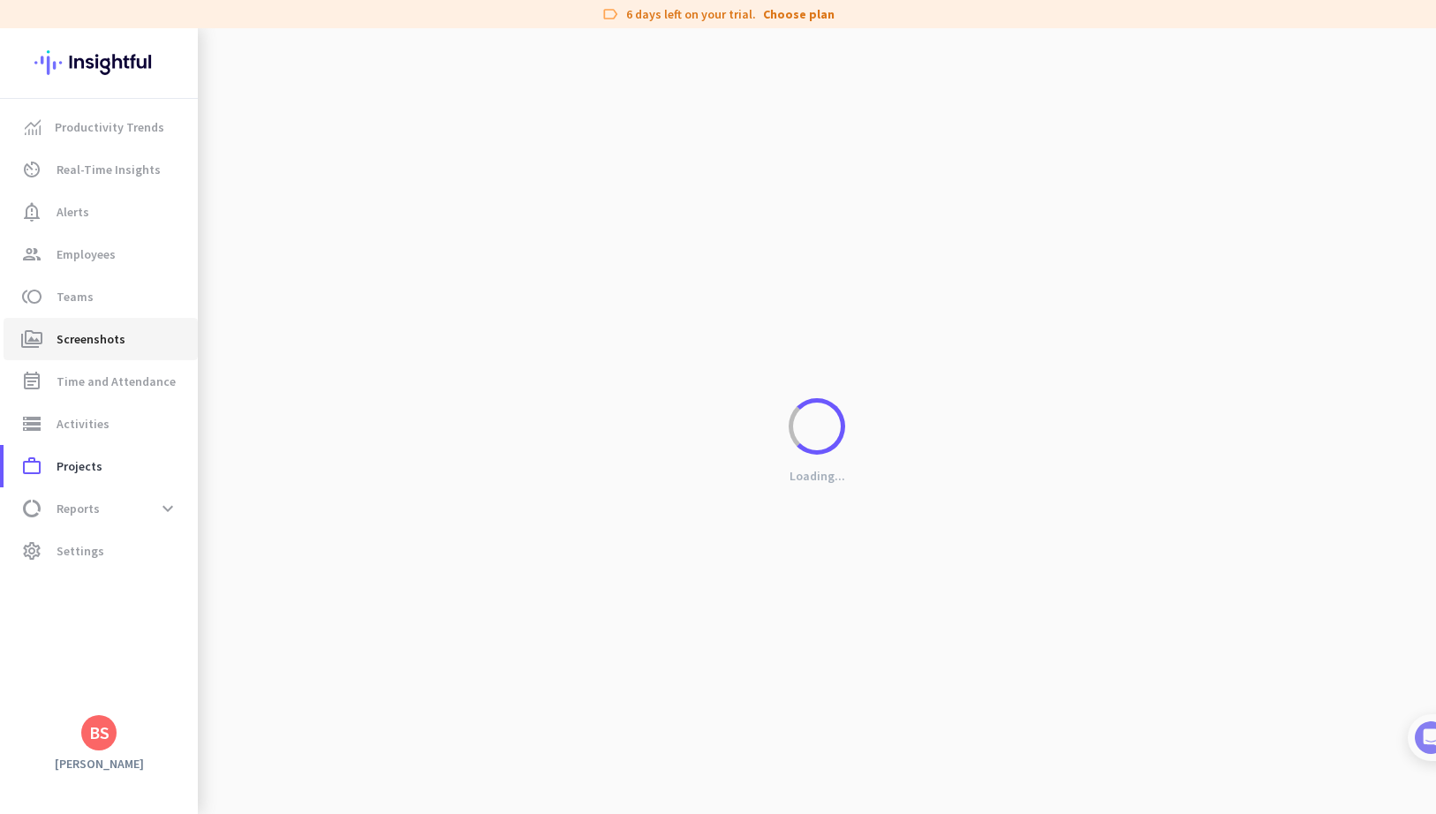
type input "Wed, Sep 3"
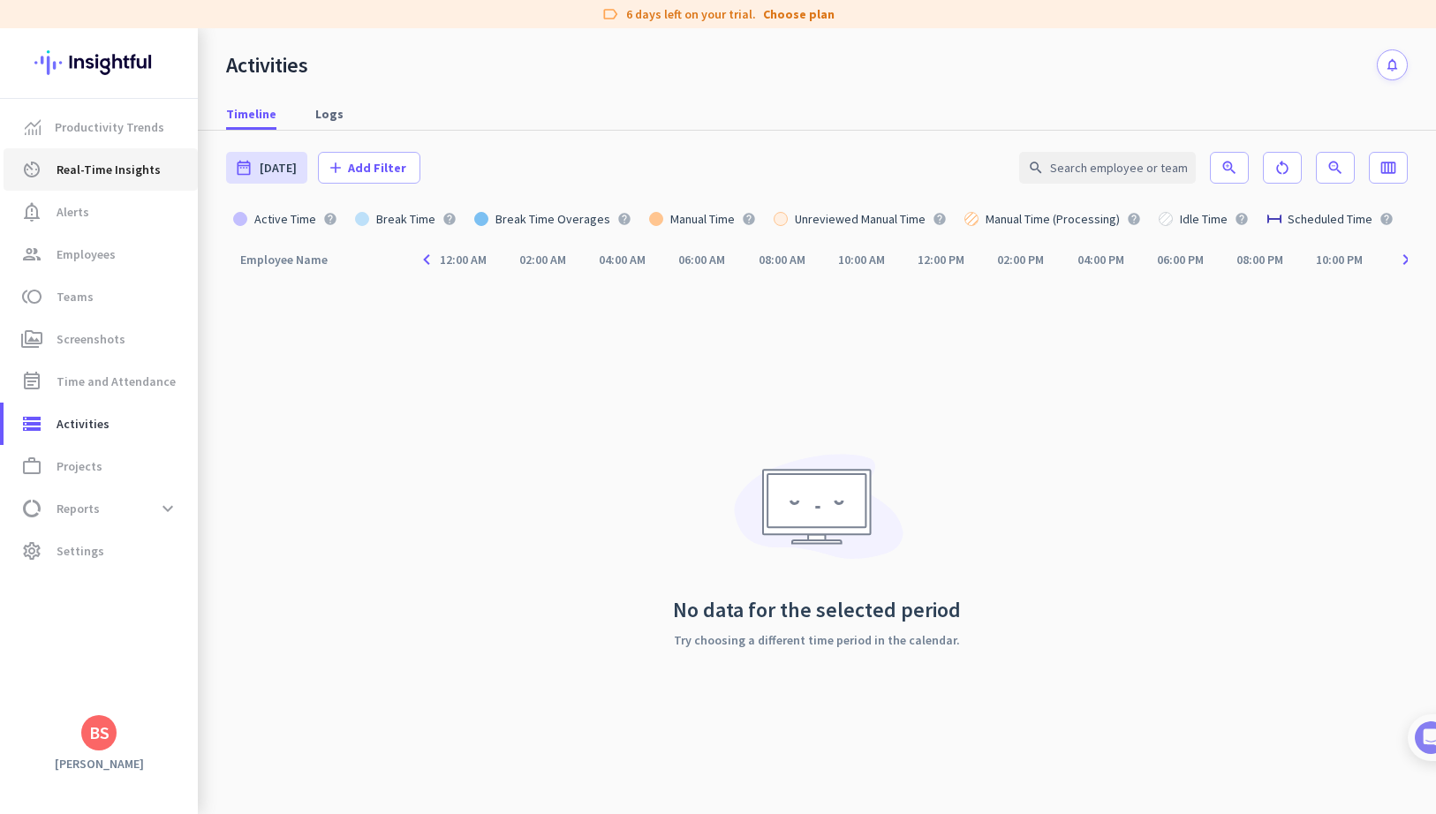
click at [98, 186] on link "av_timer Real-Time Insights" at bounding box center [101, 169] width 194 height 42
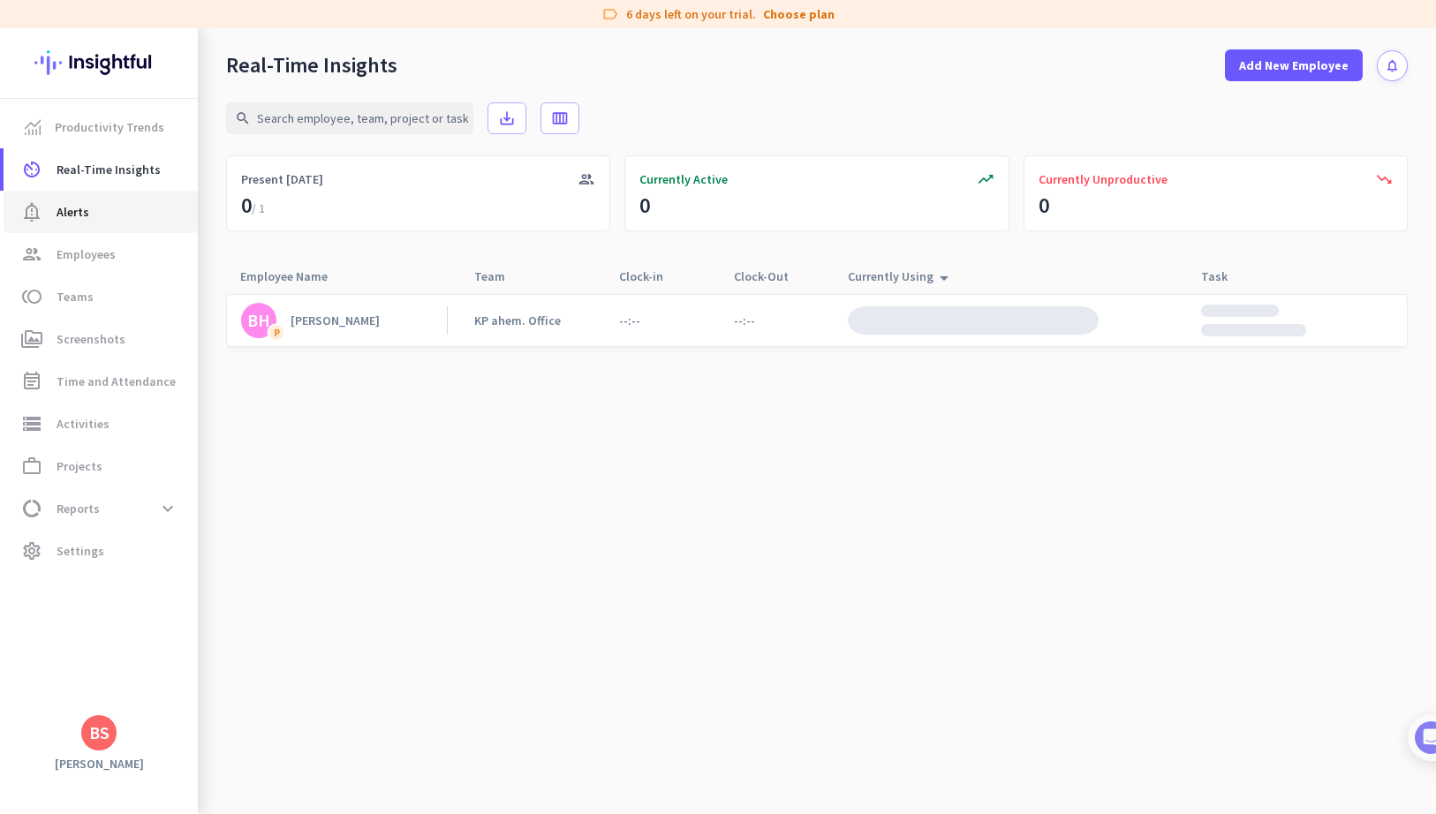
click at [97, 209] on span "notification_important Alerts" at bounding box center [101, 211] width 166 height 21
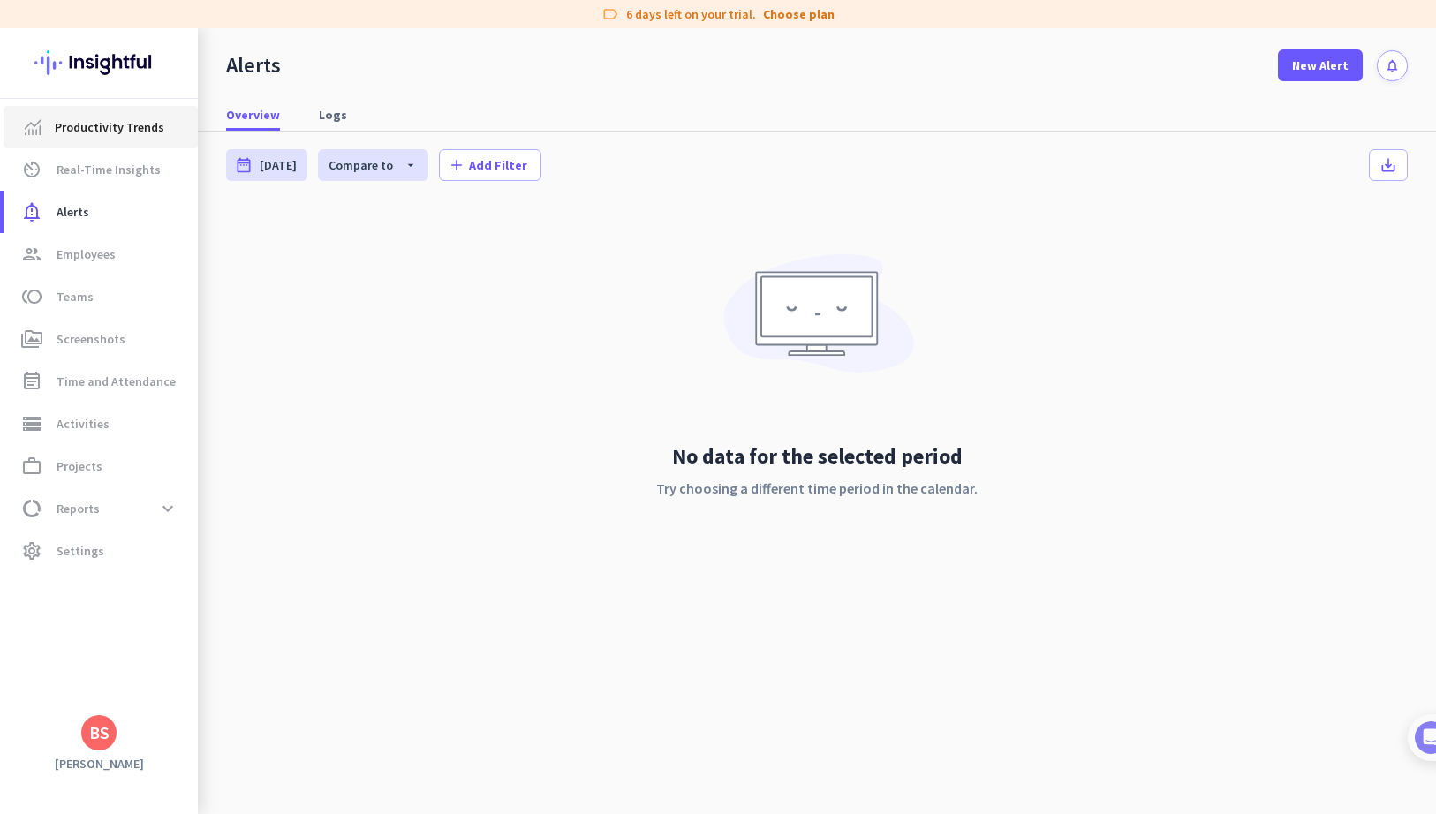
click at [95, 124] on span "Productivity Trends" at bounding box center [109, 127] width 109 height 21
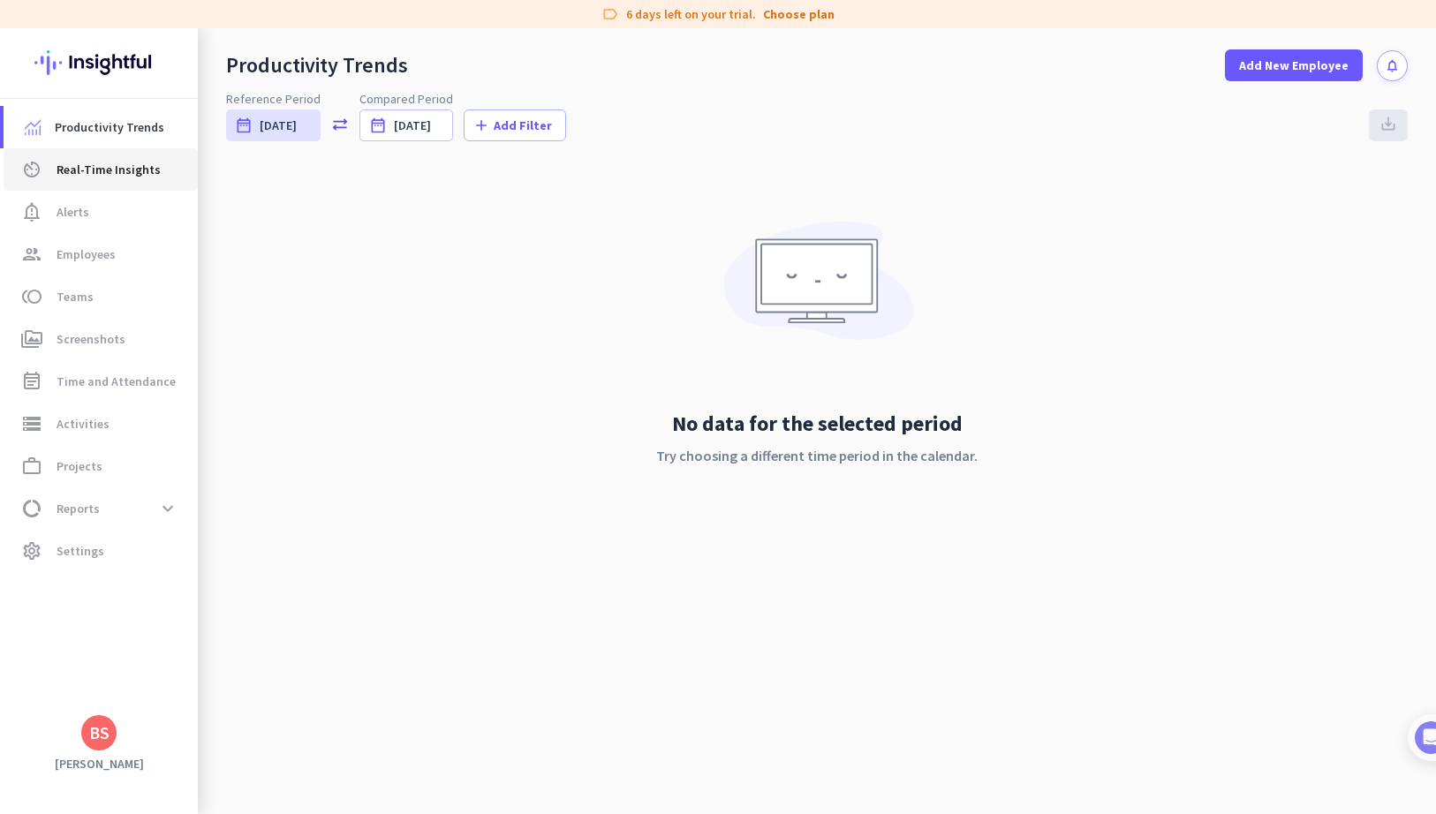
click at [135, 189] on link "av_timer Real-Time Insights" at bounding box center [101, 169] width 194 height 42
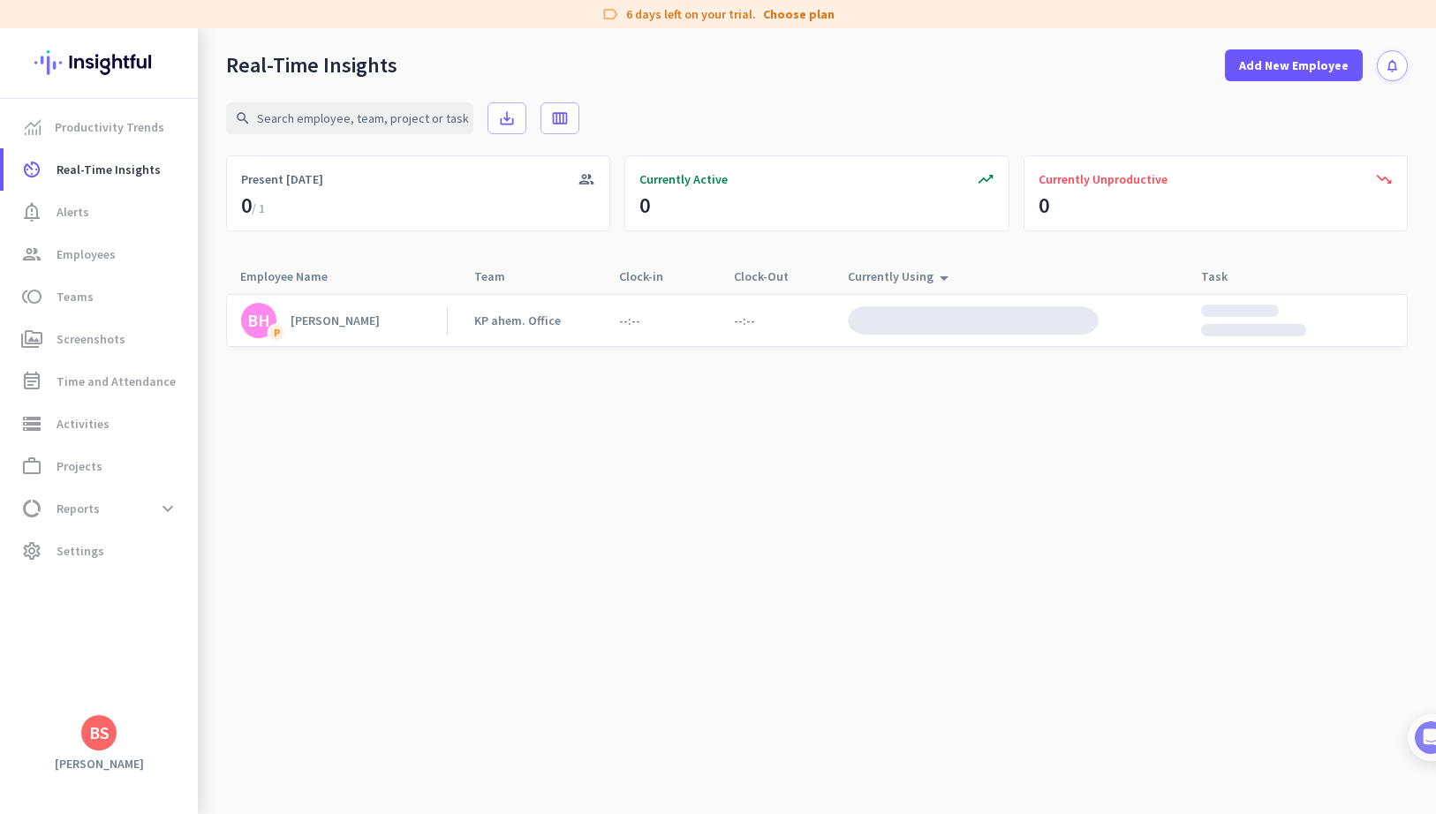
click at [348, 324] on link "BH P bhavesh" at bounding box center [344, 320] width 206 height 35
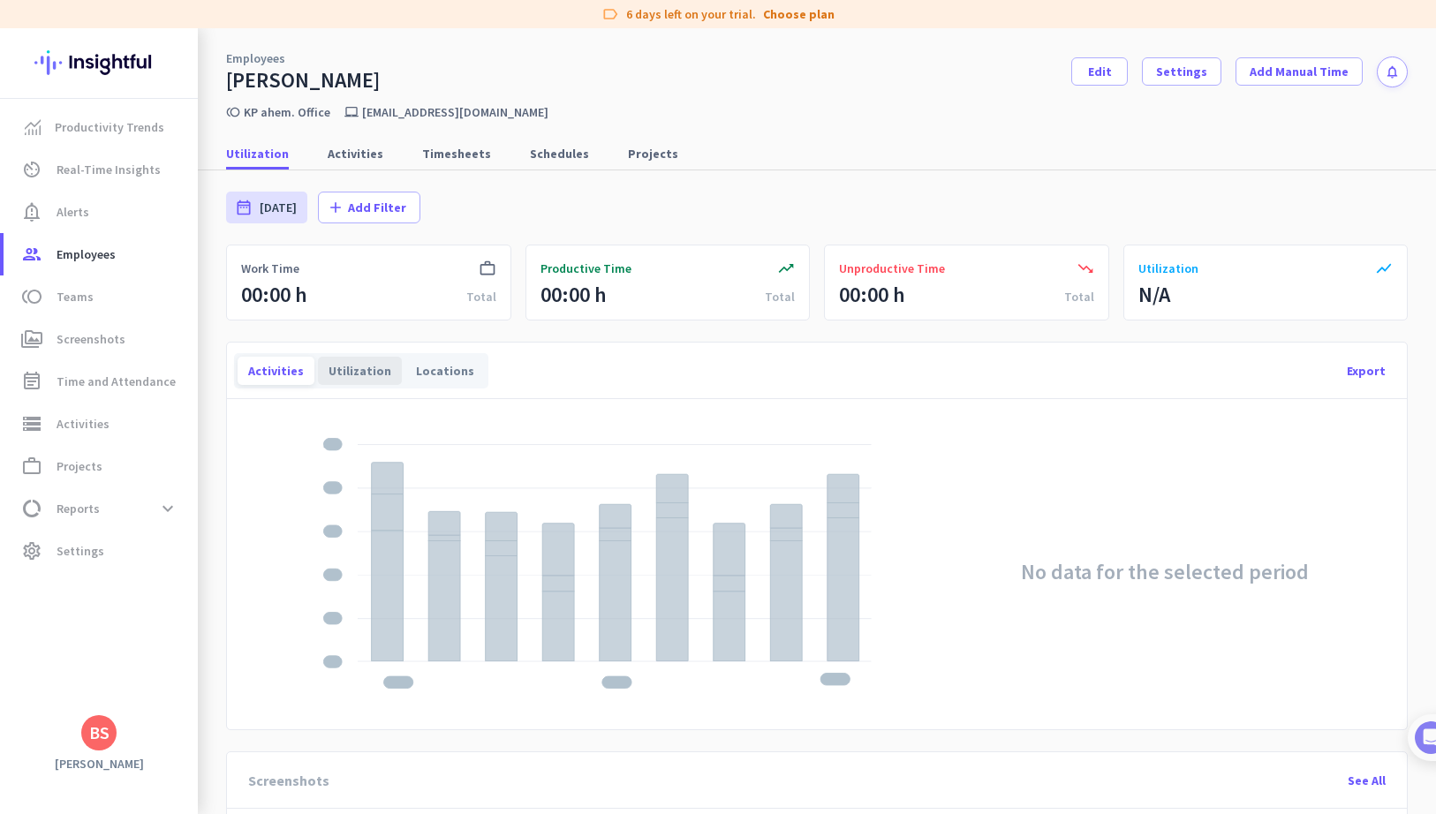
click at [368, 365] on div "Utilization" at bounding box center [360, 371] width 84 height 28
click at [448, 373] on div "Locations" at bounding box center [444, 371] width 79 height 28
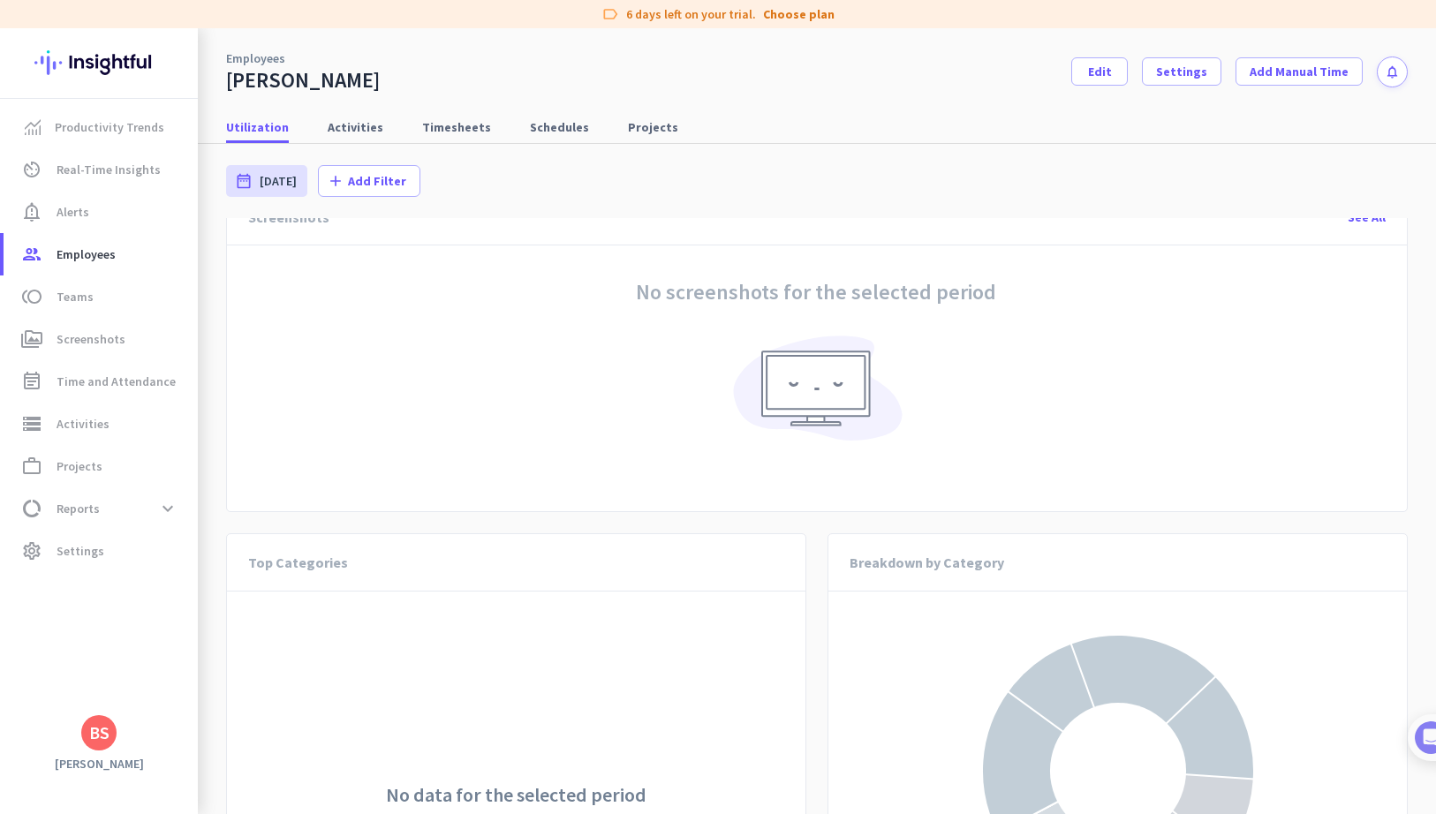
scroll to position [557, 0]
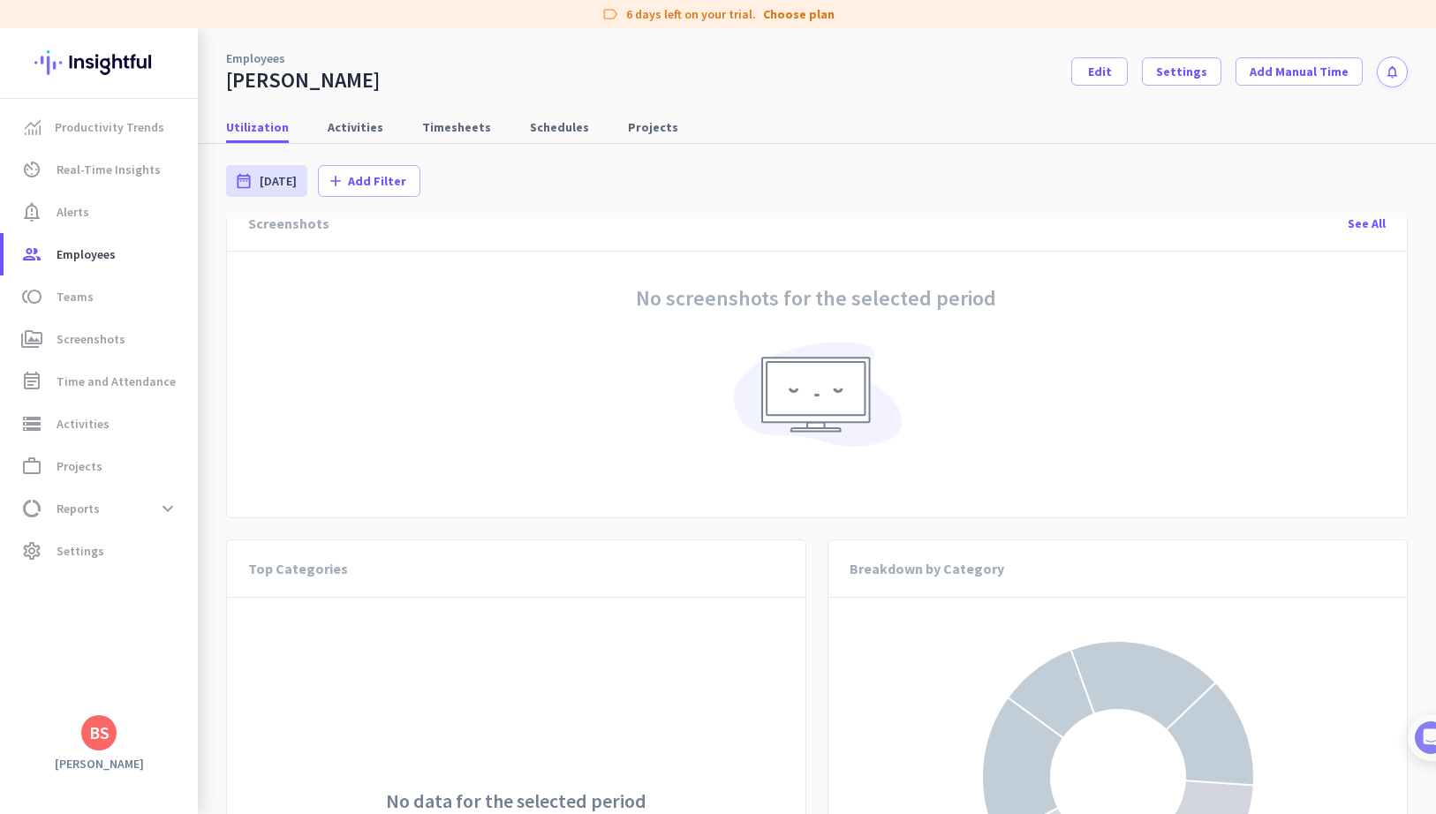
click at [800, 313] on div "No screenshots for the selected period" at bounding box center [815, 378] width 1107 height 233
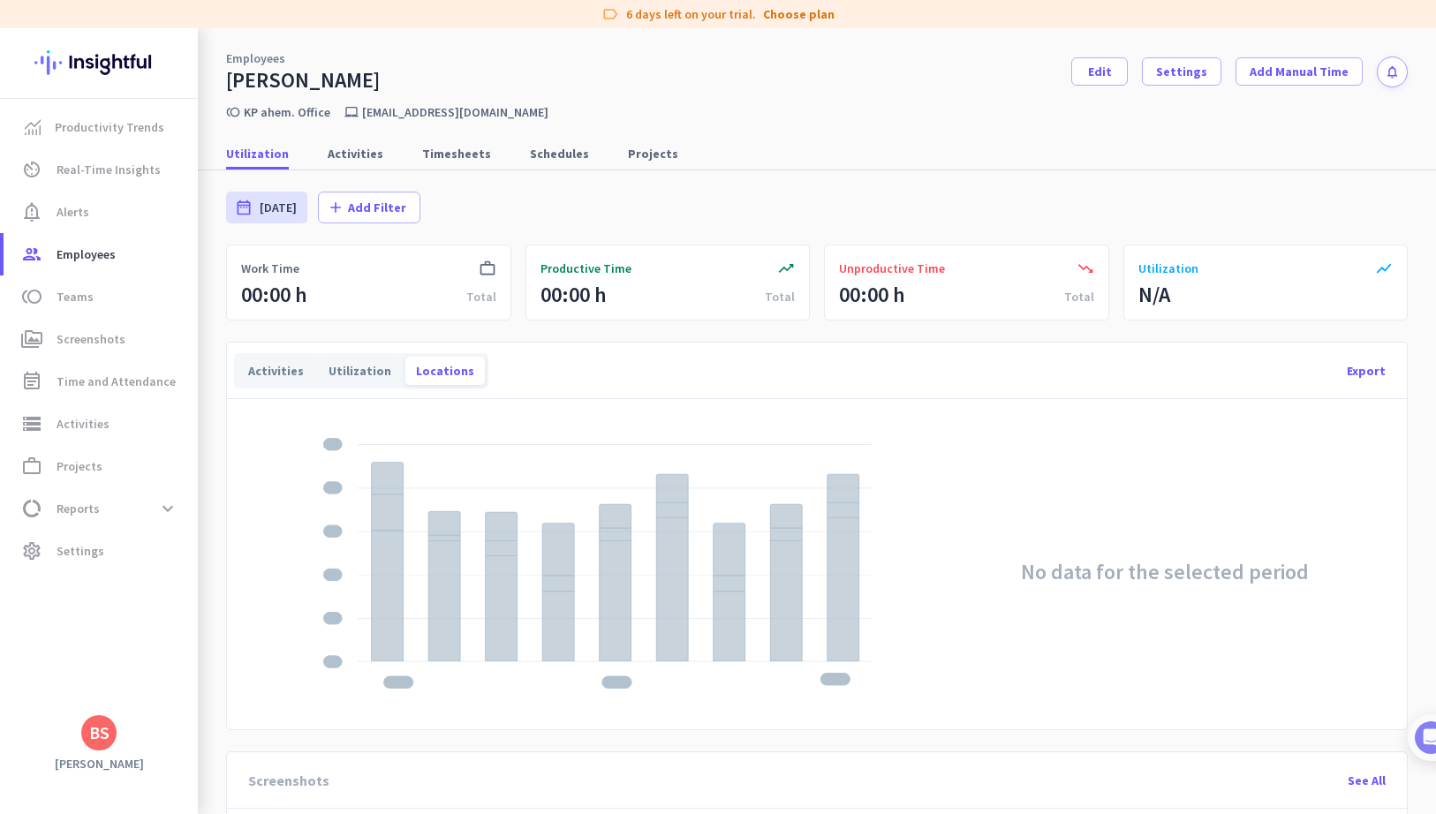
scroll to position [0, 0]
click at [283, 307] on div "00:00 h" at bounding box center [274, 295] width 66 height 28
click at [280, 299] on div "00:00 h" at bounding box center [274, 295] width 66 height 28
click at [601, 297] on div "00:00 h" at bounding box center [573, 295] width 66 height 28
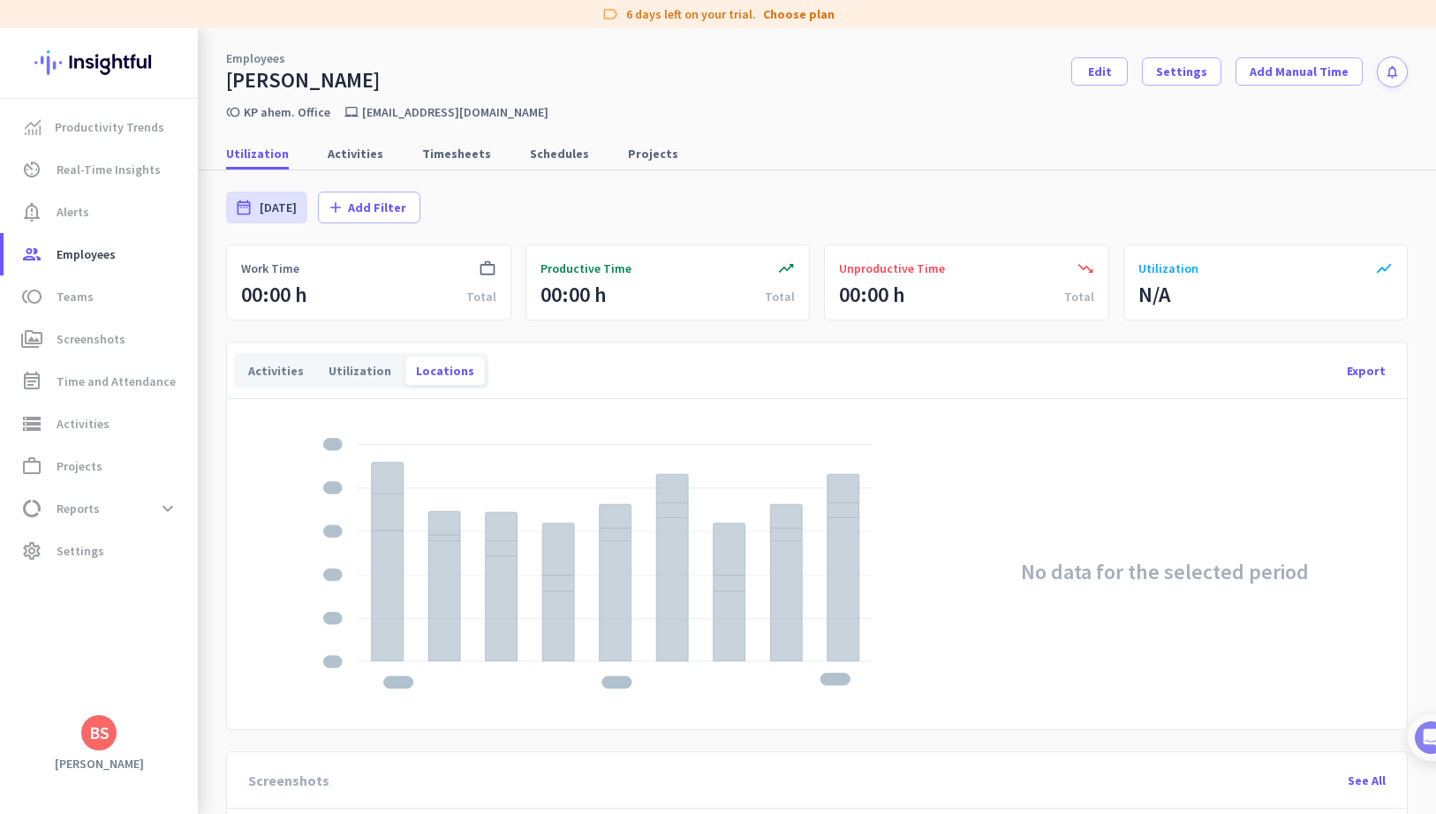
click at [487, 267] on icon "work_outline" at bounding box center [488, 269] width 18 height 18
click at [921, 289] on div "trending_down Unproductive Time 00:00 h Total" at bounding box center [966, 283] width 285 height 76
click at [852, 308] on div "00:00 h" at bounding box center [872, 295] width 66 height 28
click at [70, 299] on span "Teams" at bounding box center [75, 296] width 37 height 21
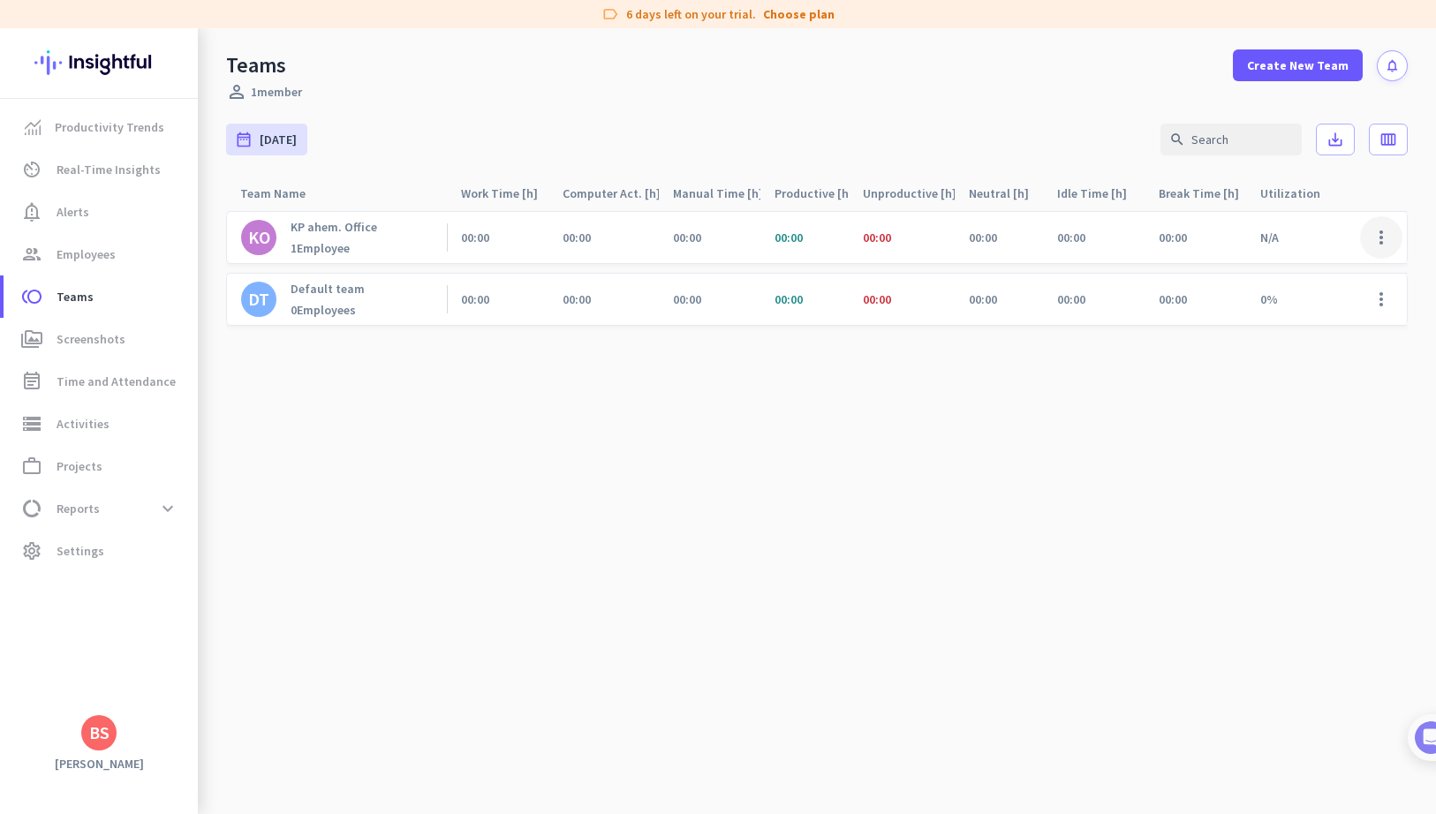
click at [1374, 230] on span at bounding box center [1381, 237] width 42 height 42
click at [1333, 274] on span "Edit" at bounding box center [1333, 275] width 109 height 18
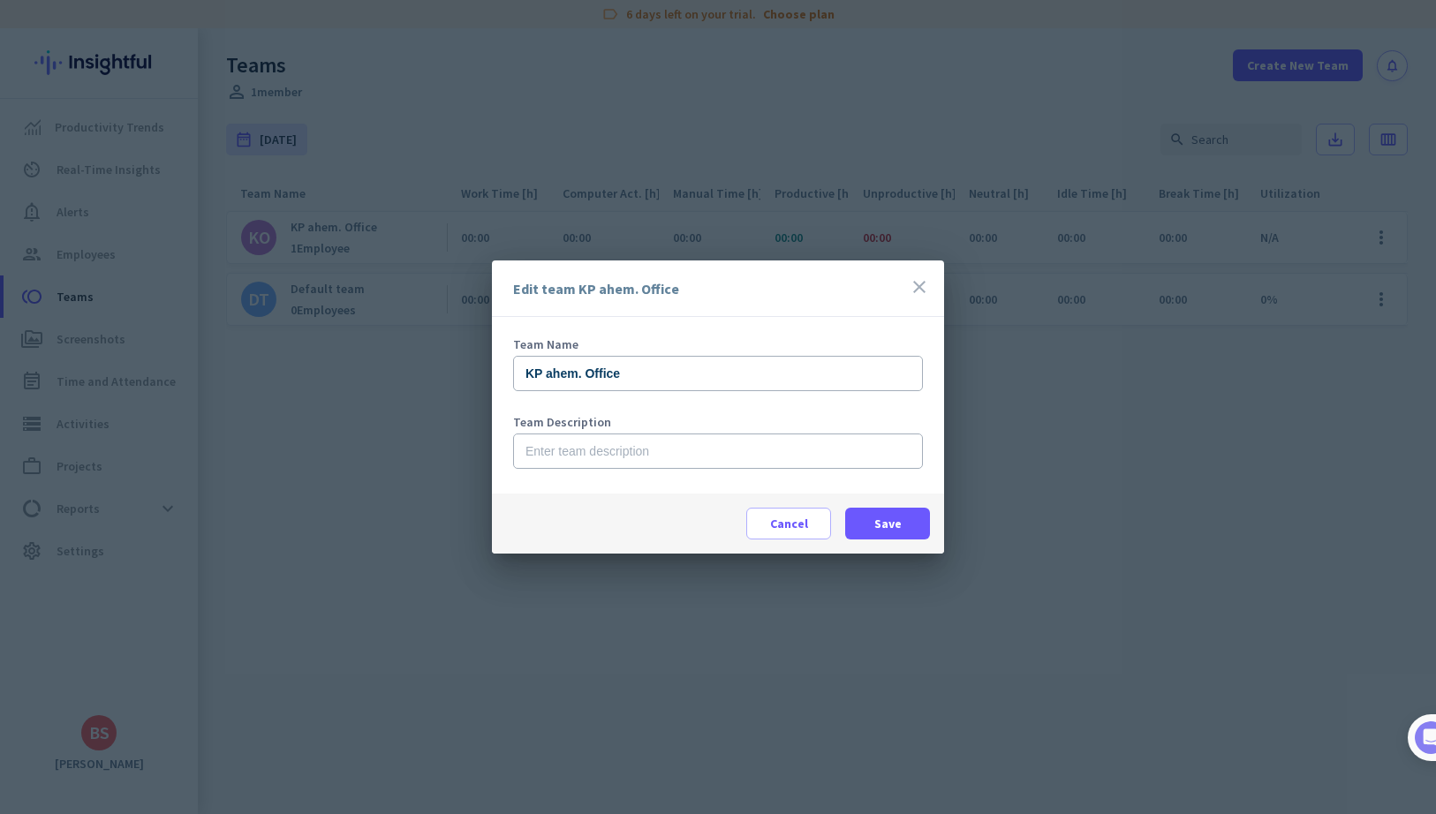
click at [917, 293] on icon "close" at bounding box center [919, 286] width 21 height 21
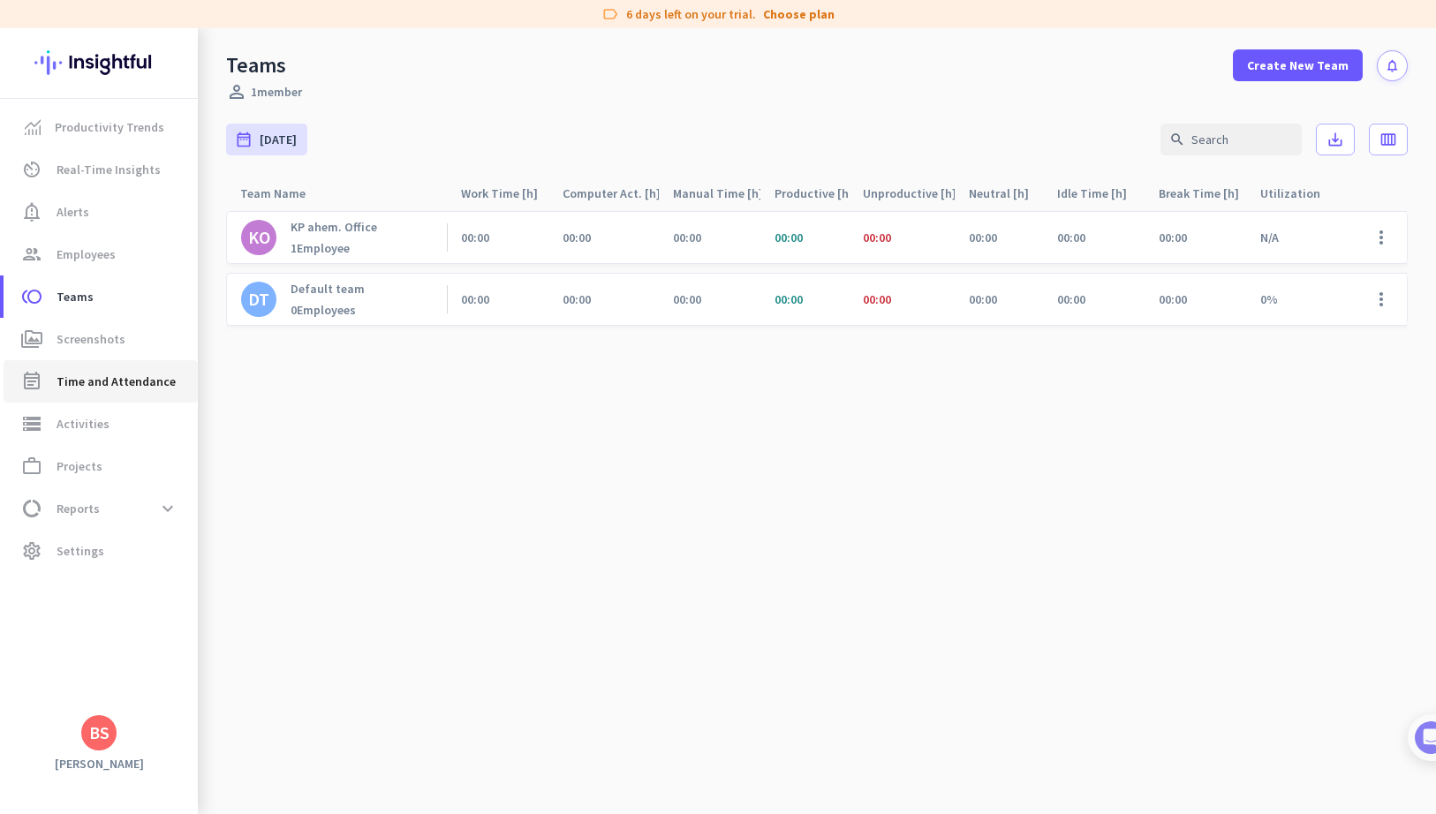
click at [94, 383] on span "Time and Attendance" at bounding box center [116, 381] width 119 height 21
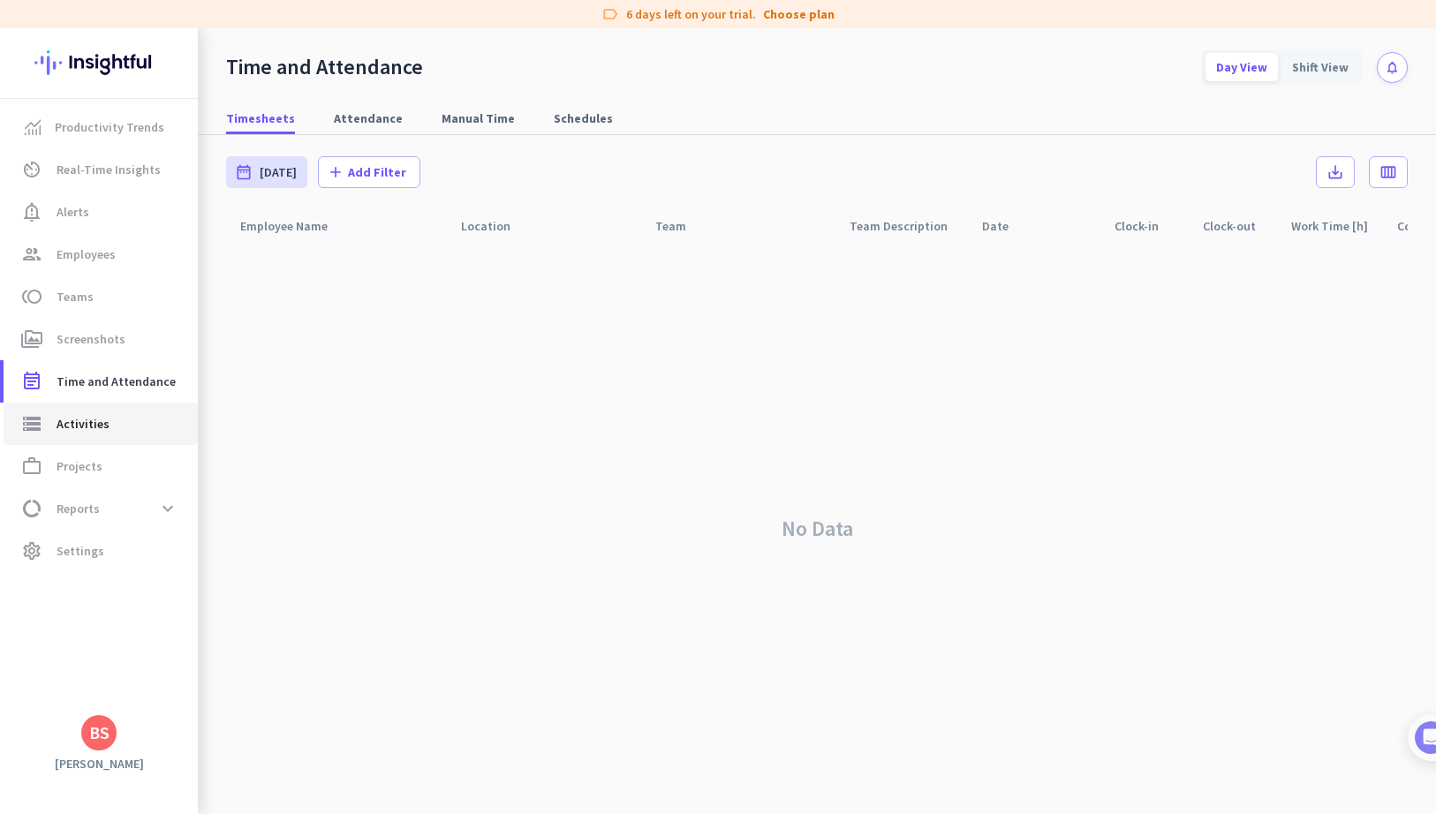
click at [136, 427] on span "storage Activities" at bounding box center [101, 423] width 166 height 21
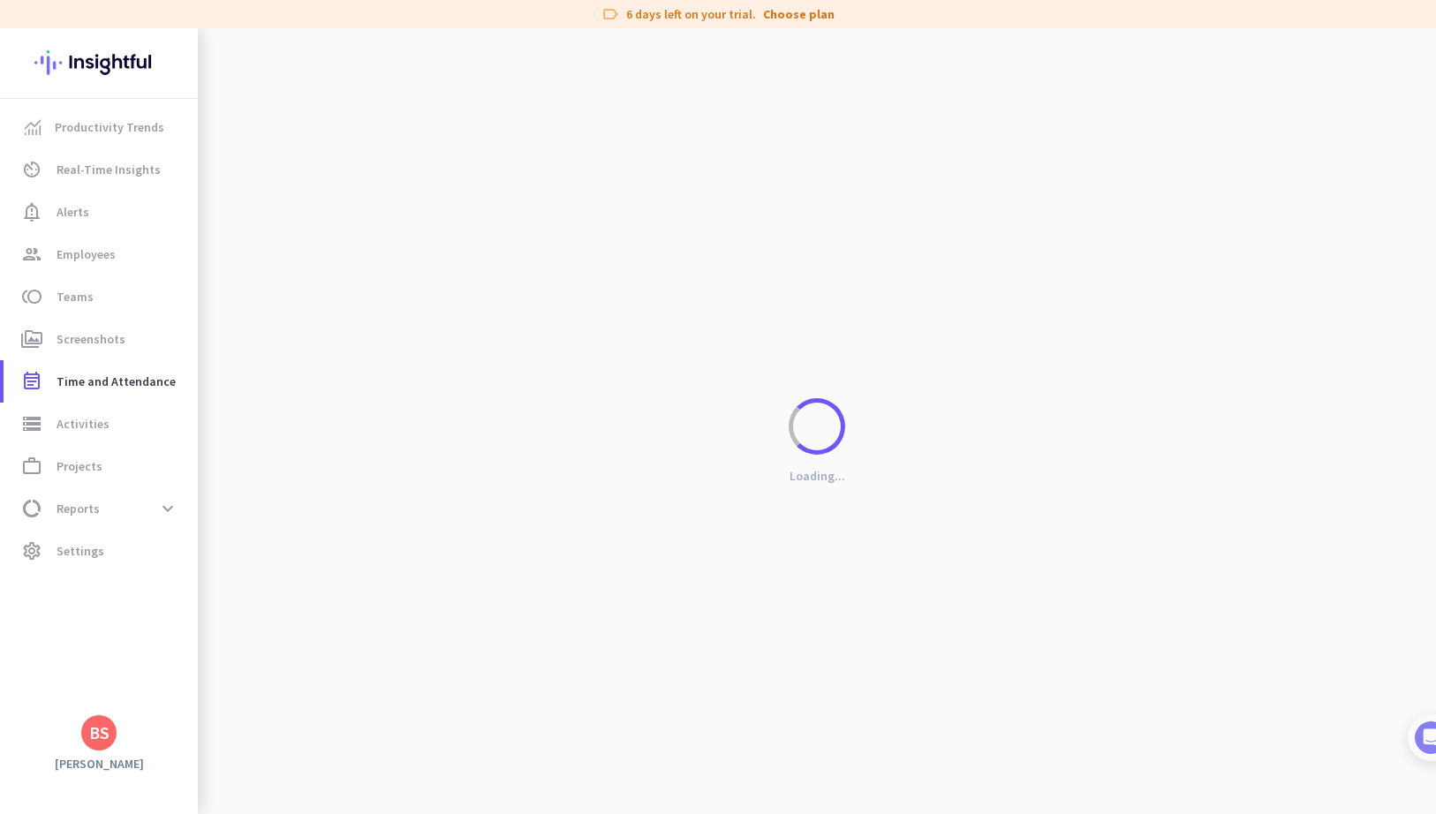
type input "Wed, Sep 3"
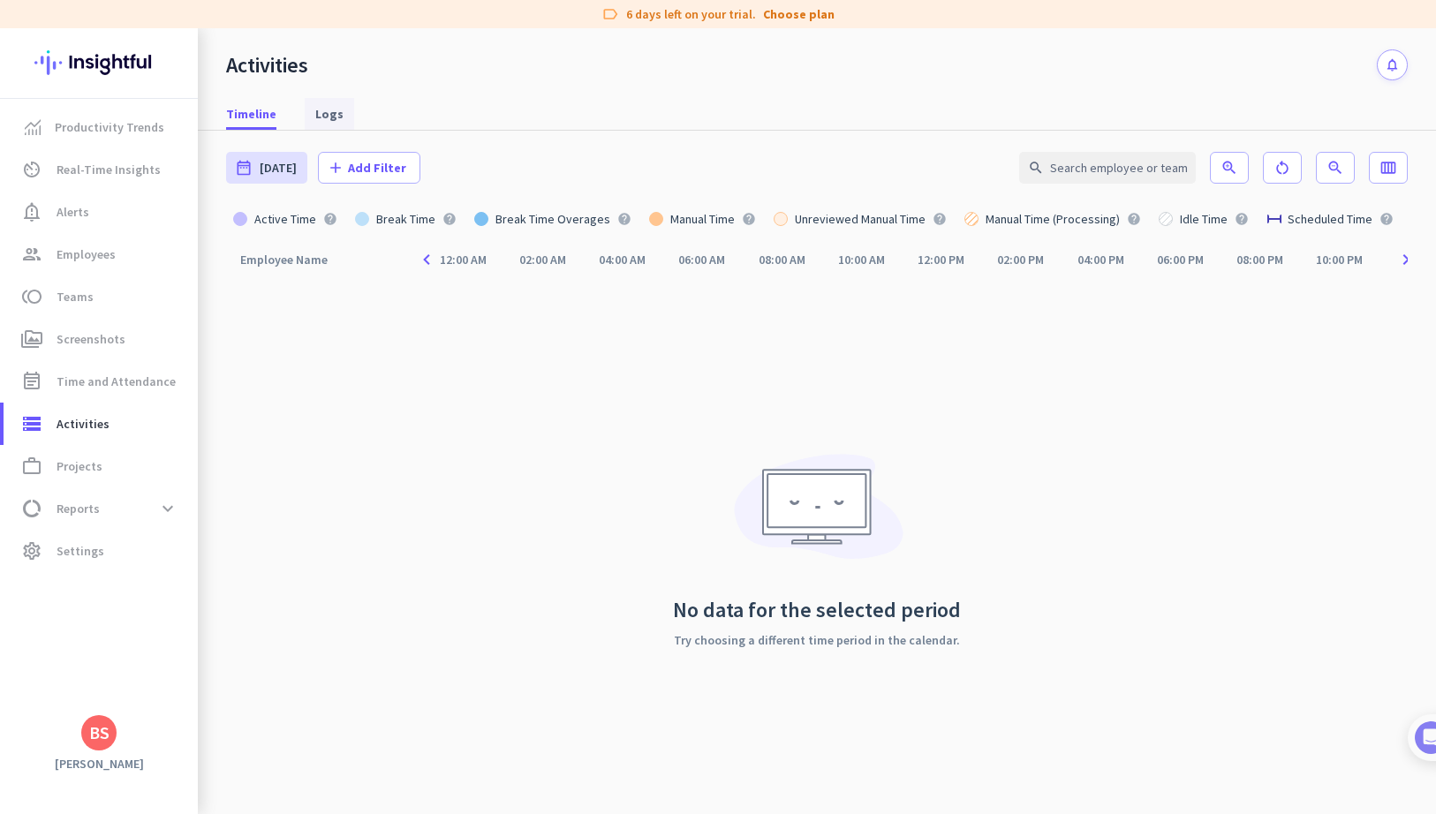
click at [322, 108] on span "Logs" at bounding box center [329, 114] width 28 height 18
type input "Wed, Sep 3 - Wed, Sep 3"
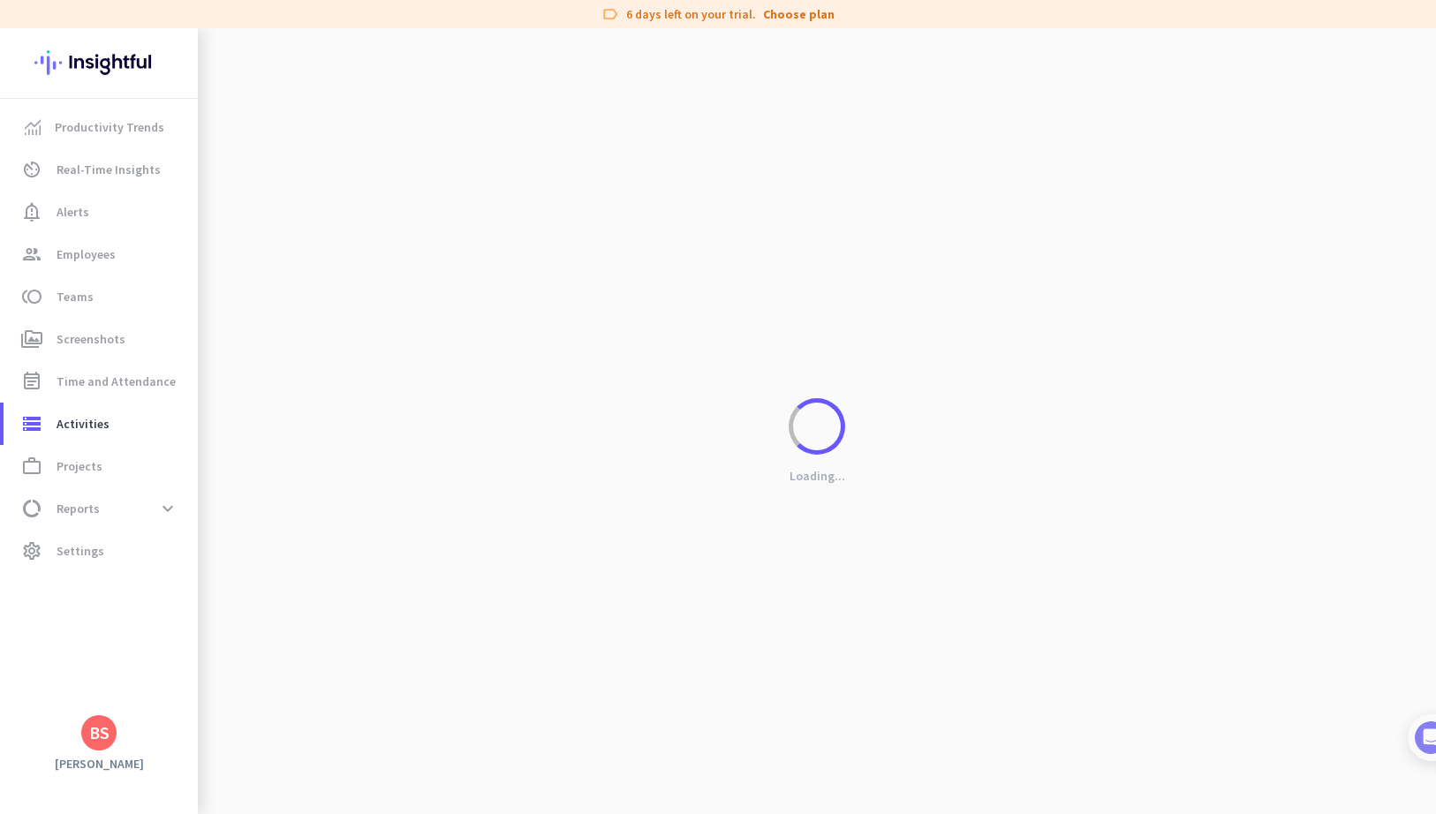
click at [320, 122] on div "Loading..." at bounding box center [817, 435] width 1238 height 814
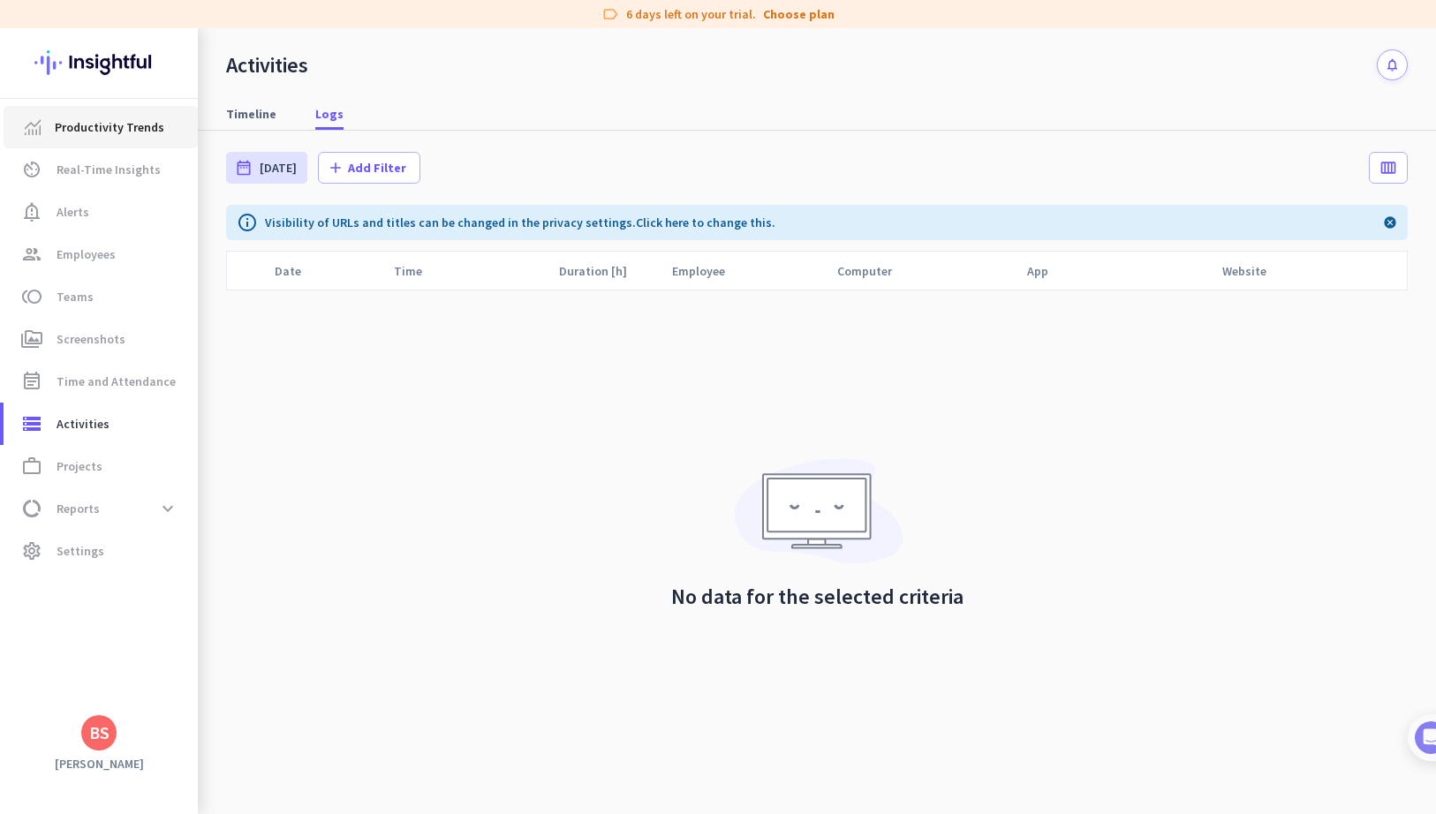
click at [115, 140] on link "Productivity Trends" at bounding box center [101, 127] width 194 height 42
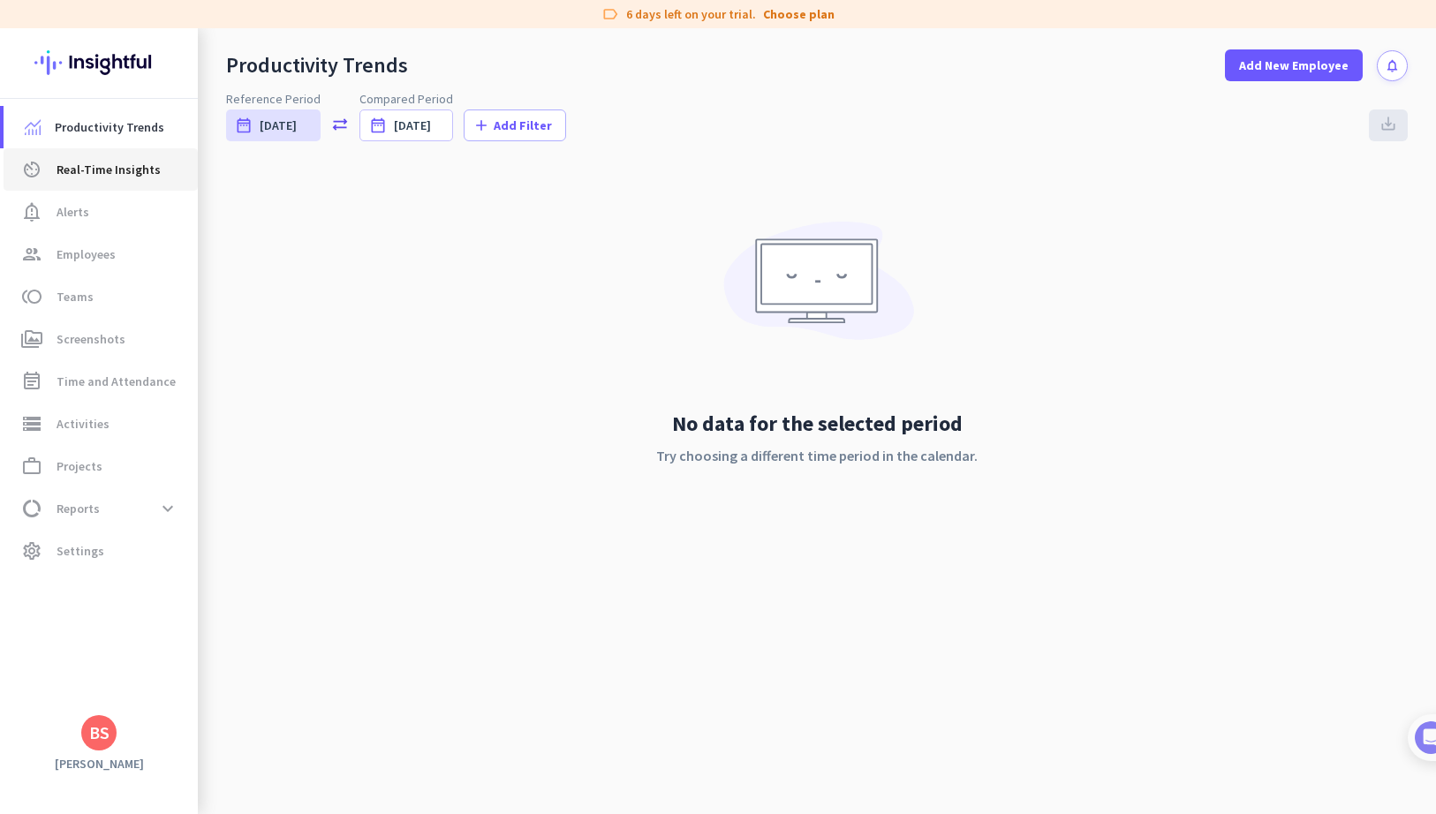
click at [124, 174] on span "Real-Time Insights" at bounding box center [109, 169] width 104 height 21
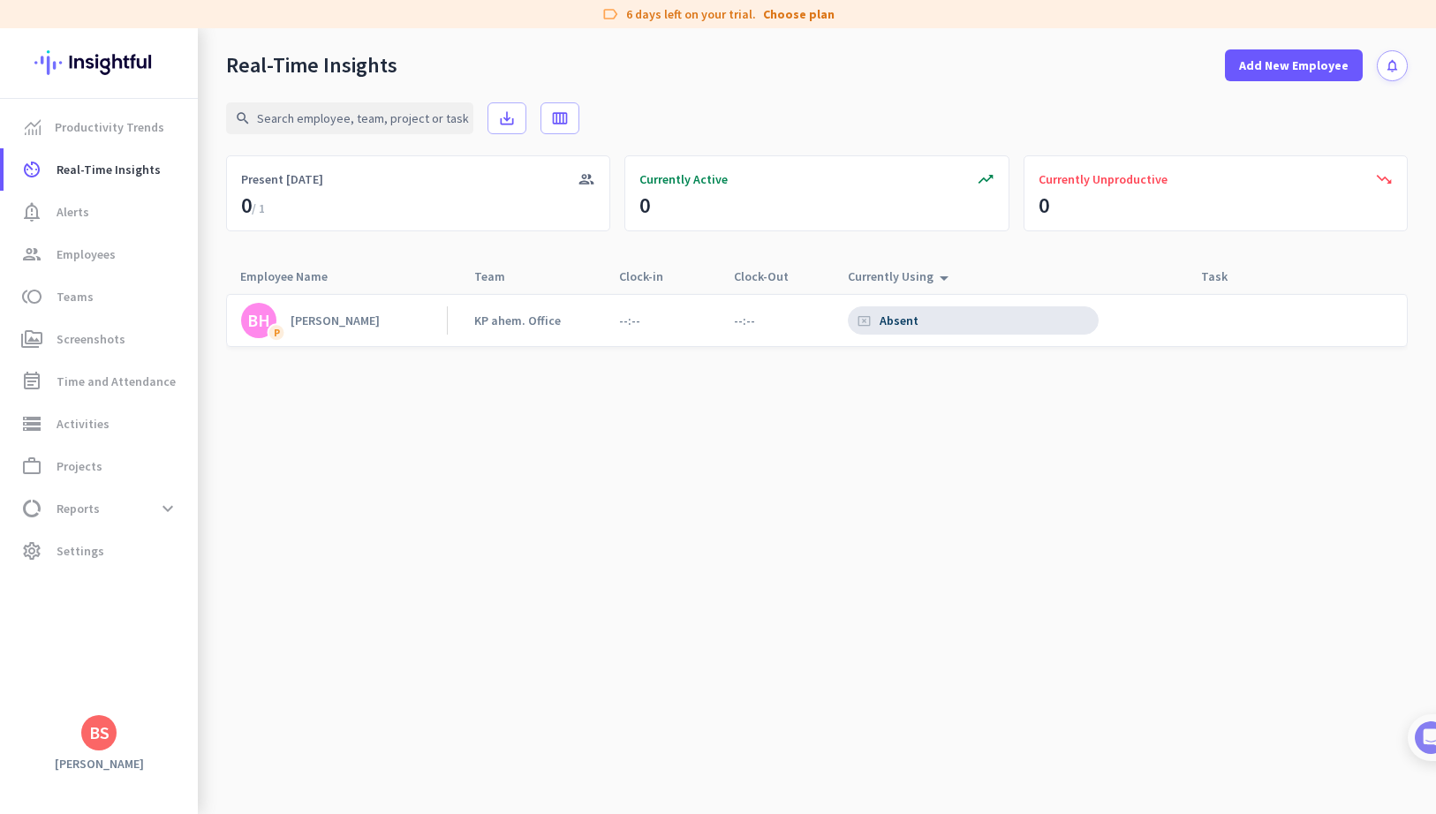
click at [613, 401] on cdk-virtual-scroll-viewport "BH P bhavesh KP ahem. Office --:-- --:-- cancel_presentation Absent" at bounding box center [816, 553] width 1181 height 521
click at [895, 321] on div "Absent" at bounding box center [900, 321] width 42 height 16
click at [841, 318] on div "cancel_presentation Absent" at bounding box center [966, 320] width 265 height 51
click at [898, 321] on div "Absent" at bounding box center [900, 321] width 42 height 16
click at [875, 321] on div "cancel_presentation Absent" at bounding box center [889, 321] width 64 height 16
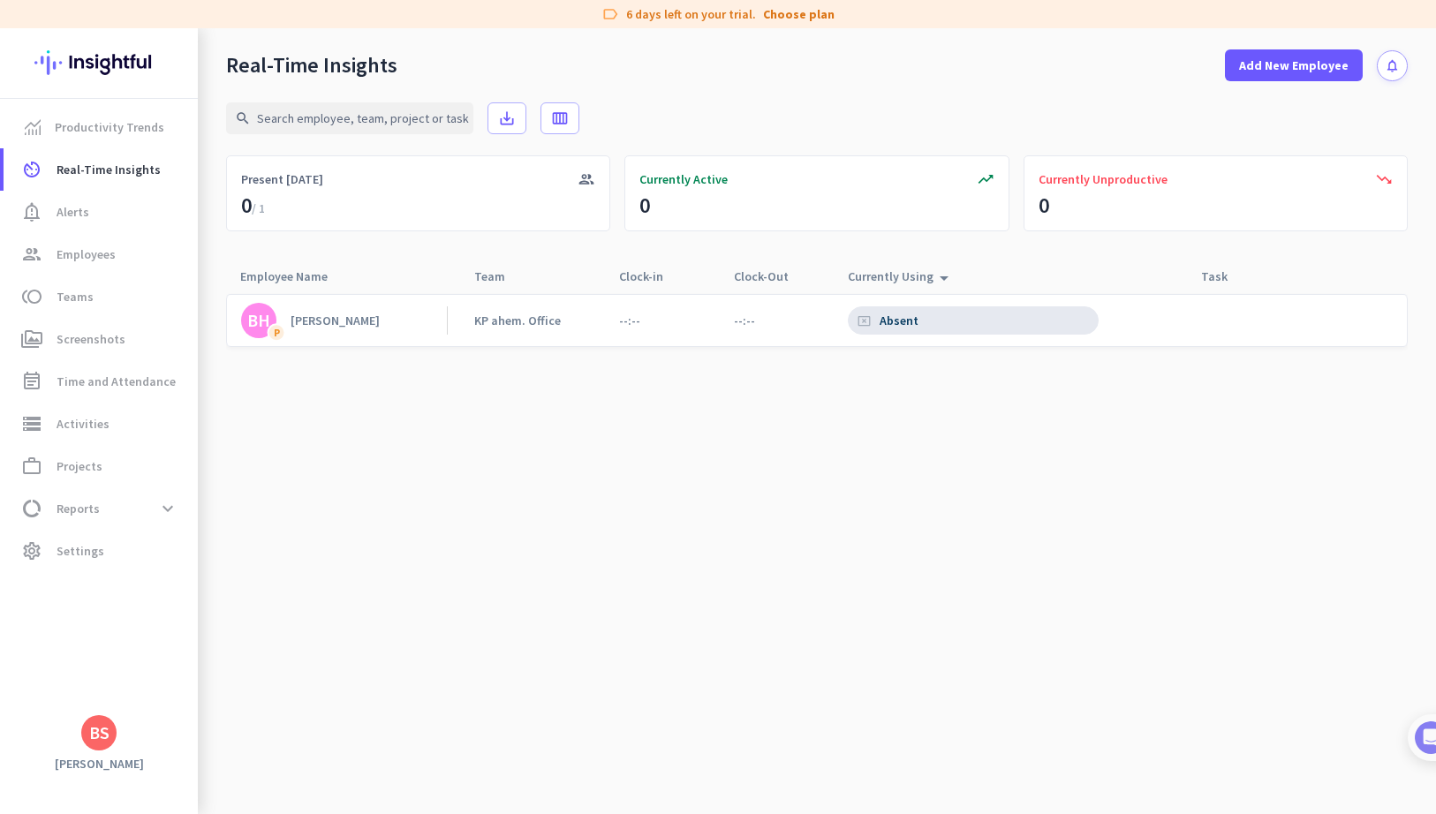
click at [876, 322] on div "cancel_presentation Absent" at bounding box center [889, 321] width 64 height 16
click at [579, 322] on link "KP ahem. Office" at bounding box center [533, 321] width 118 height 16
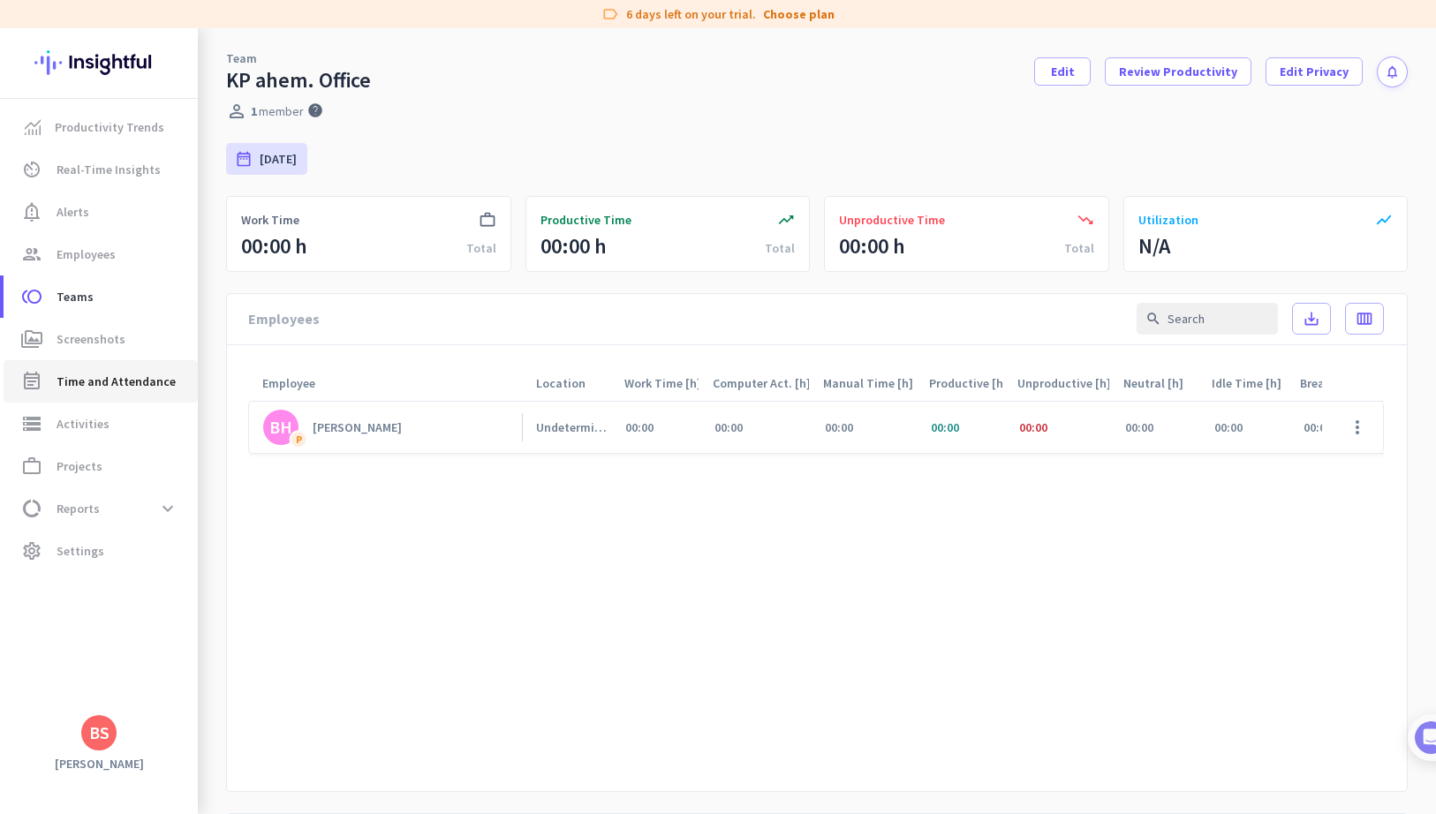
click at [109, 366] on link "event_note Time and Attendance" at bounding box center [101, 381] width 194 height 42
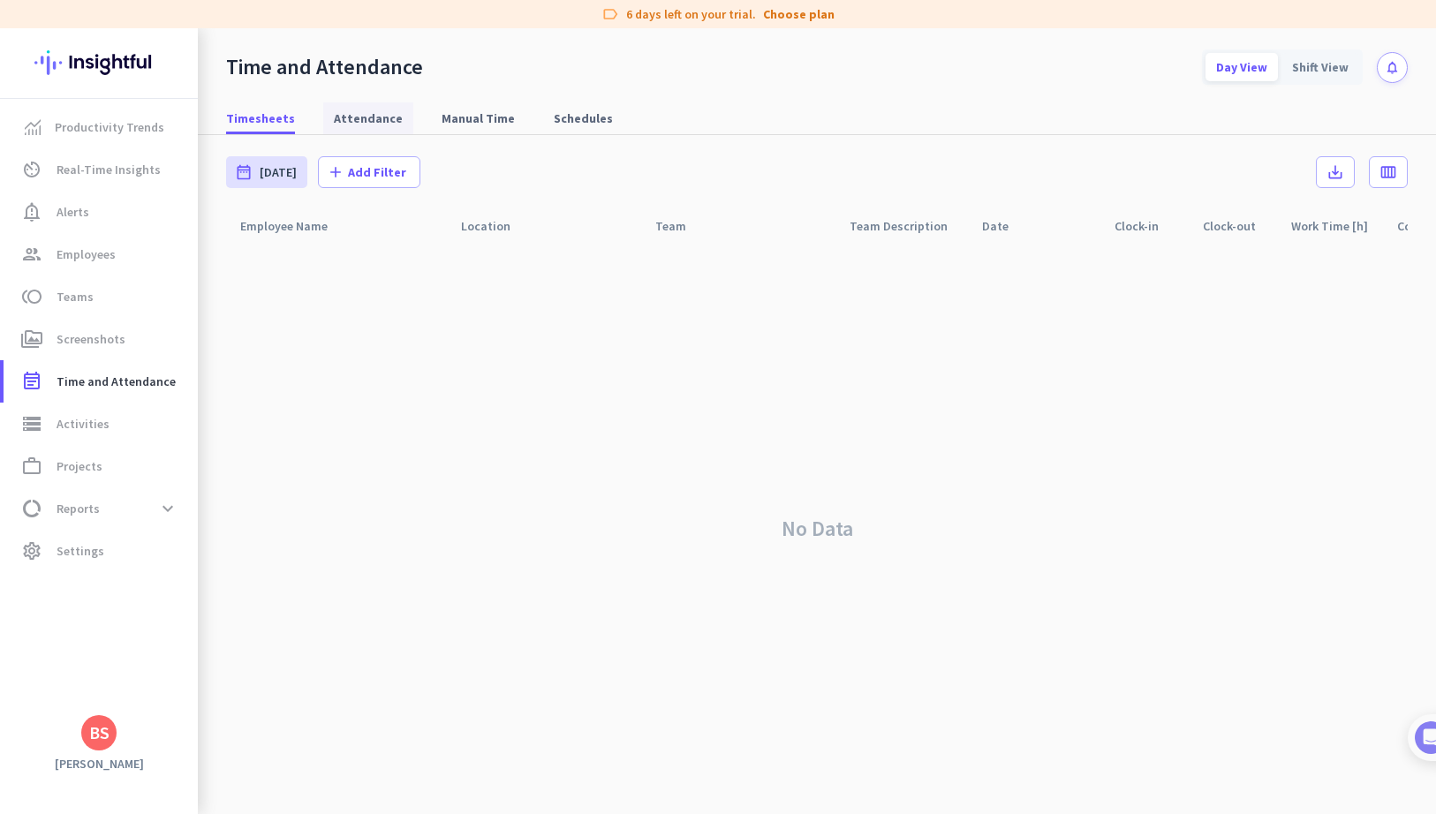
click at [367, 102] on span "Attendance" at bounding box center [368, 118] width 69 height 32
type input "Mon, Sep 1 - Tue, Sep 30"
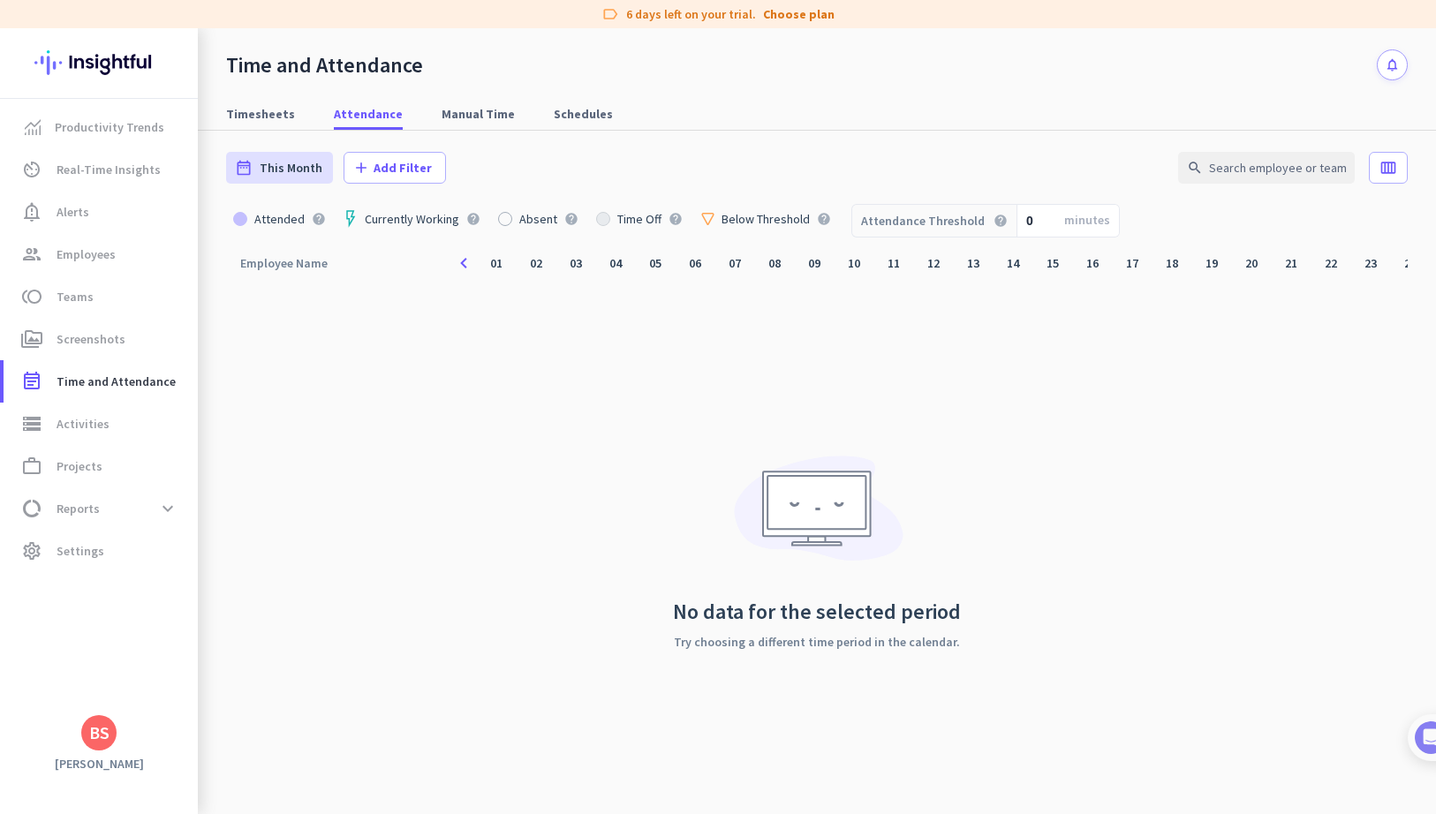
click at [250, 217] on div "Attended" at bounding box center [279, 219] width 64 height 12
click at [248, 217] on div "Attended" at bounding box center [279, 219] width 64 height 12
click at [240, 217] on div at bounding box center [240, 219] width 14 height 14
click at [577, 268] on div "03" at bounding box center [576, 263] width 30 height 30
click at [499, 219] on div at bounding box center [505, 219] width 14 height 14
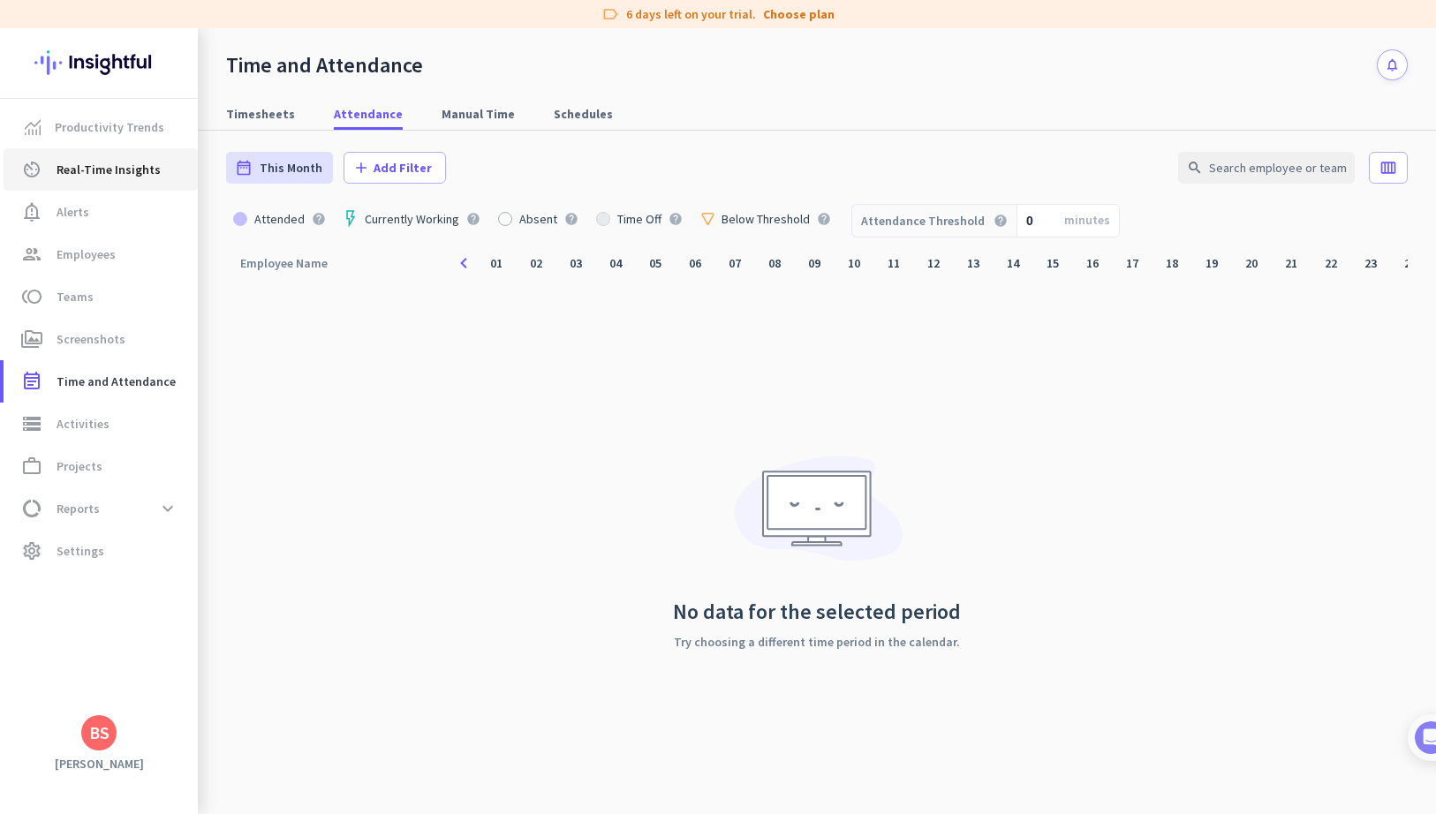
click at [88, 174] on span "Real-Time Insights" at bounding box center [109, 169] width 104 height 21
type input "Wed, Sep 3 - Wed, Sep 3"
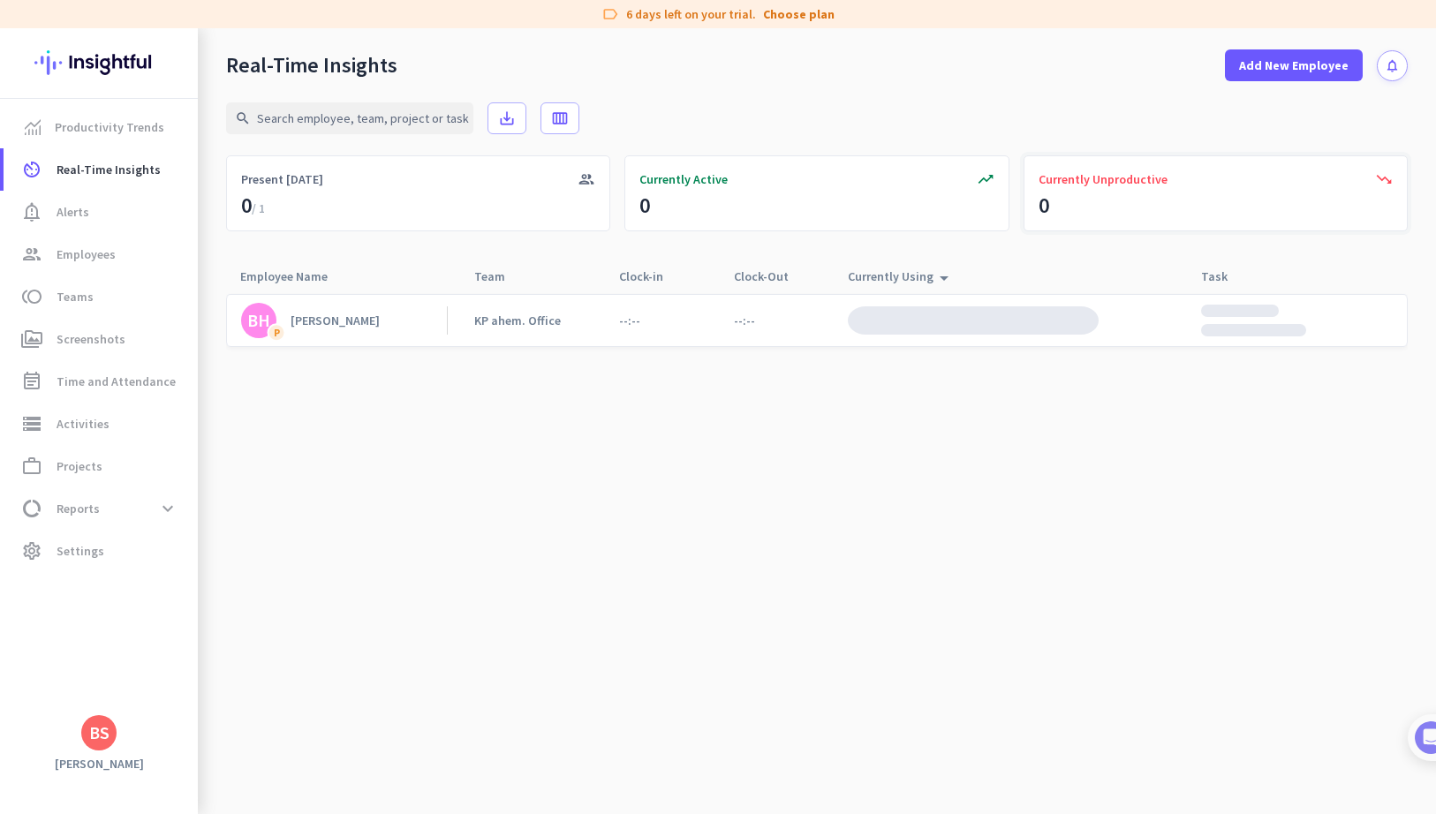
click at [1266, 219] on div "trending_down Currently Unproductive 0" at bounding box center [1215, 193] width 384 height 76
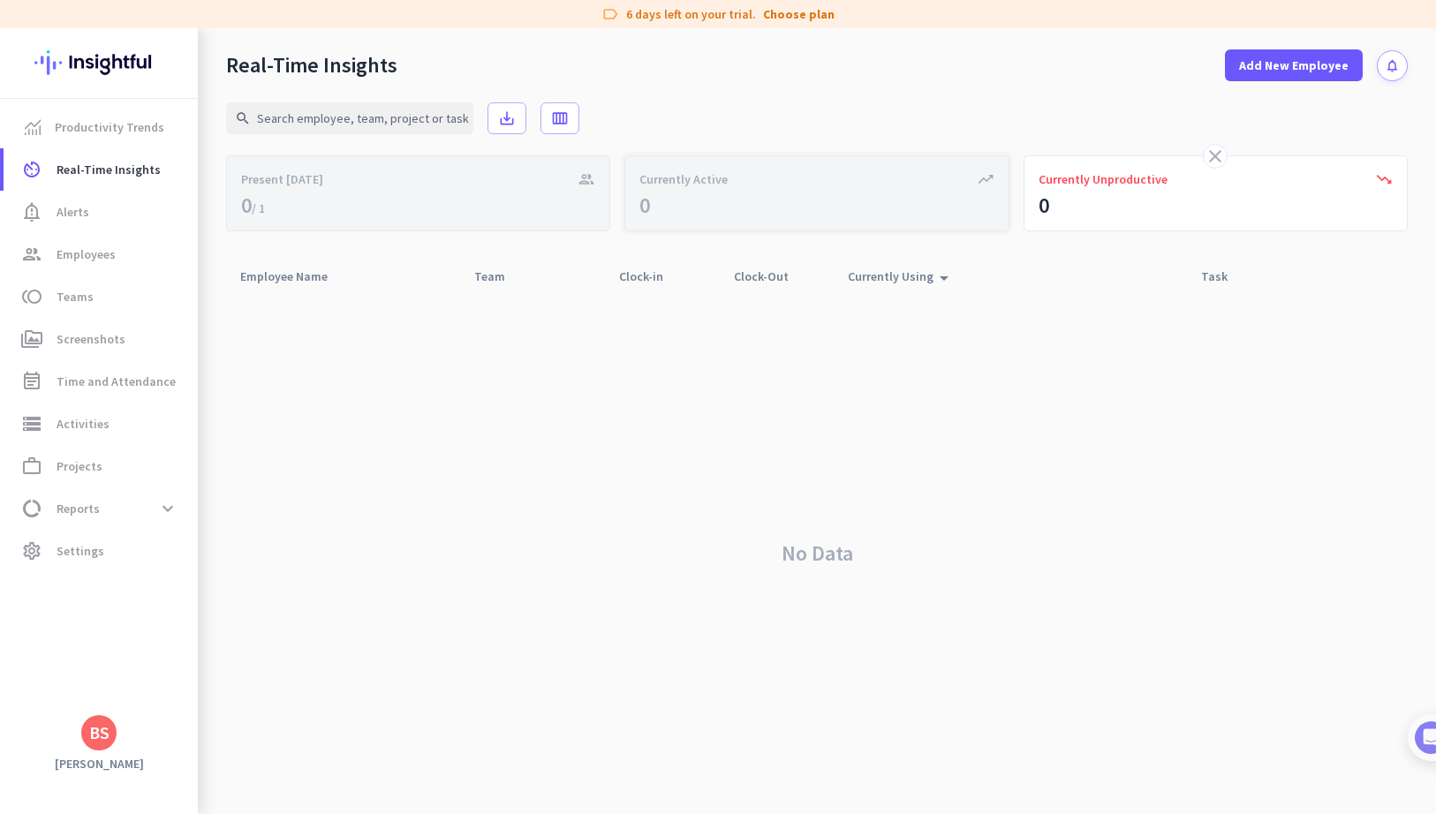
click at [878, 211] on div "trending_up Currently Active 0" at bounding box center [816, 193] width 384 height 76
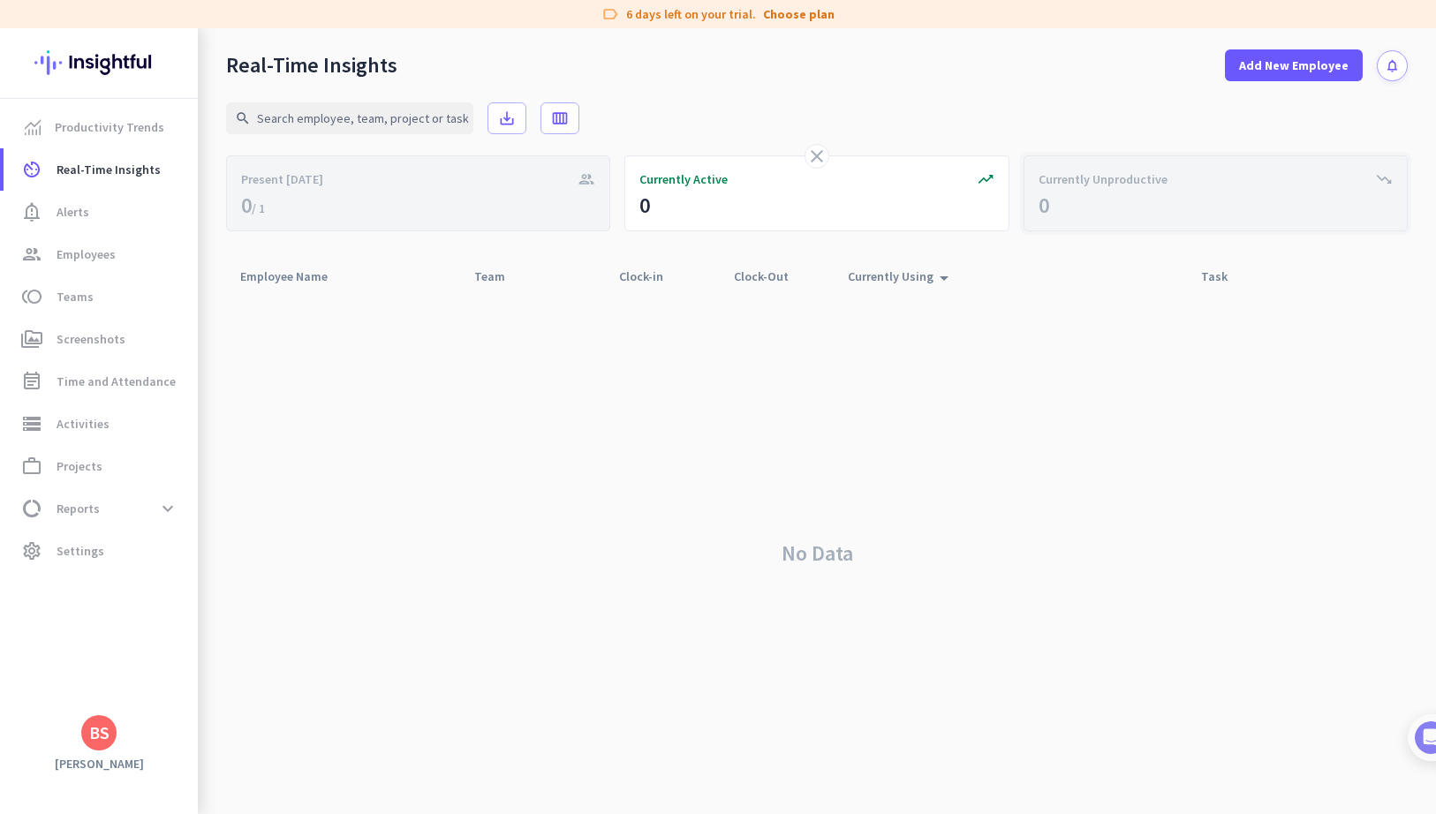
click at [1221, 169] on div "trending_down Currently Unproductive 0" at bounding box center [1215, 193] width 384 height 76
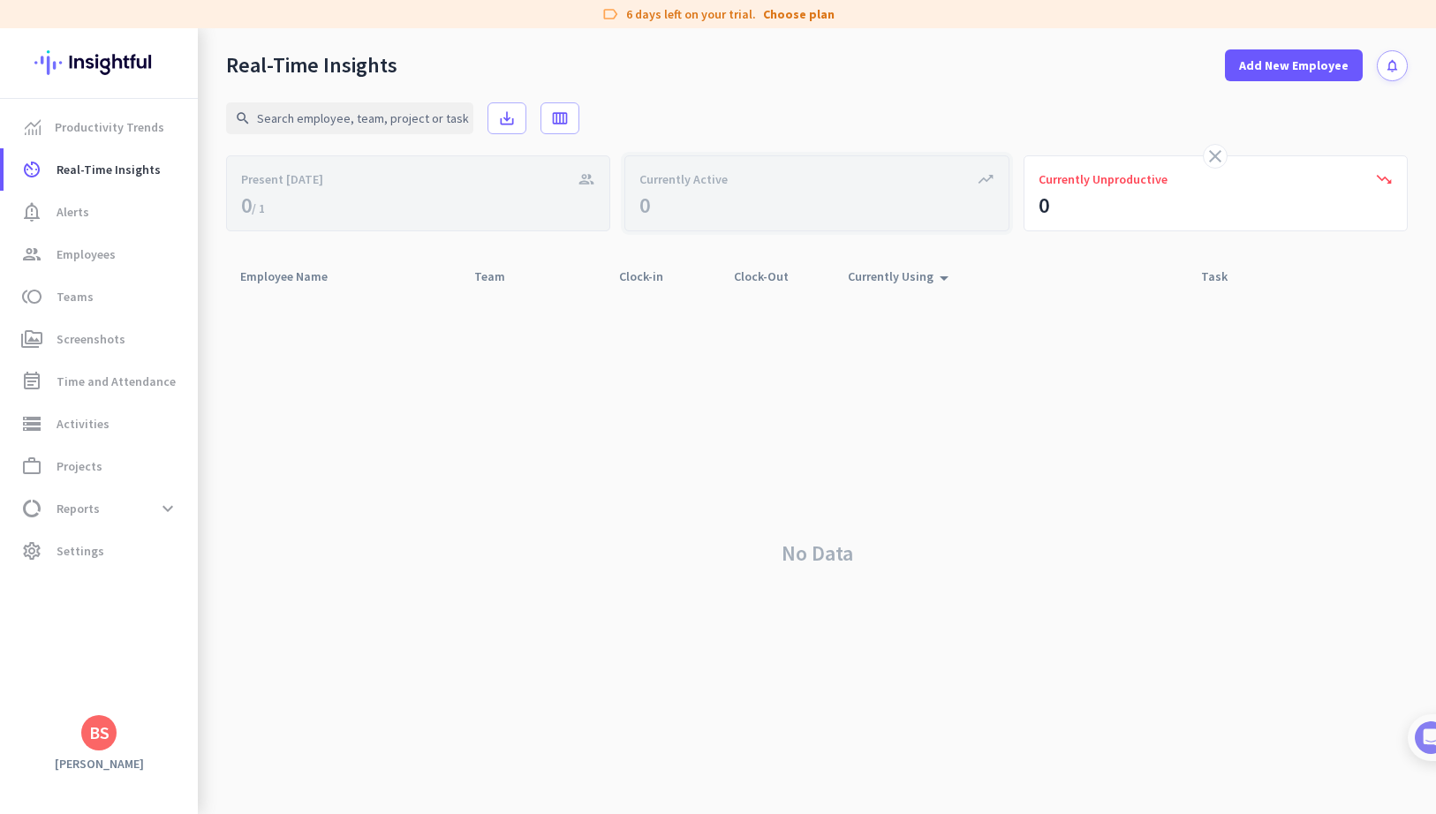
click at [859, 185] on div "Currently Active" at bounding box center [816, 179] width 354 height 18
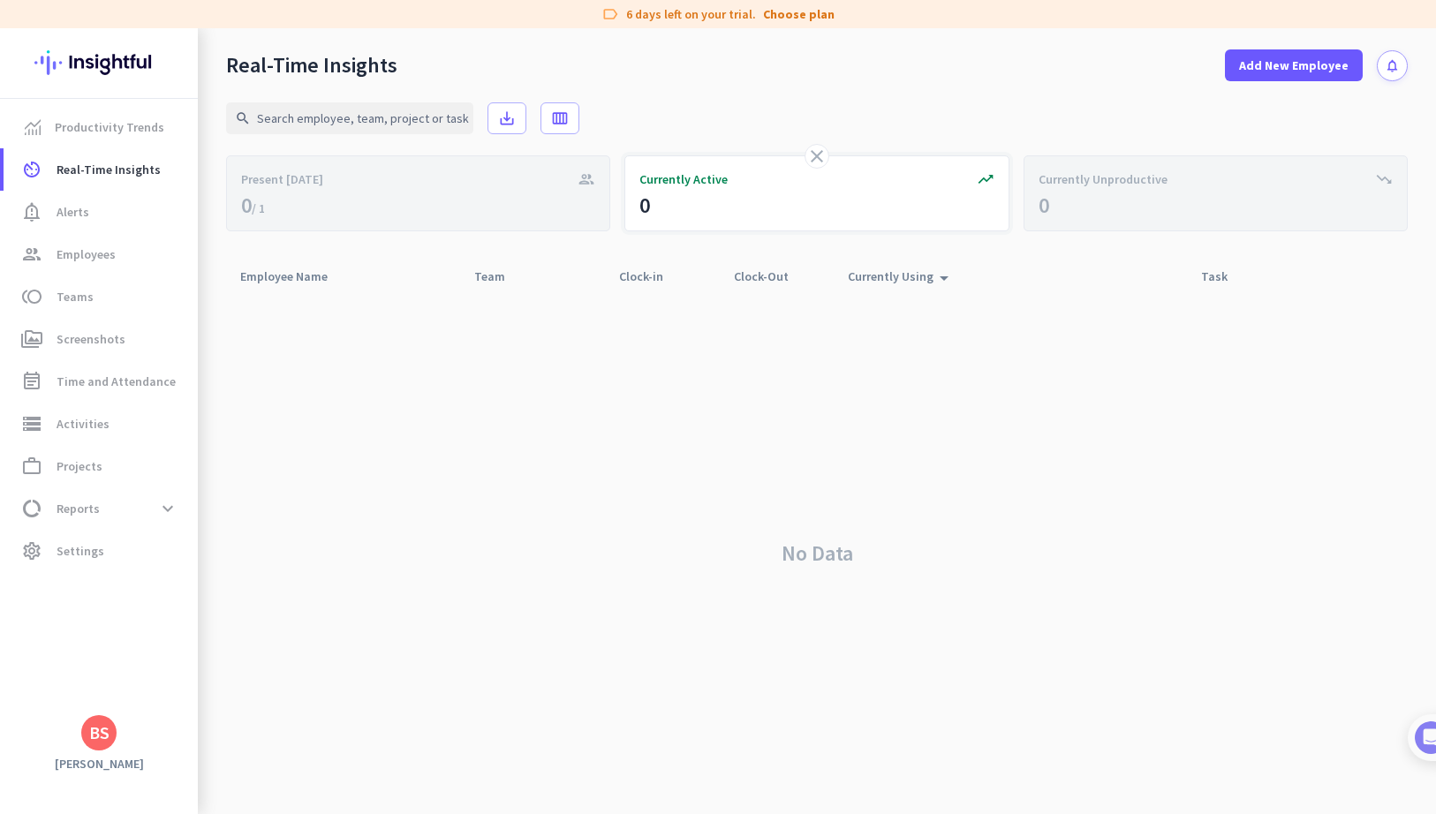
click at [990, 182] on icon "trending_up" at bounding box center [986, 179] width 18 height 18
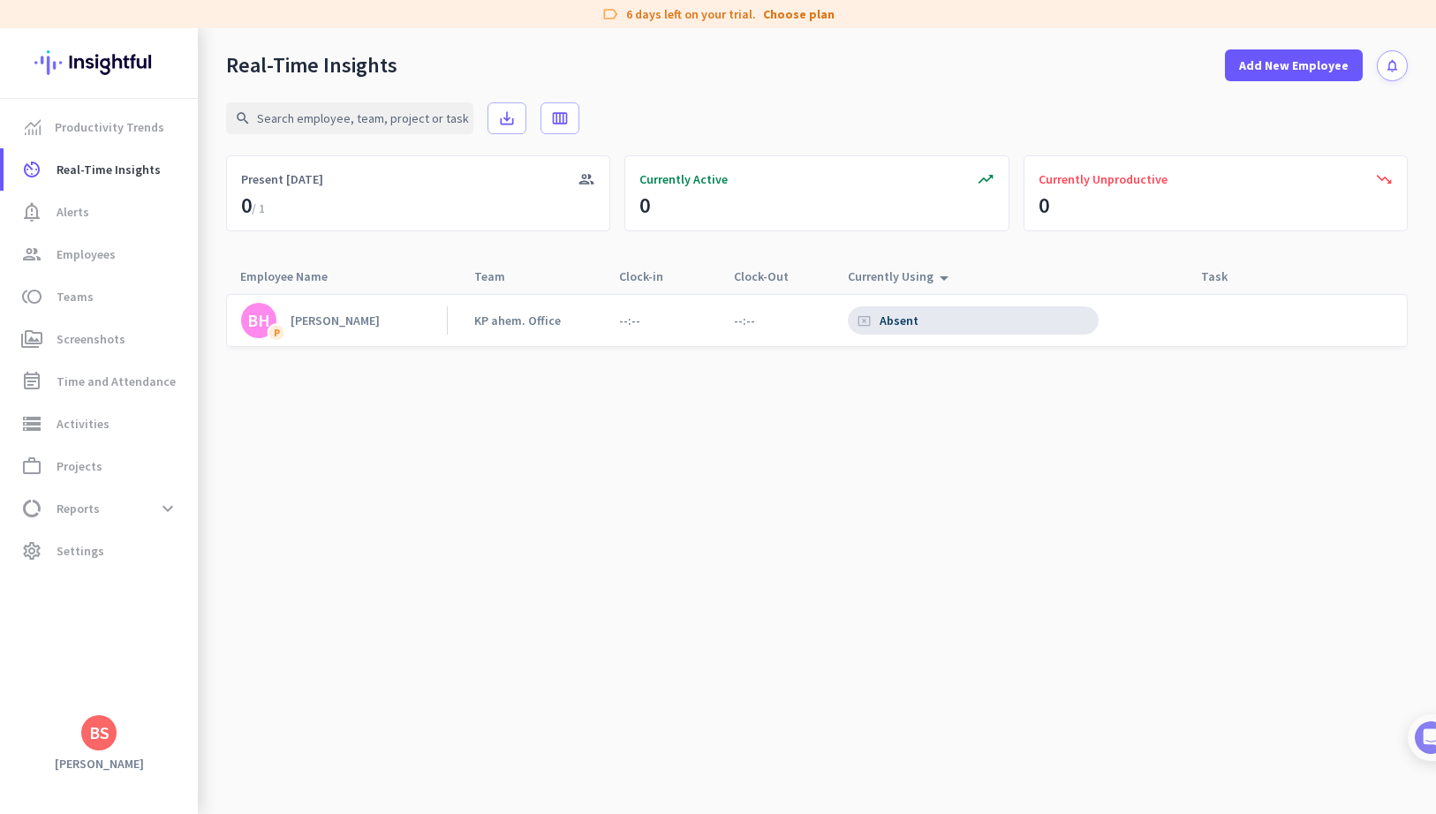
click at [935, 314] on div "cancel_presentation Absent" at bounding box center [973, 320] width 251 height 28
click at [910, 313] on div "Absent" at bounding box center [900, 321] width 42 height 16
click at [90, 115] on link "Productivity Trends" at bounding box center [101, 127] width 194 height 42
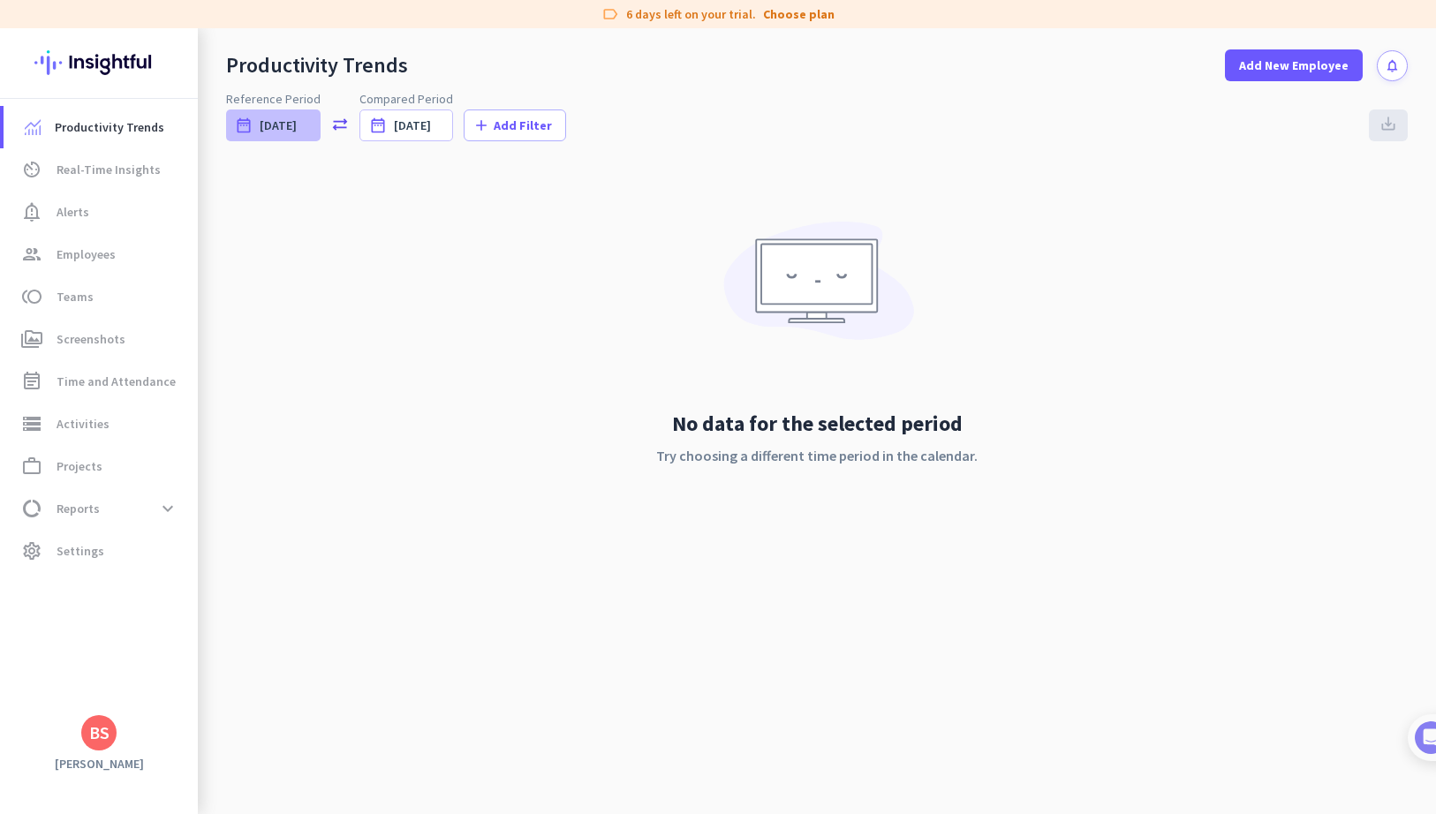
click at [298, 120] on div "date_range Today" at bounding box center [273, 125] width 94 height 32
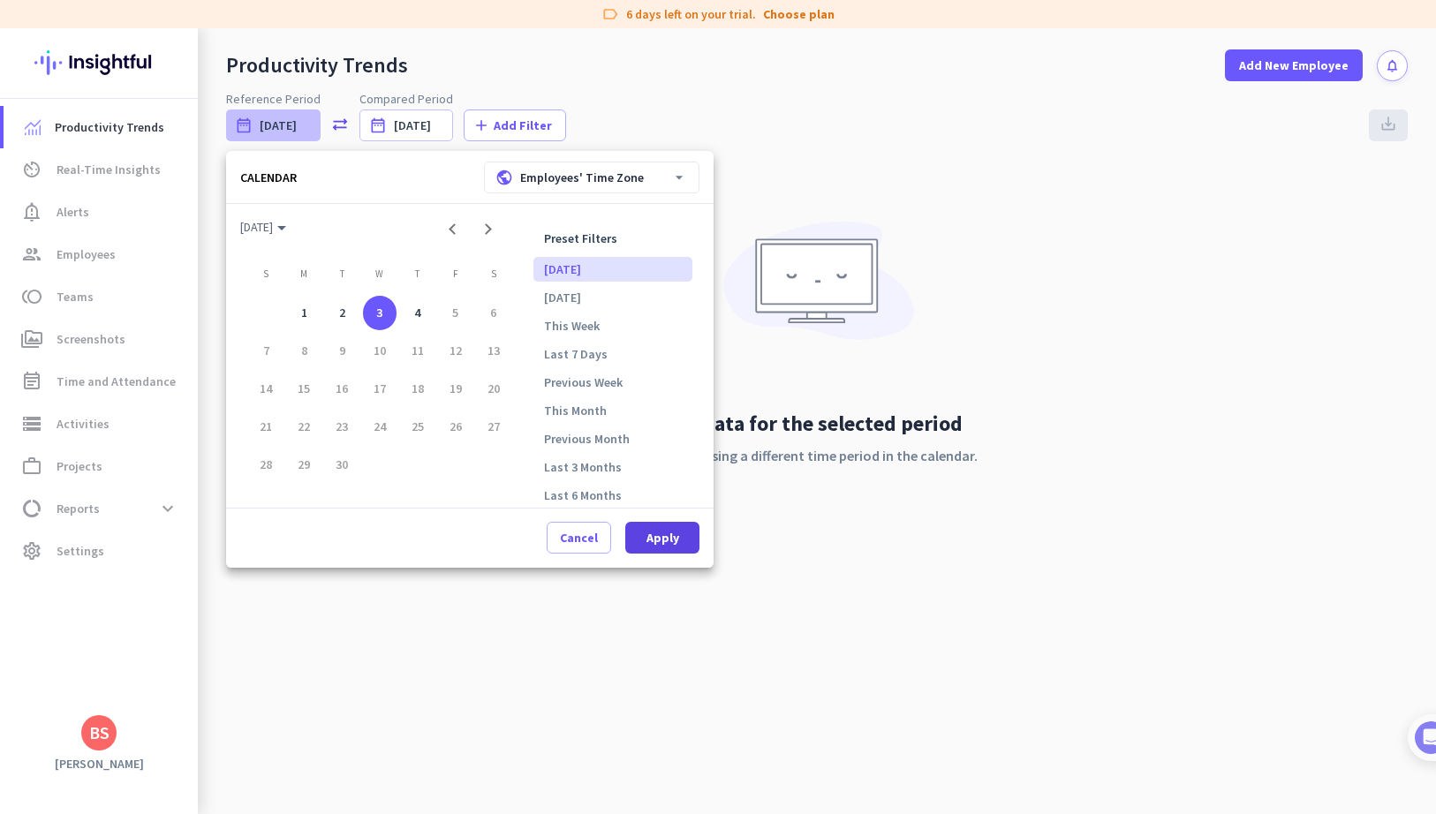
click at [662, 547] on span at bounding box center [662, 538] width 74 height 42
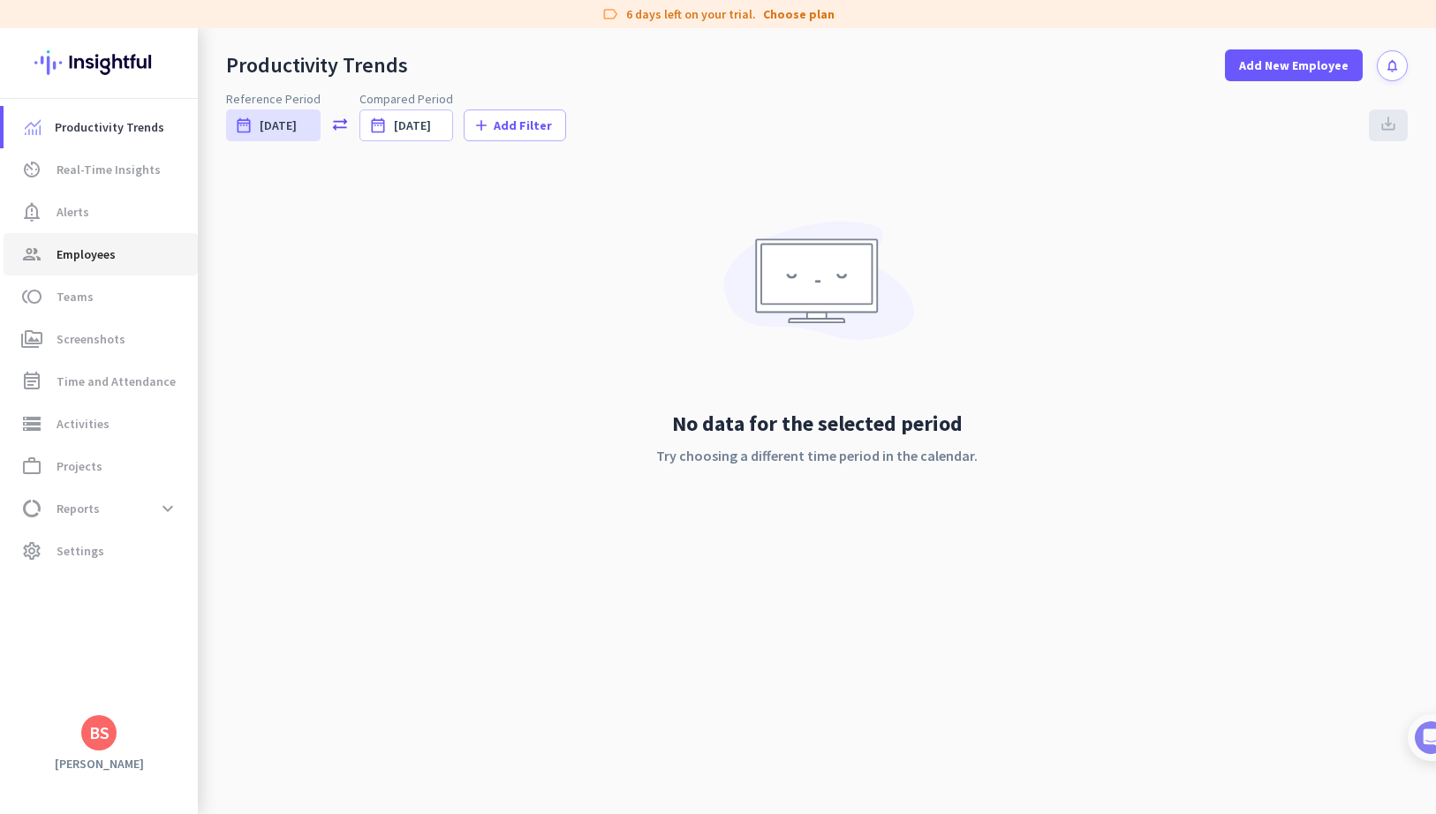
click at [117, 243] on link "group Employees" at bounding box center [101, 254] width 194 height 42
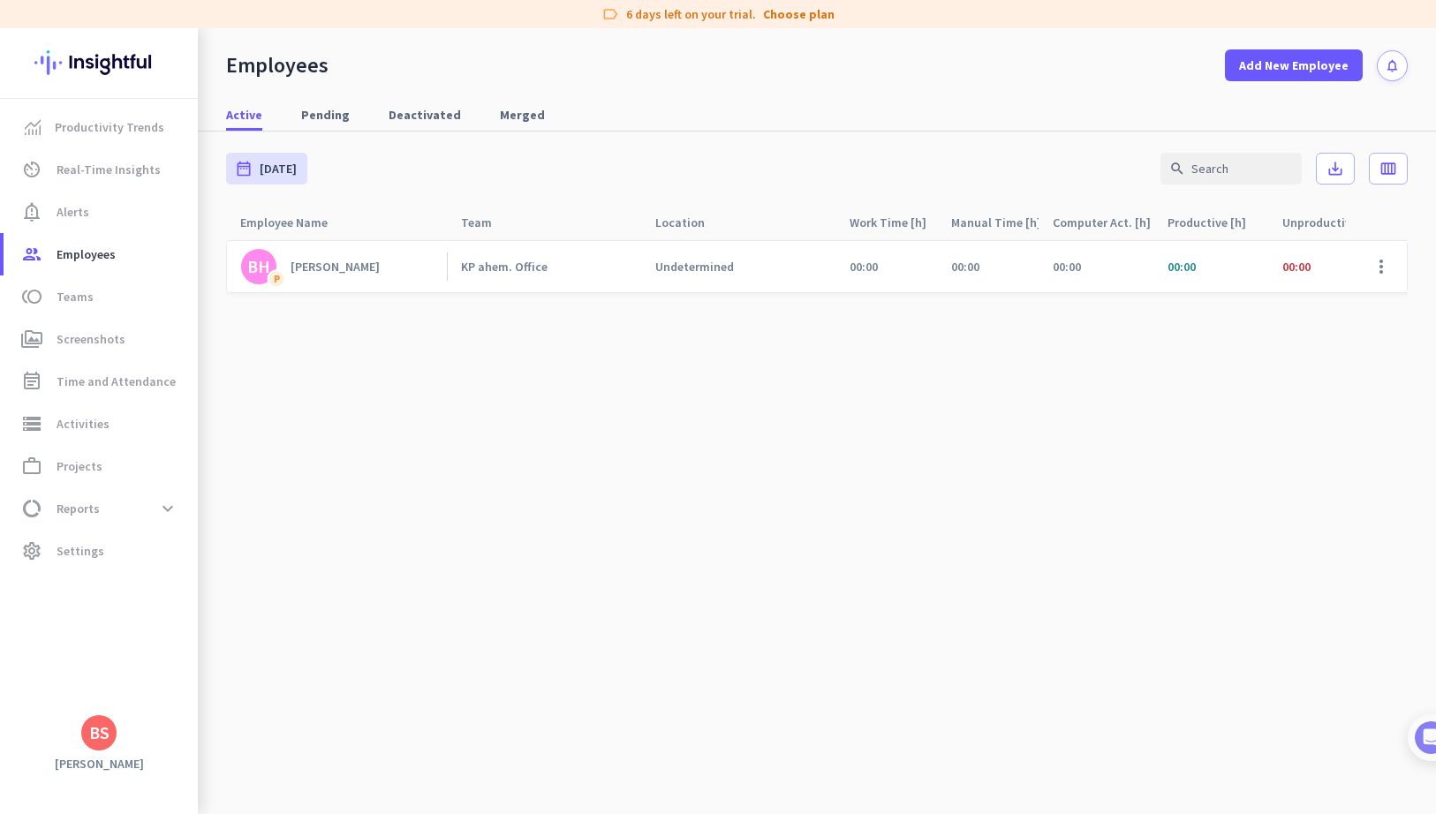
click at [382, 271] on link "BH P bhavesh" at bounding box center [344, 266] width 206 height 35
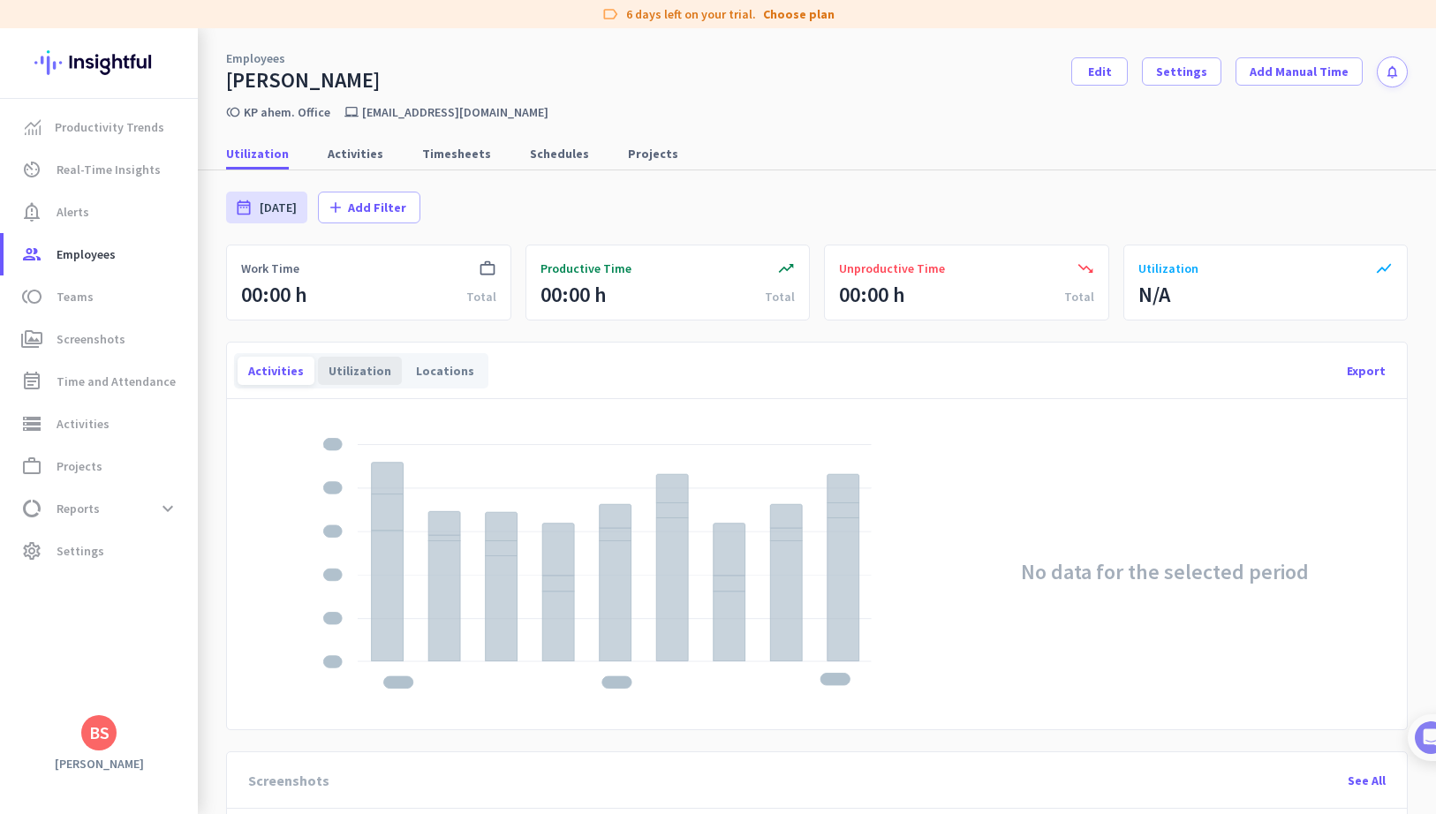
click at [379, 363] on div "Utilization" at bounding box center [360, 371] width 84 height 28
click at [424, 372] on div "Locations" at bounding box center [444, 371] width 79 height 28
click at [298, 372] on div "Activities" at bounding box center [276, 371] width 77 height 28
click at [1307, 75] on span "Add Manual Time" at bounding box center [1298, 72] width 99 height 18
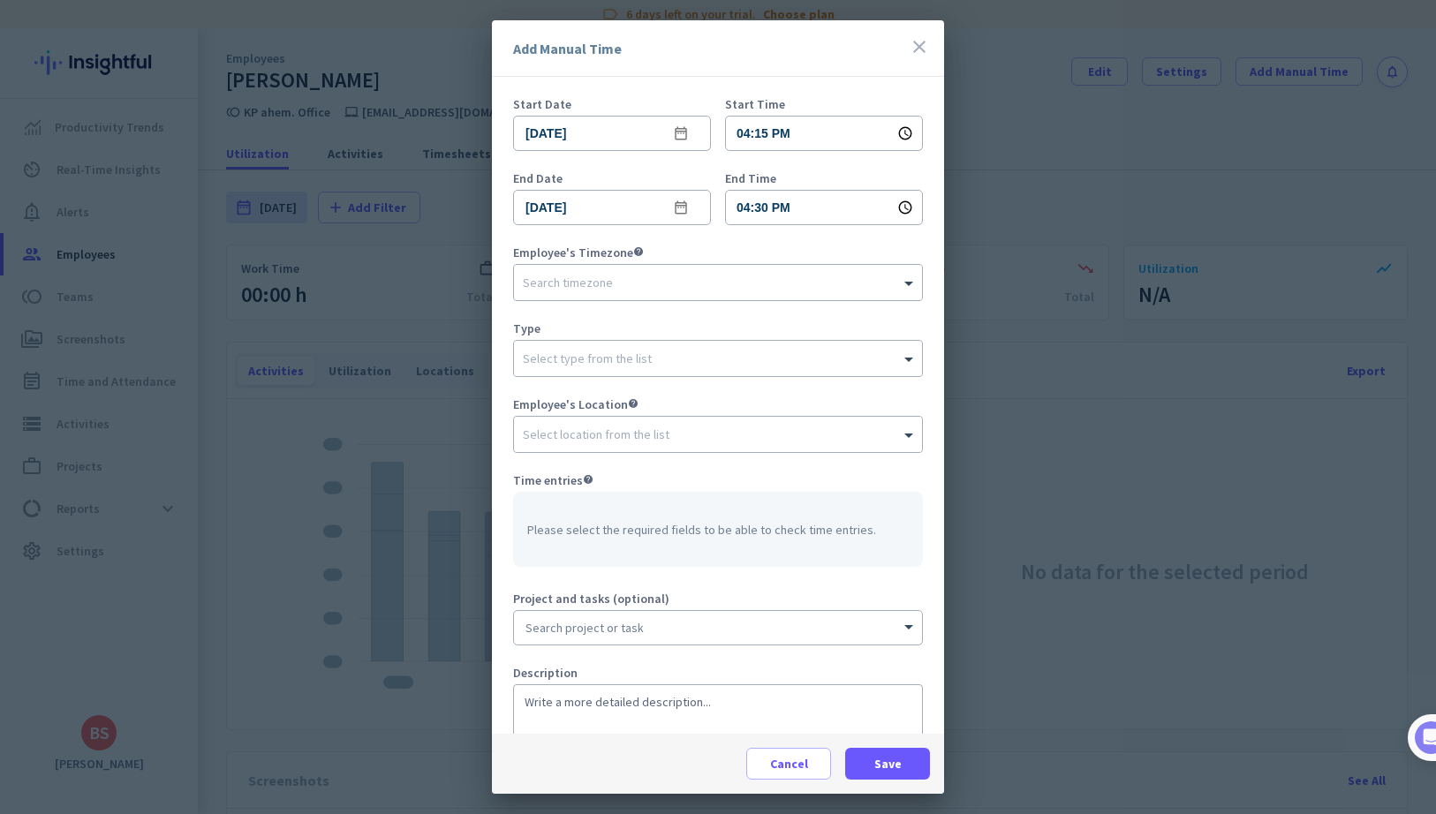
click at [895, 49] on div "Add Manual Time close" at bounding box center [718, 48] width 452 height 57
click at [926, 44] on icon "close" at bounding box center [919, 46] width 21 height 21
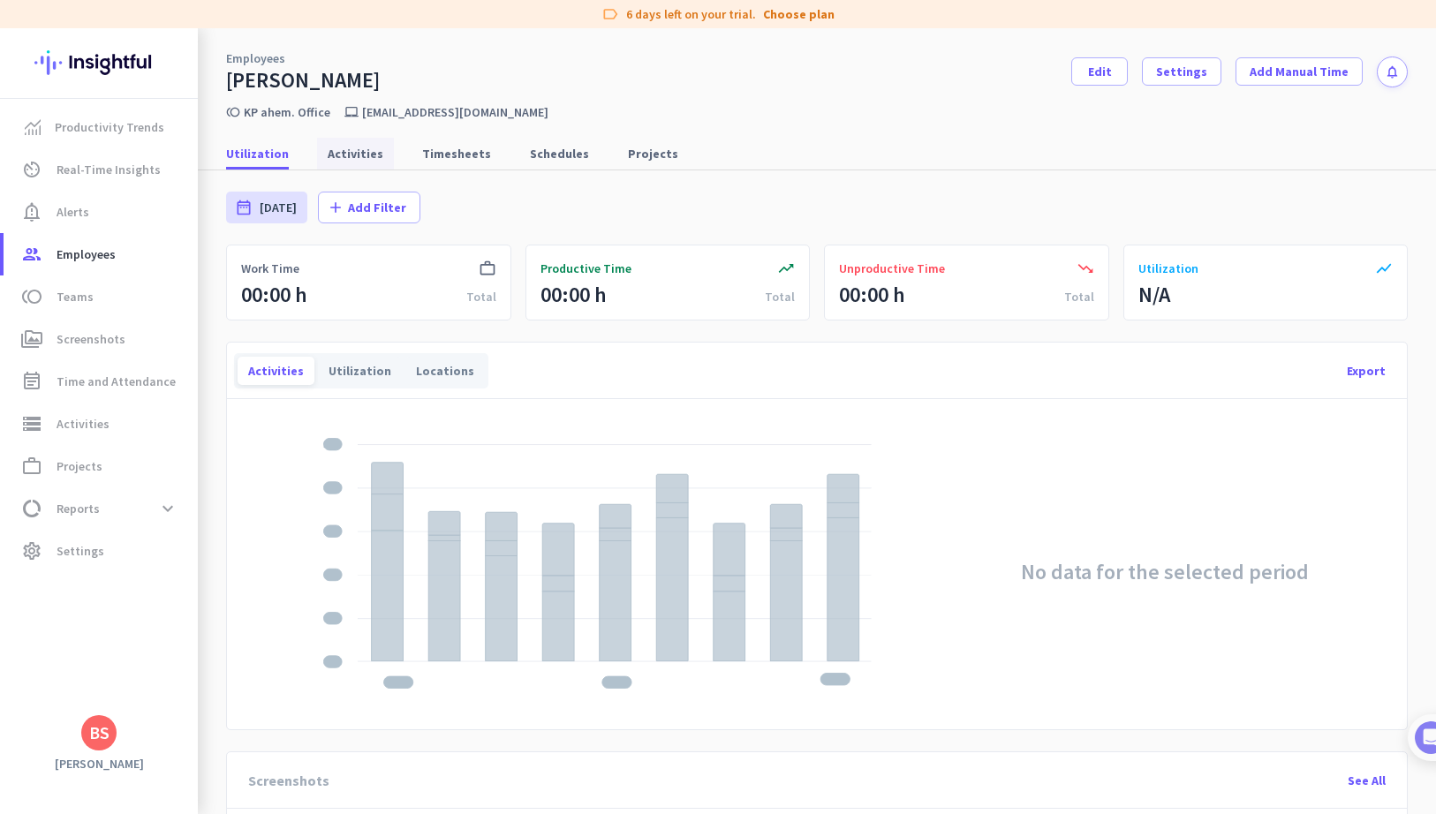
click at [351, 163] on span "Activities" at bounding box center [356, 154] width 56 height 32
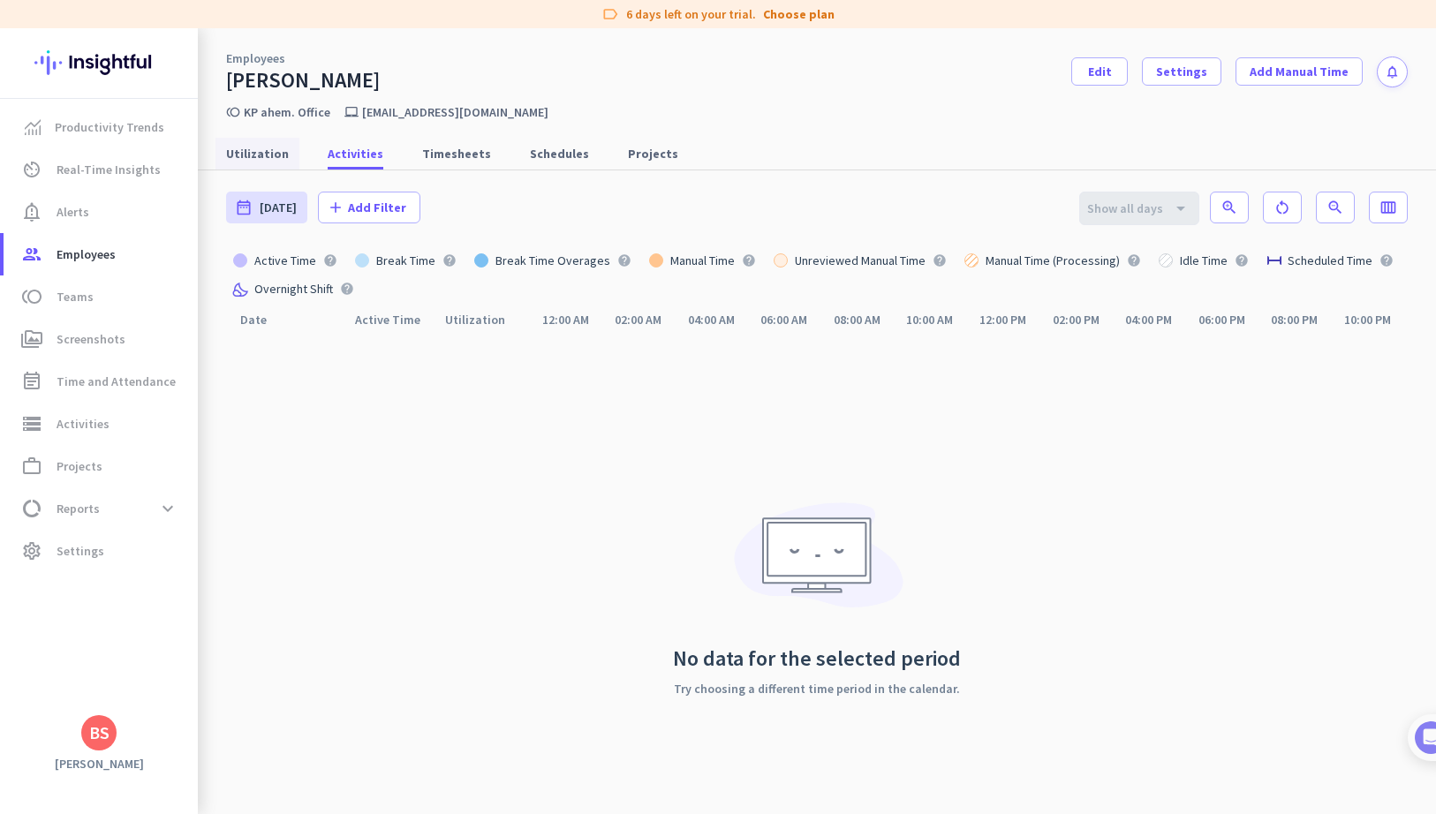
click at [289, 147] on link "Utilization" at bounding box center [257, 154] width 84 height 32
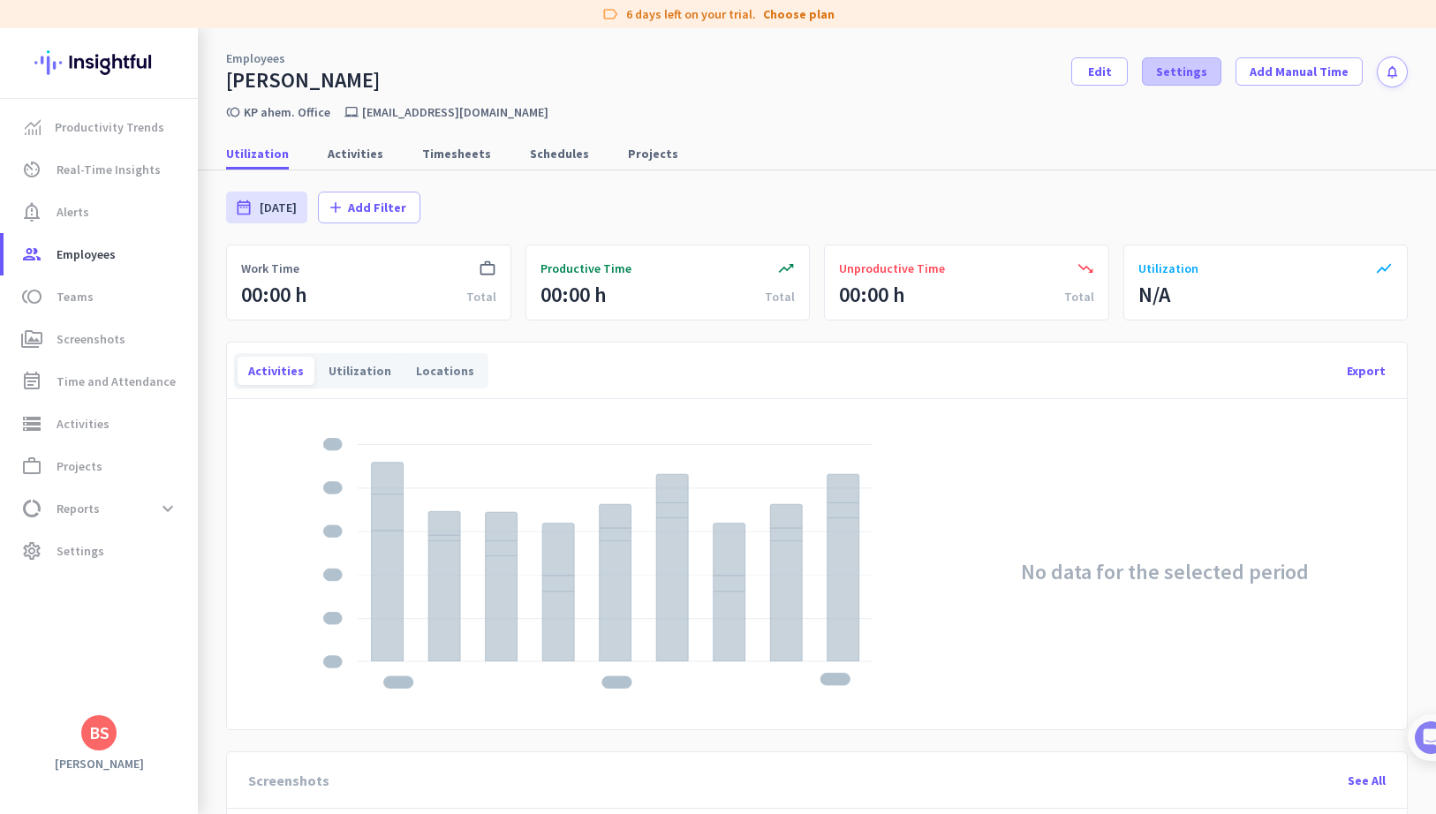
click at [1206, 77] on span "Settings" at bounding box center [1181, 72] width 51 height 18
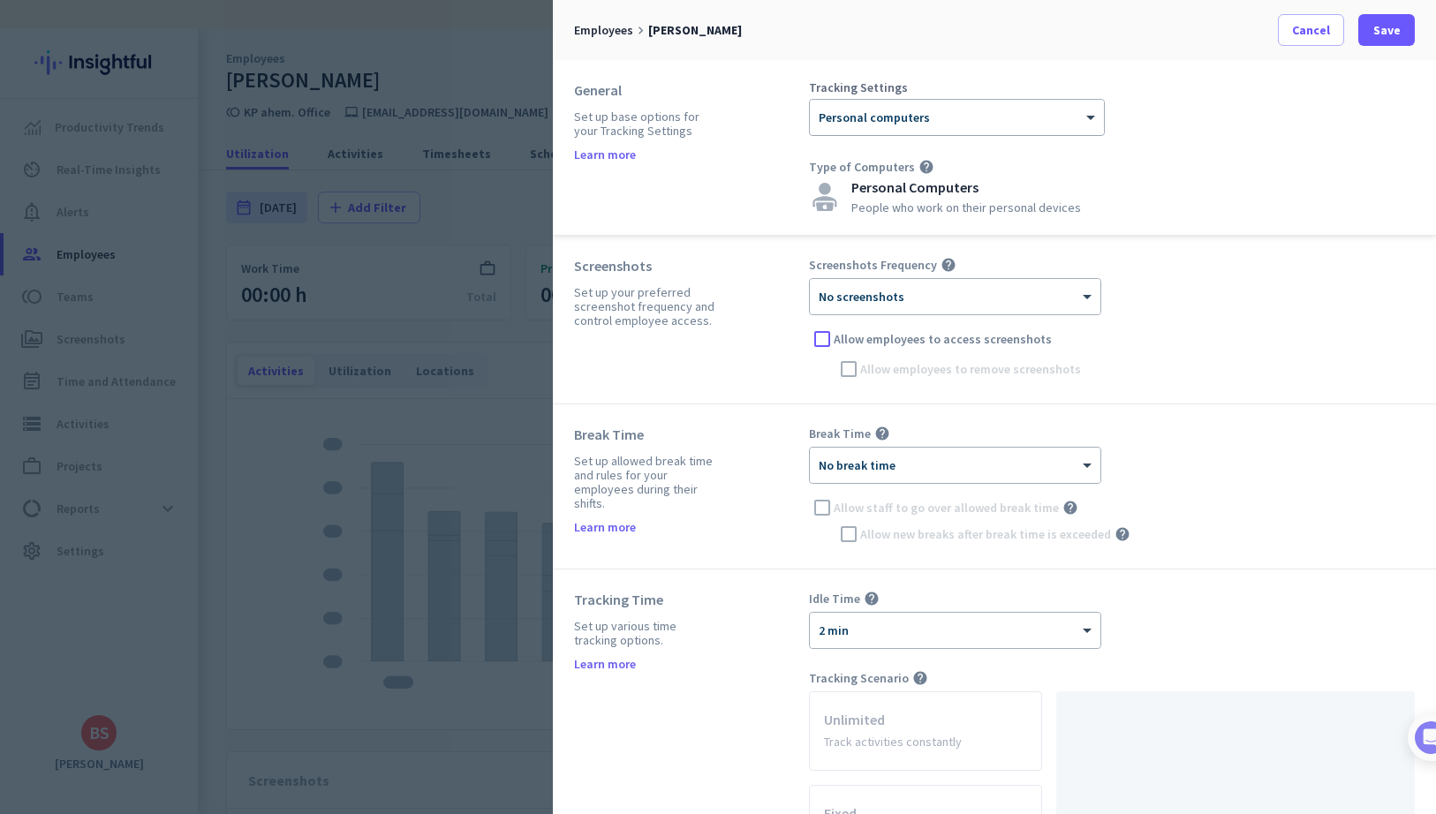
click at [1025, 125] on div "× Personal computers" at bounding box center [957, 117] width 294 height 35
click at [1056, 306] on div "× No screenshots" at bounding box center [955, 296] width 290 height 35
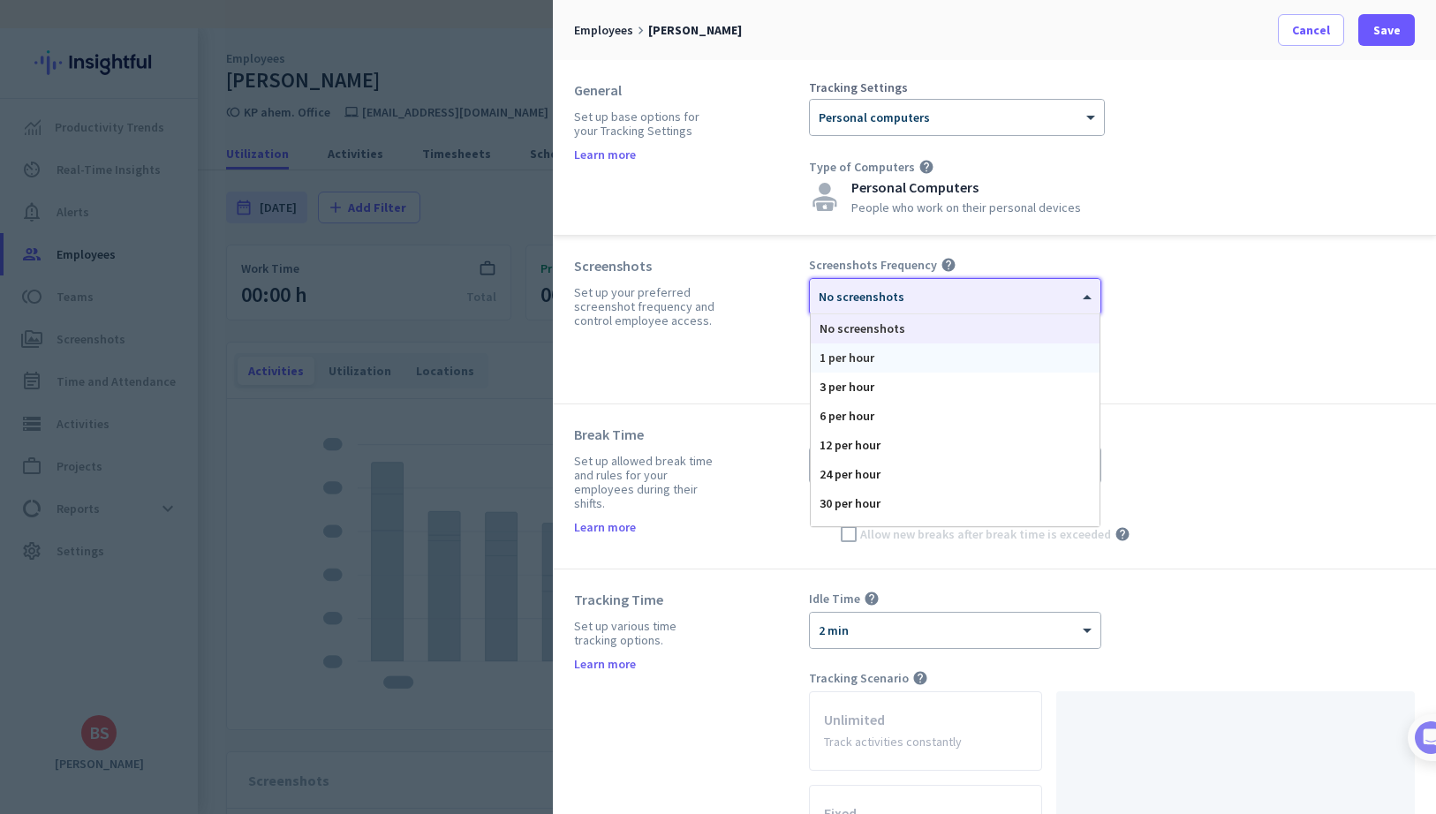
click at [907, 366] on div "1 per hour" at bounding box center [955, 357] width 289 height 29
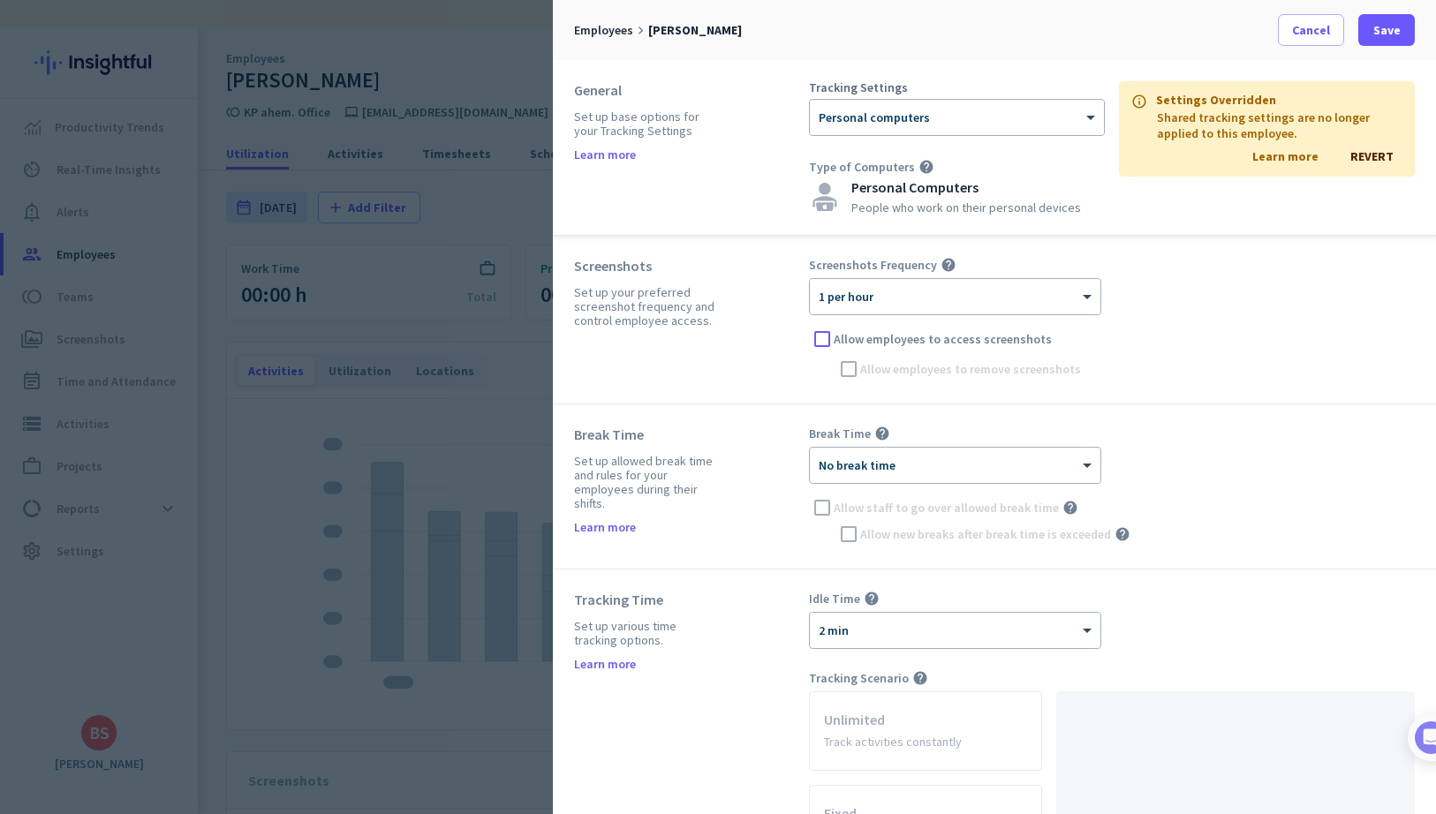
click at [1365, 158] on span "REVERT" at bounding box center [1371, 156] width 43 height 16
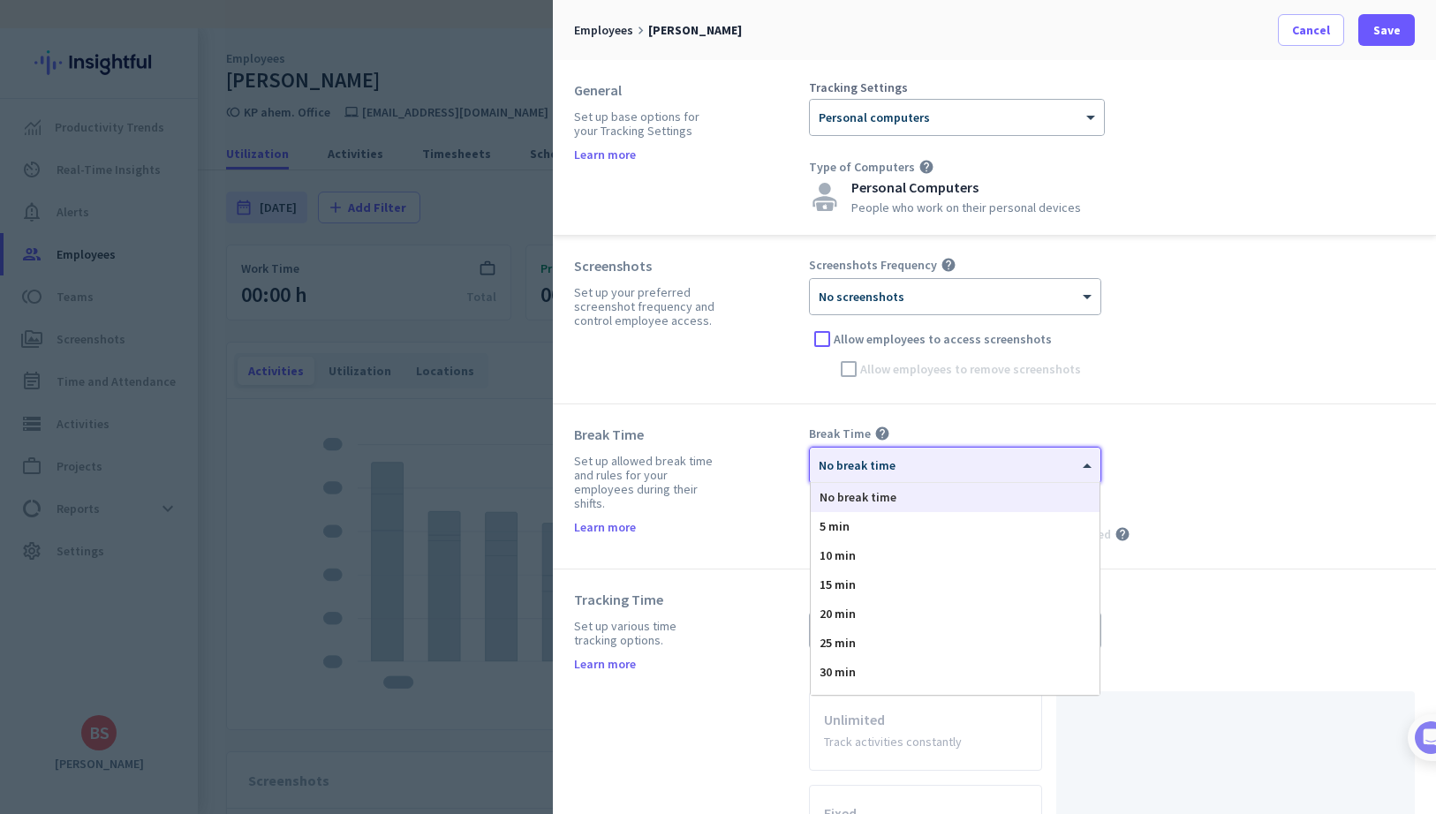
click at [1053, 460] on div at bounding box center [955, 459] width 290 height 15
click at [1045, 525] on div "5 min" at bounding box center [955, 526] width 289 height 29
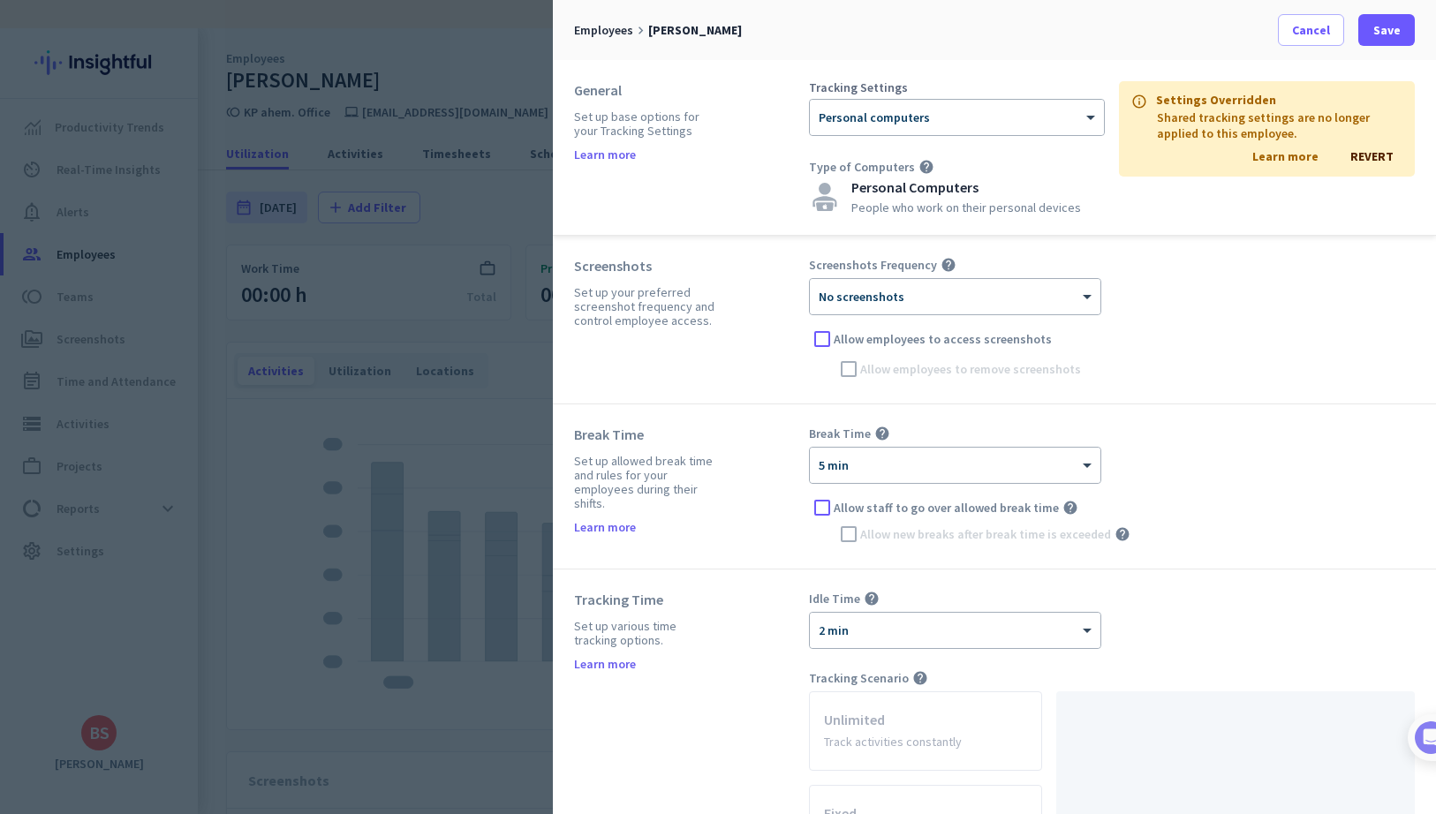
click at [1389, 158] on span "REVERT" at bounding box center [1371, 156] width 43 height 16
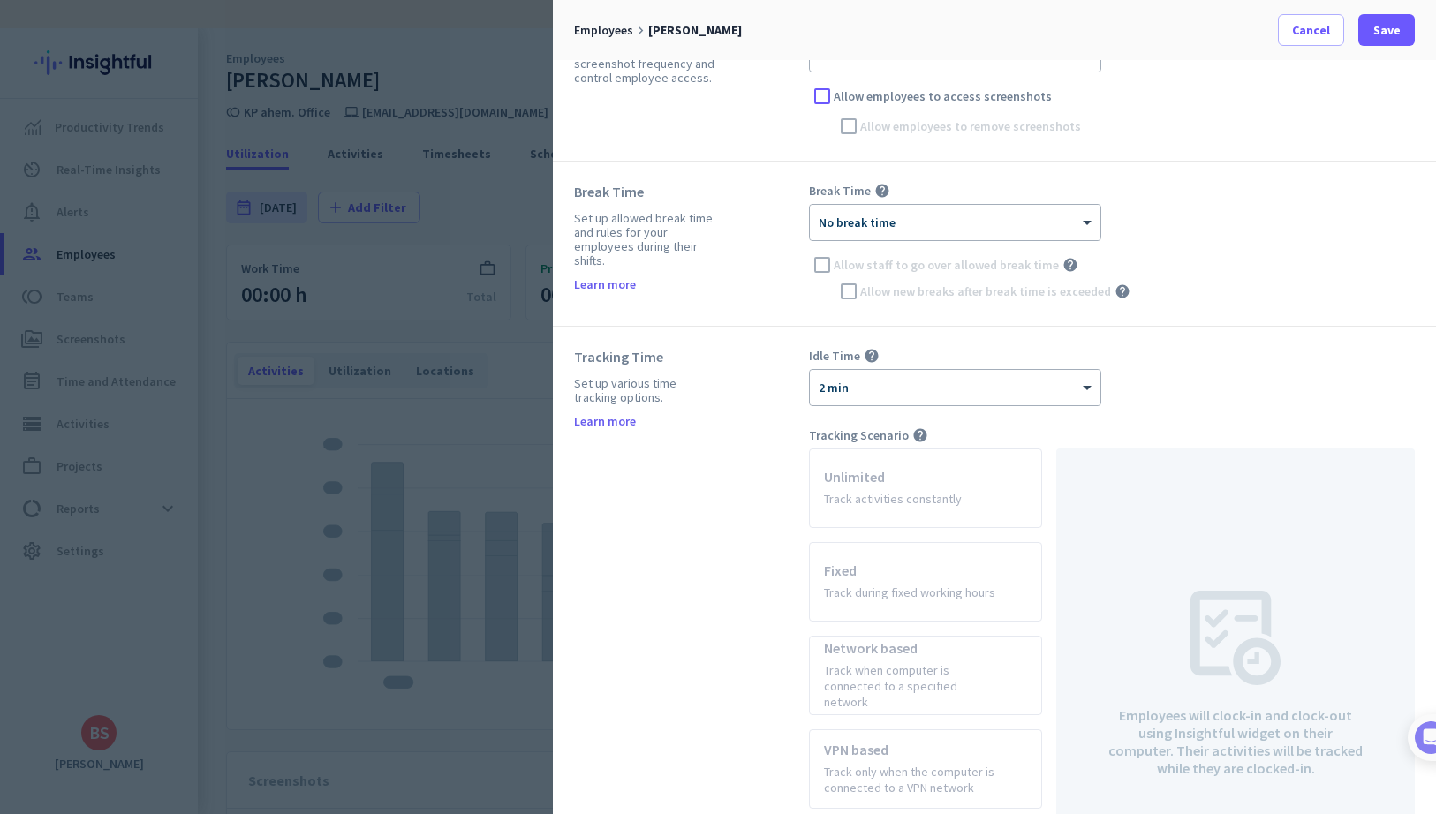
scroll to position [255, 0]
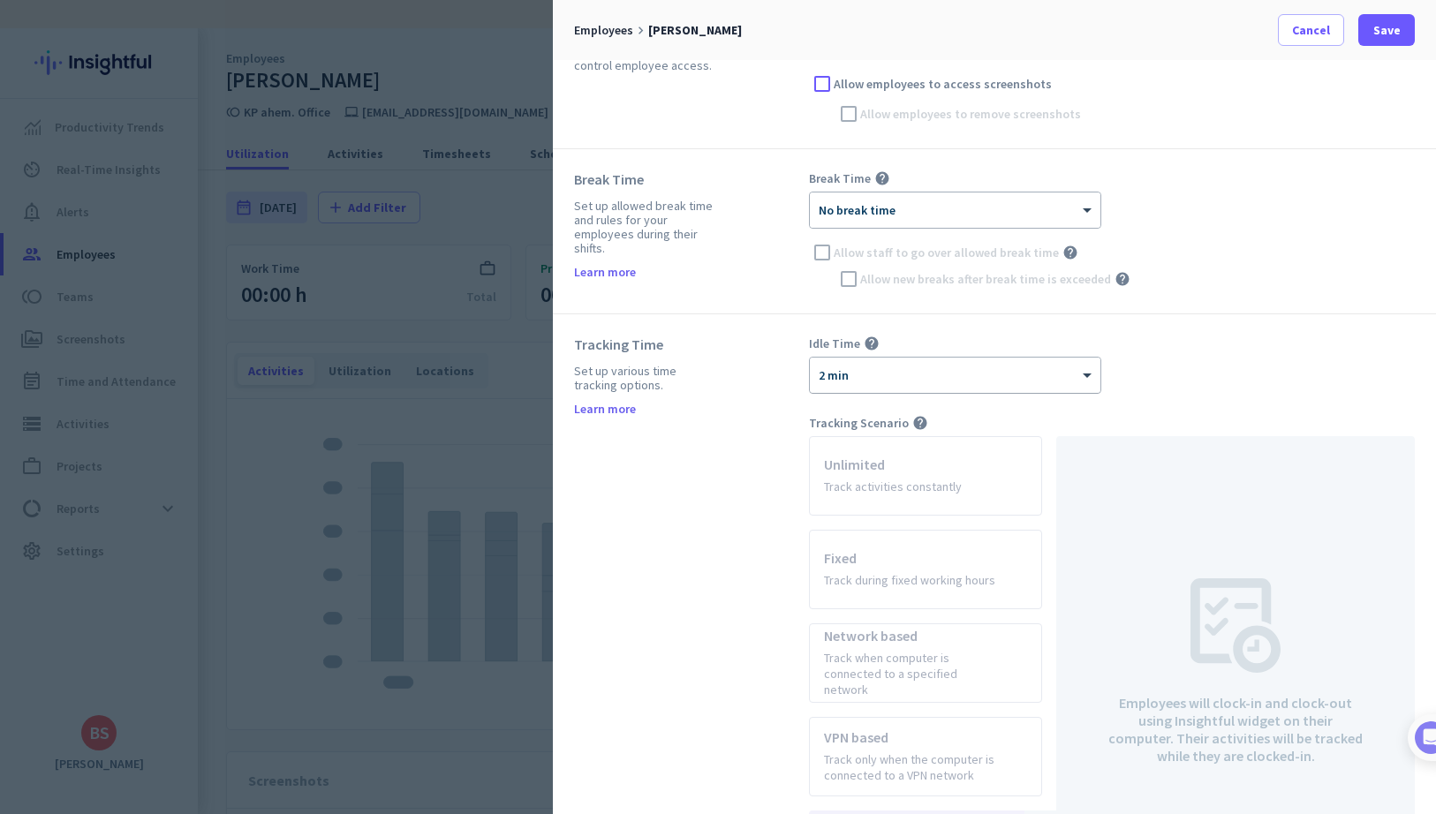
click at [1075, 384] on div "× 2 min" at bounding box center [955, 375] width 290 height 35
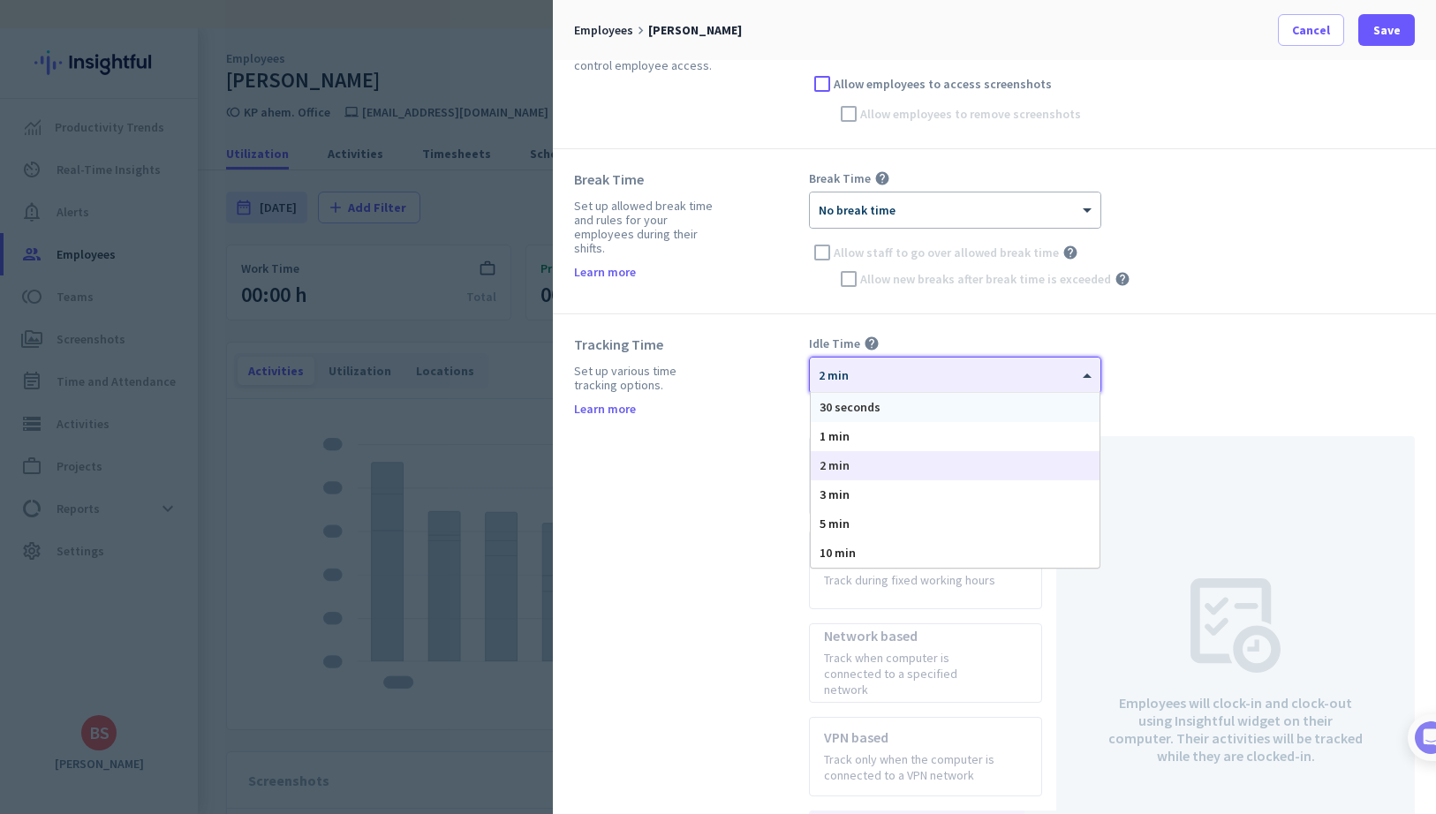
click at [1060, 404] on div "30 seconds" at bounding box center [955, 407] width 289 height 29
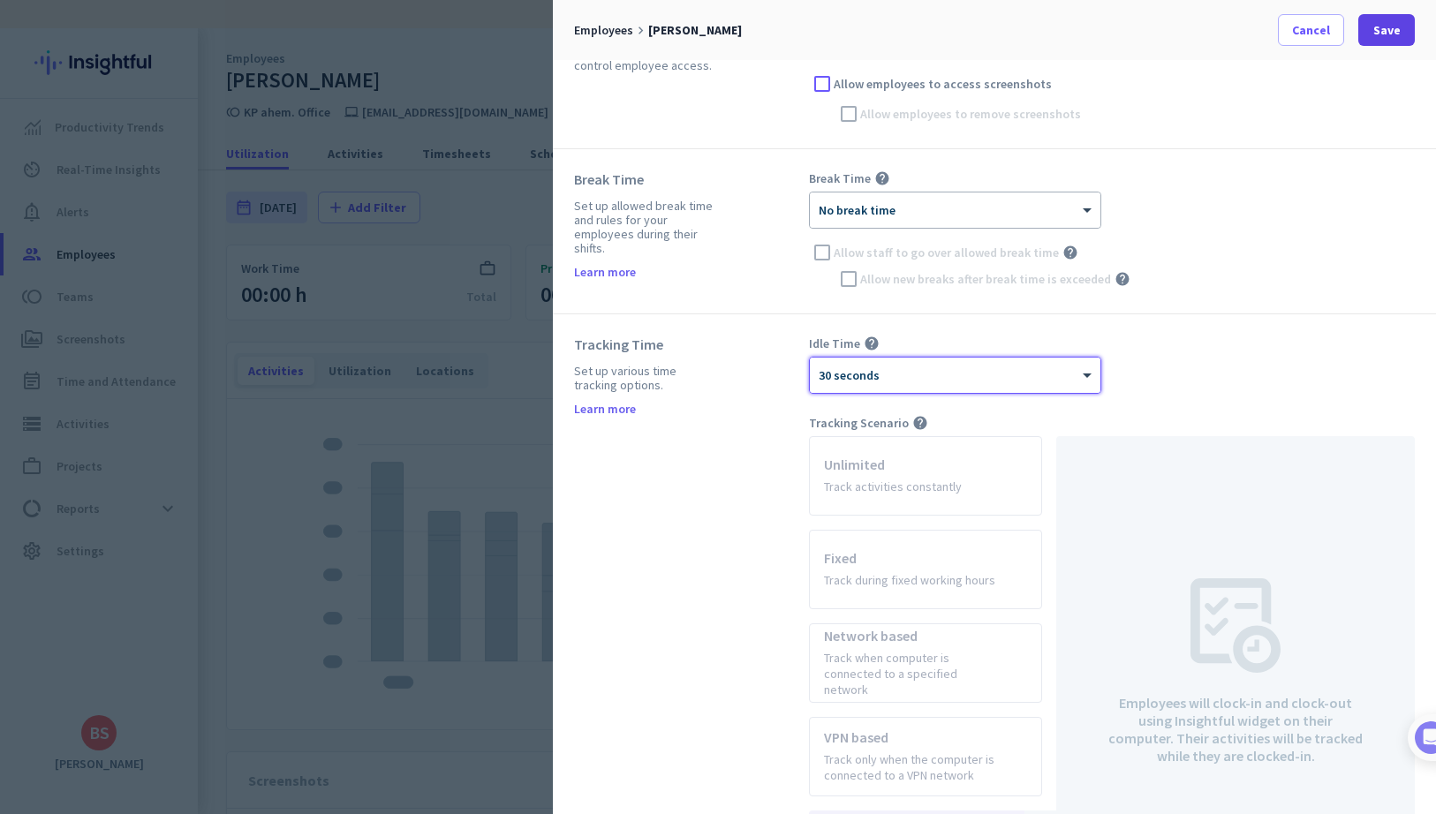
click at [1384, 35] on span "Save" at bounding box center [1386, 30] width 27 height 18
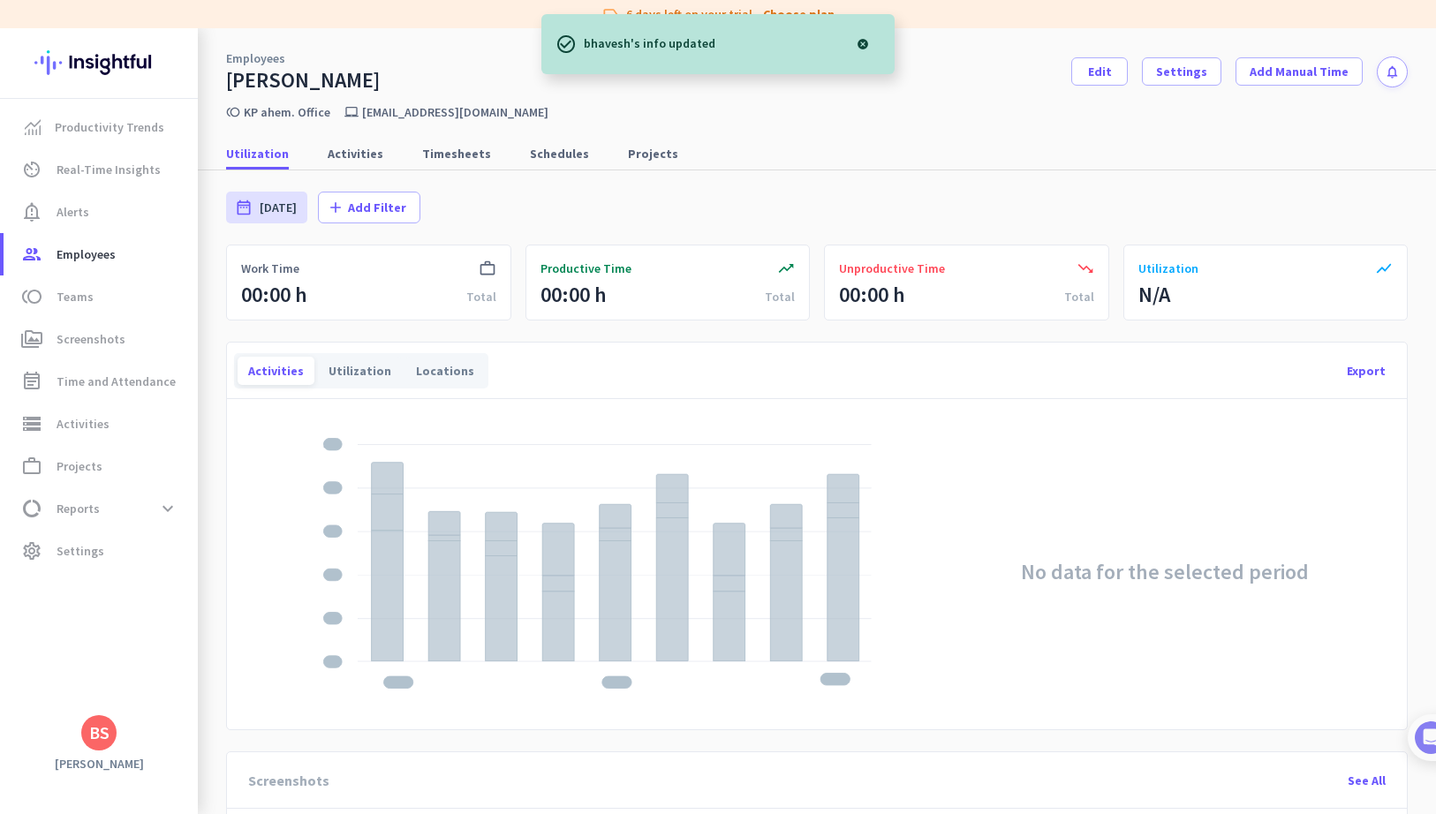
scroll to position [0, 0]
click at [629, 279] on div "trending_up Productive Time 00:00 h Total" at bounding box center [667, 283] width 285 height 76
click at [428, 284] on div "work_outline Work Time 00:00 h Total" at bounding box center [368, 283] width 285 height 76
click at [366, 155] on span "Activities" at bounding box center [356, 154] width 56 height 18
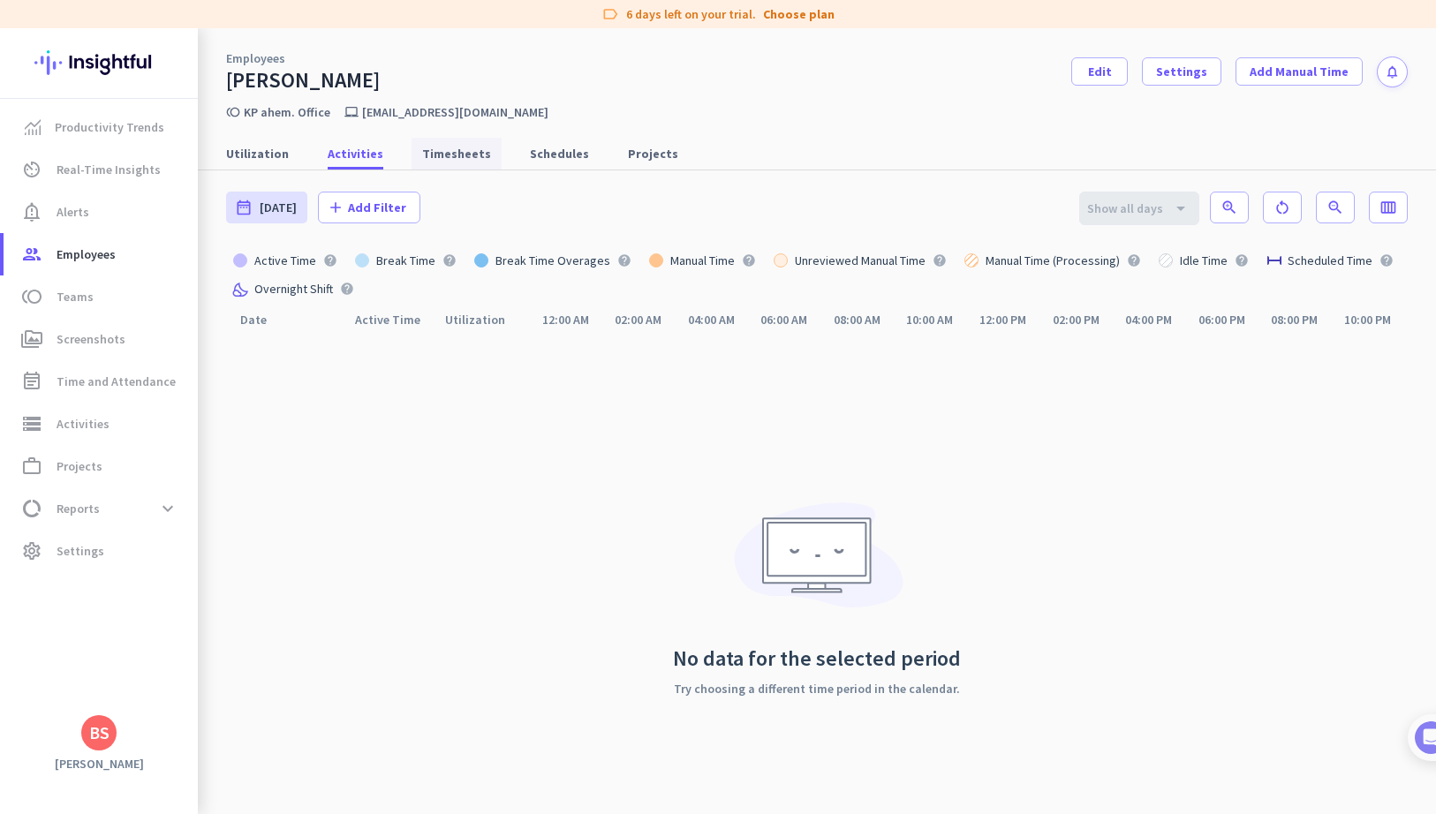
click at [442, 159] on span "Timesheets" at bounding box center [456, 154] width 69 height 18
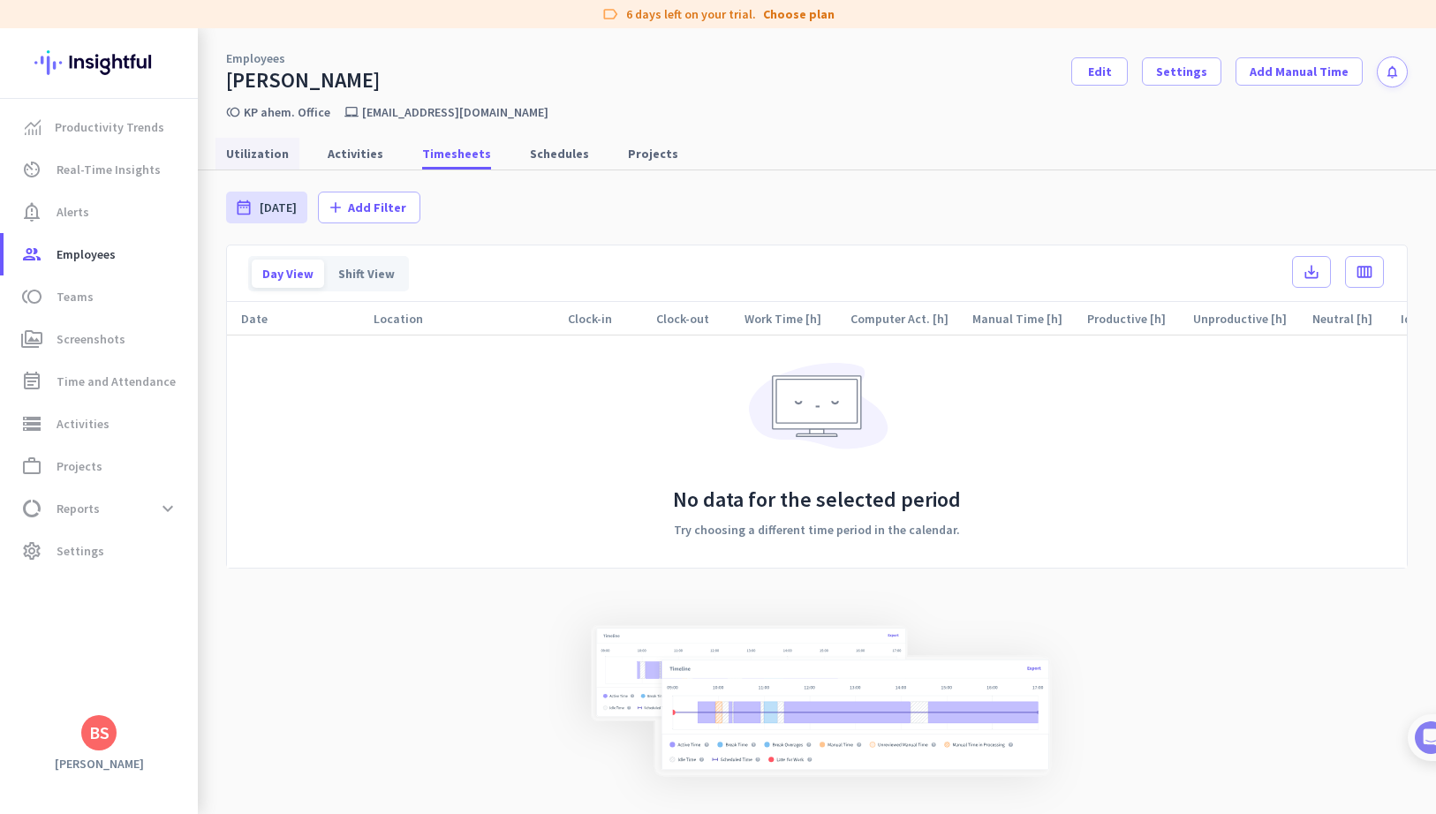
click at [265, 155] on span "Utilization" at bounding box center [257, 154] width 63 height 18
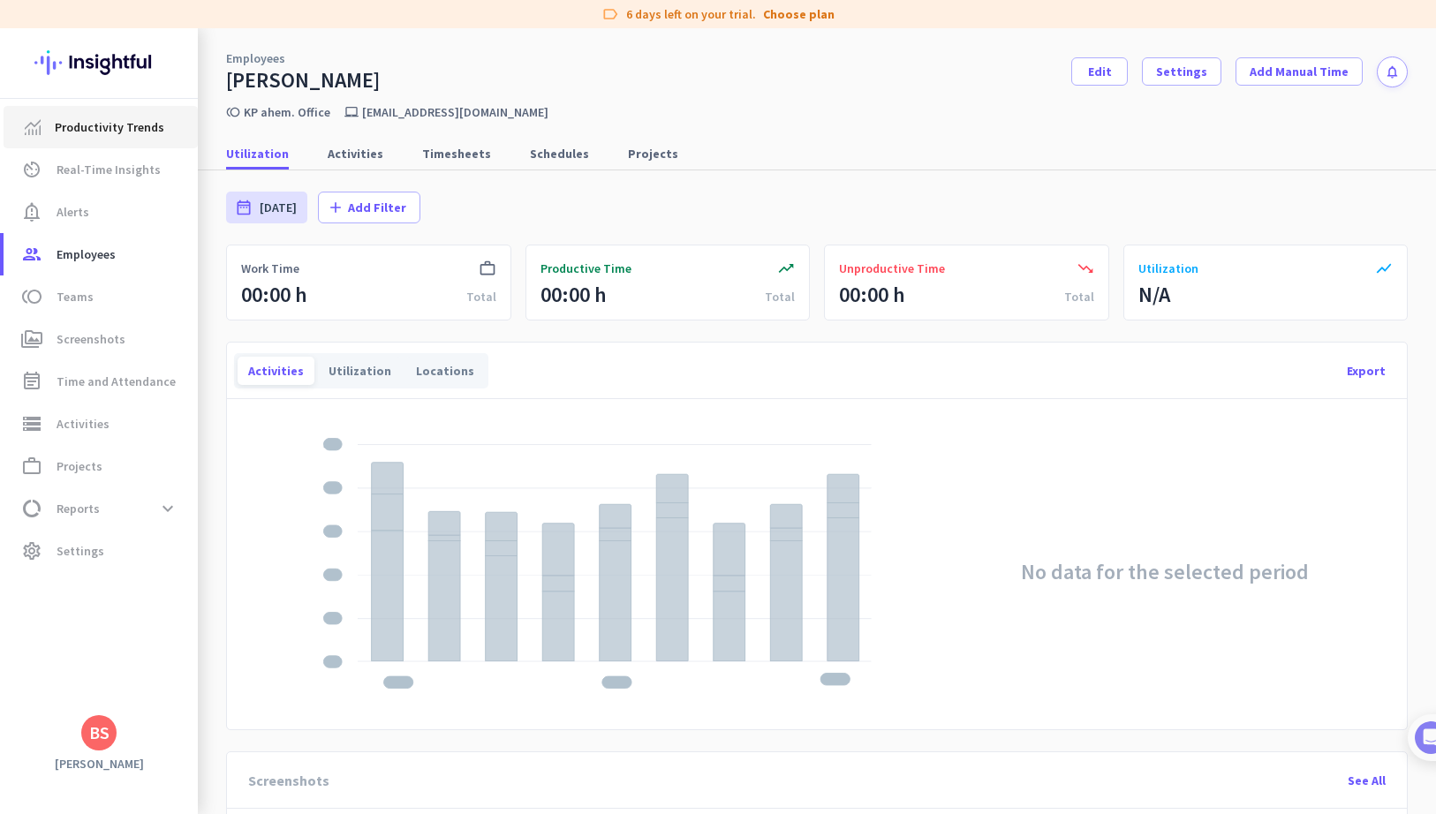
click at [91, 134] on span "Productivity Trends" at bounding box center [109, 127] width 109 height 21
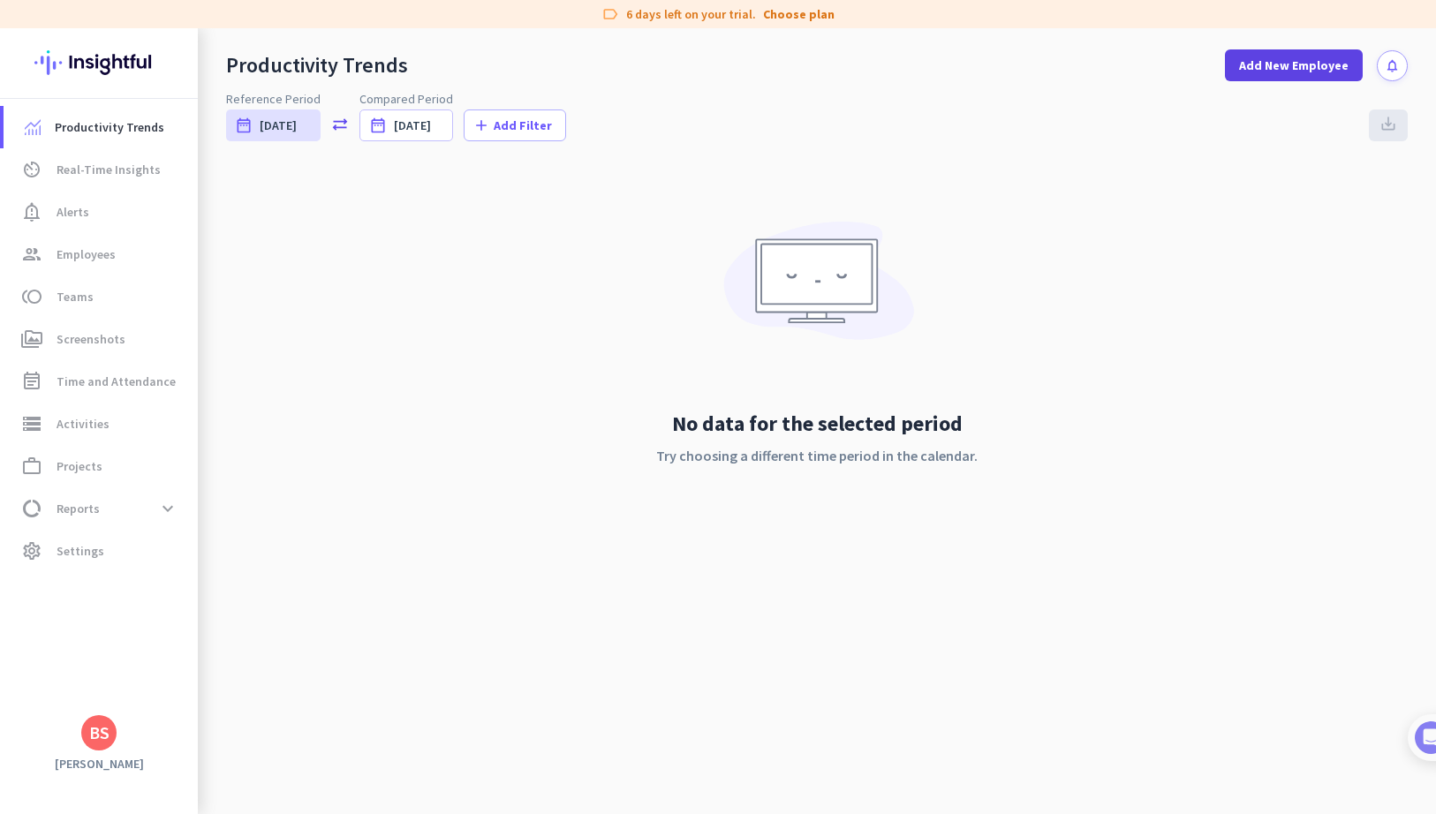
click at [1322, 70] on span "Add New Employee" at bounding box center [1293, 66] width 109 height 18
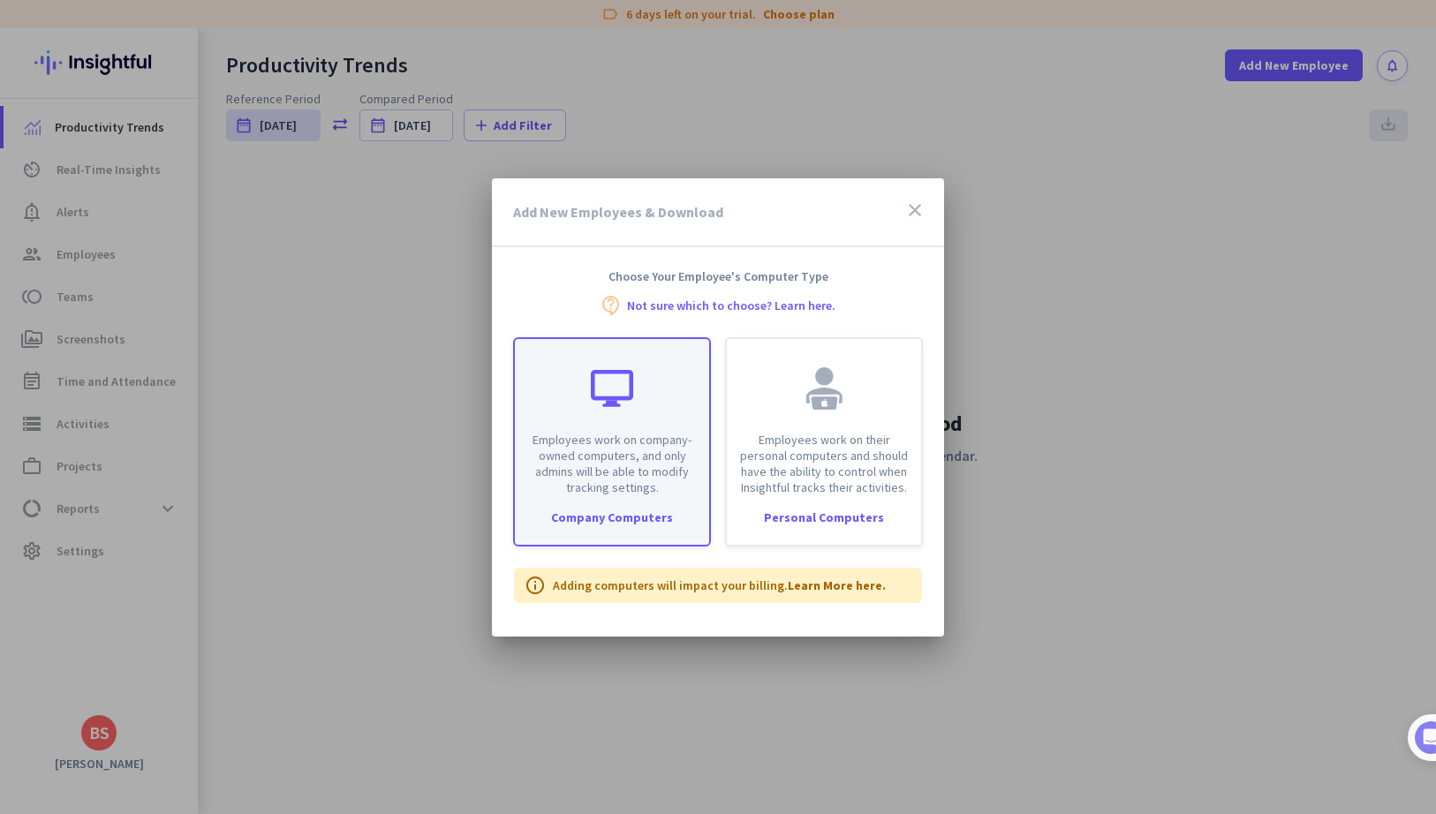
click at [592, 438] on p "Employees work on company-owned computers, and only admins will be able to modi…" at bounding box center [611, 464] width 173 height 64
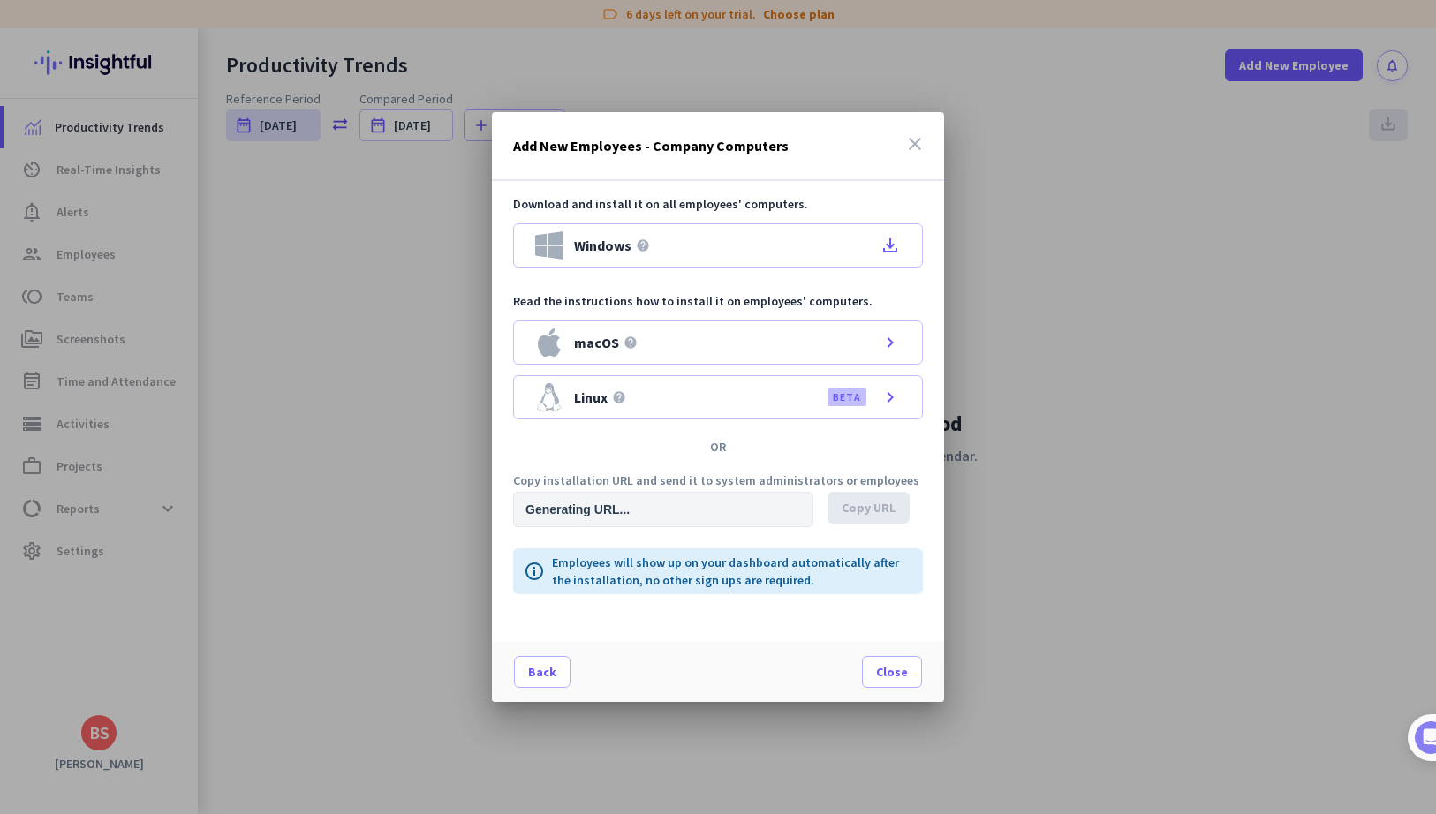
type input "https://app.insightful.io/#/installation/company?token=eyJhbGciOiJIUzI1NiIsInR5…"
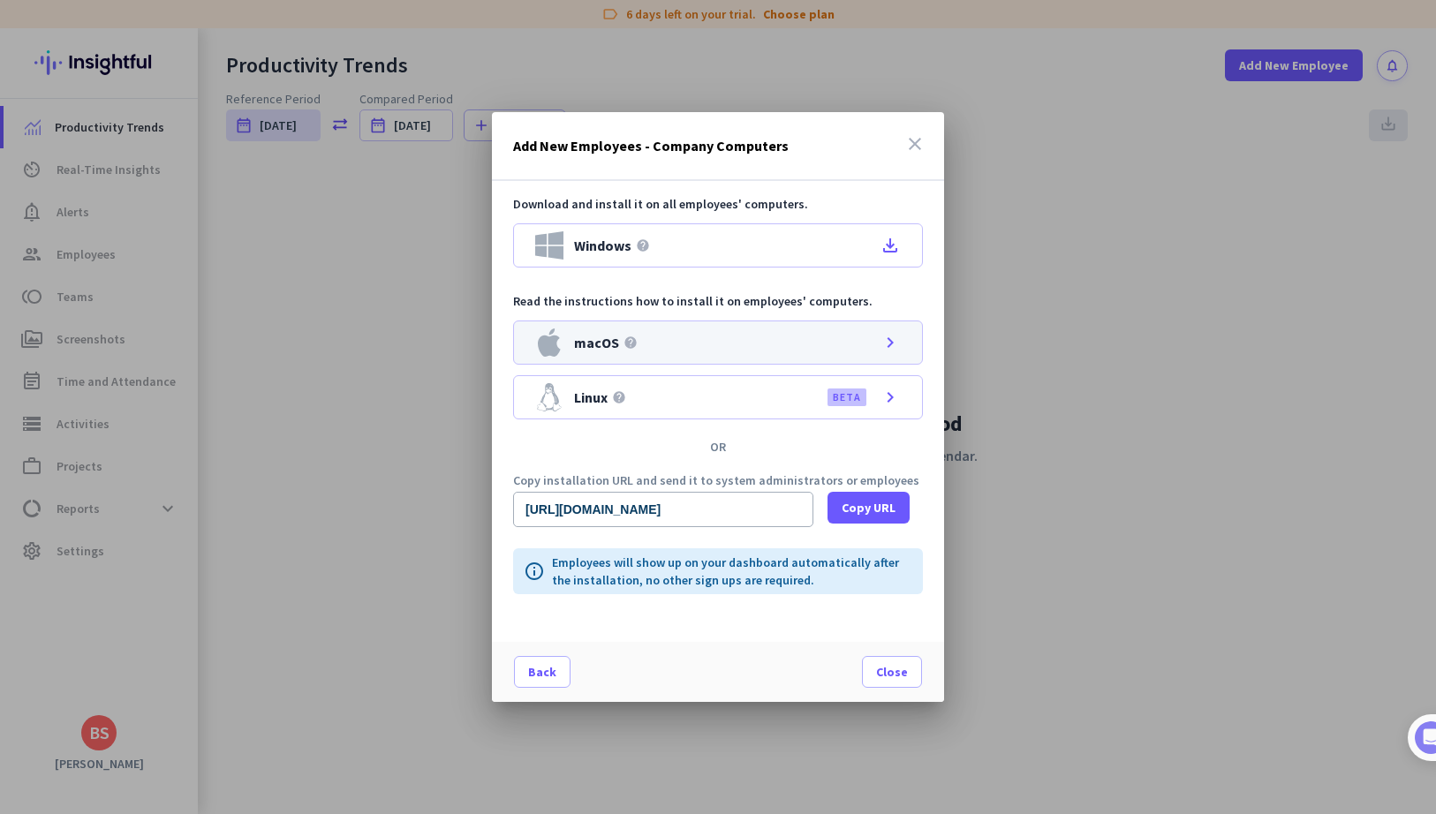
click at [605, 357] on div "macOS help chevron_right" at bounding box center [718, 343] width 410 height 44
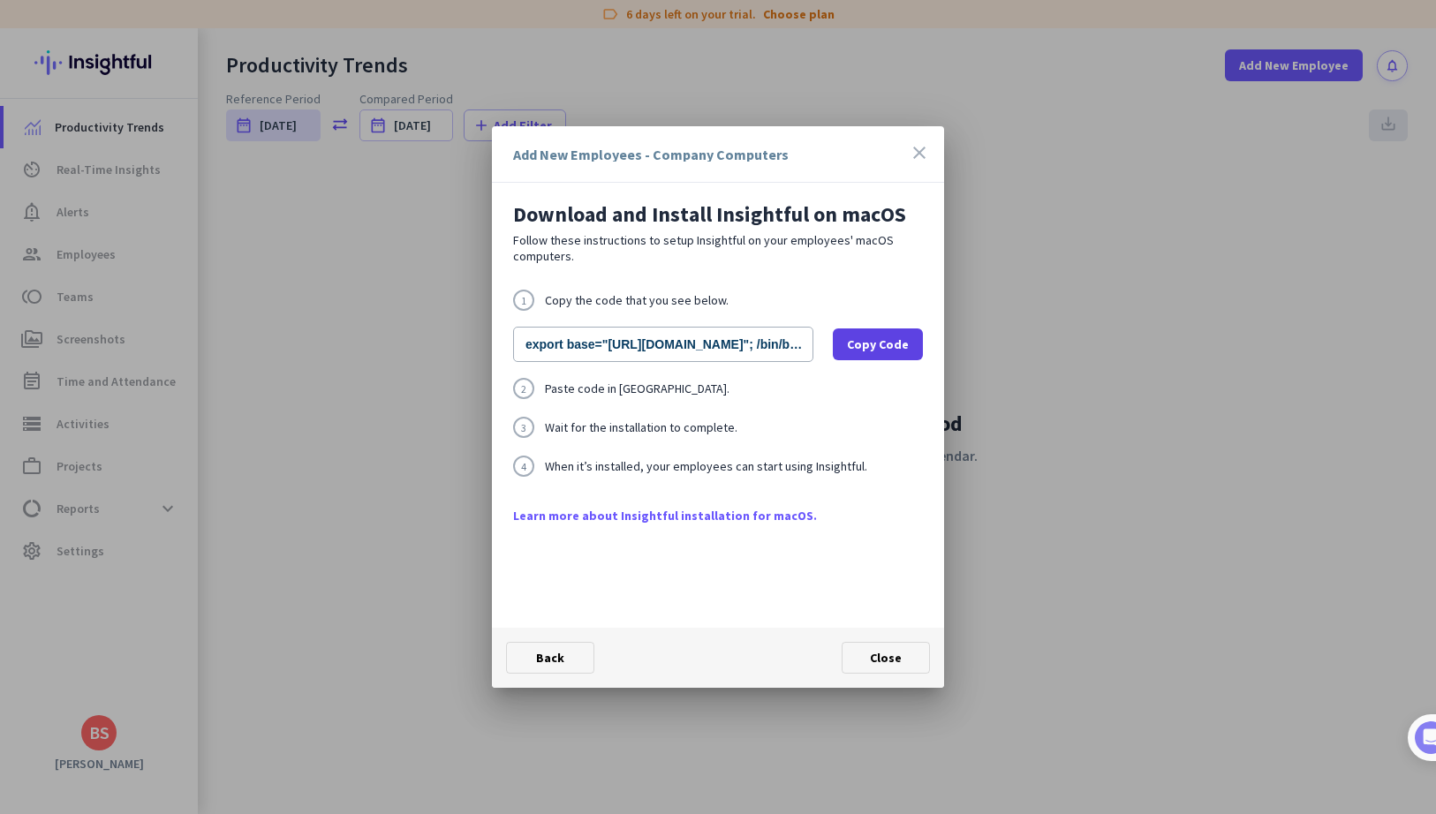
click at [874, 350] on span "Copy Code" at bounding box center [878, 345] width 62 height 18
click at [1009, 593] on div at bounding box center [718, 407] width 1436 height 814
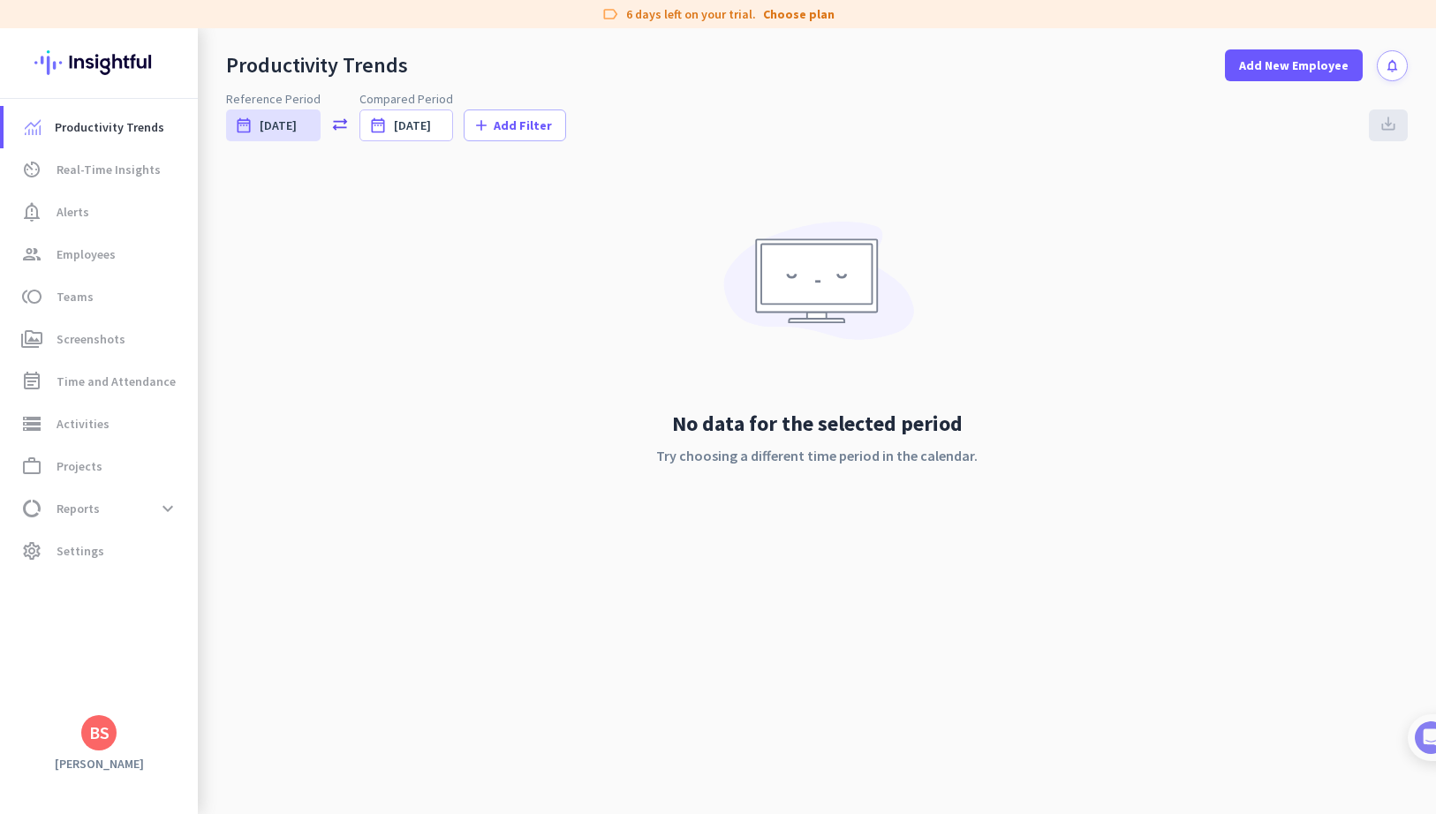
click at [1009, 593] on div "Productivity Trends Add New Employee notifications Reference Period date_range …" at bounding box center [817, 421] width 1238 height 786
click at [1316, 59] on span "Add New Employee" at bounding box center [1293, 66] width 109 height 18
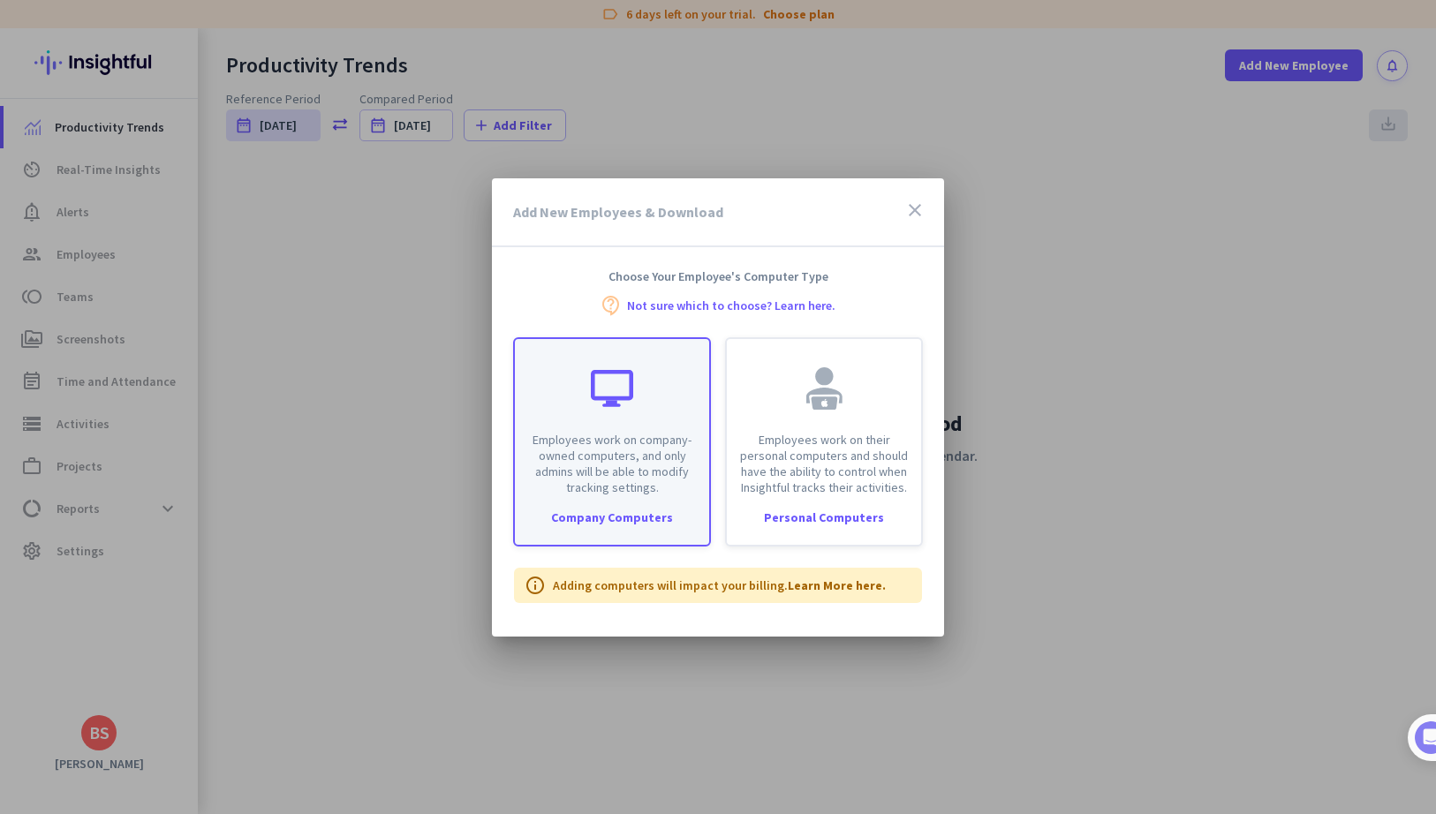
click at [637, 452] on p "Employees work on company-owned computers, and only admins will be able to modi…" at bounding box center [611, 464] width 173 height 64
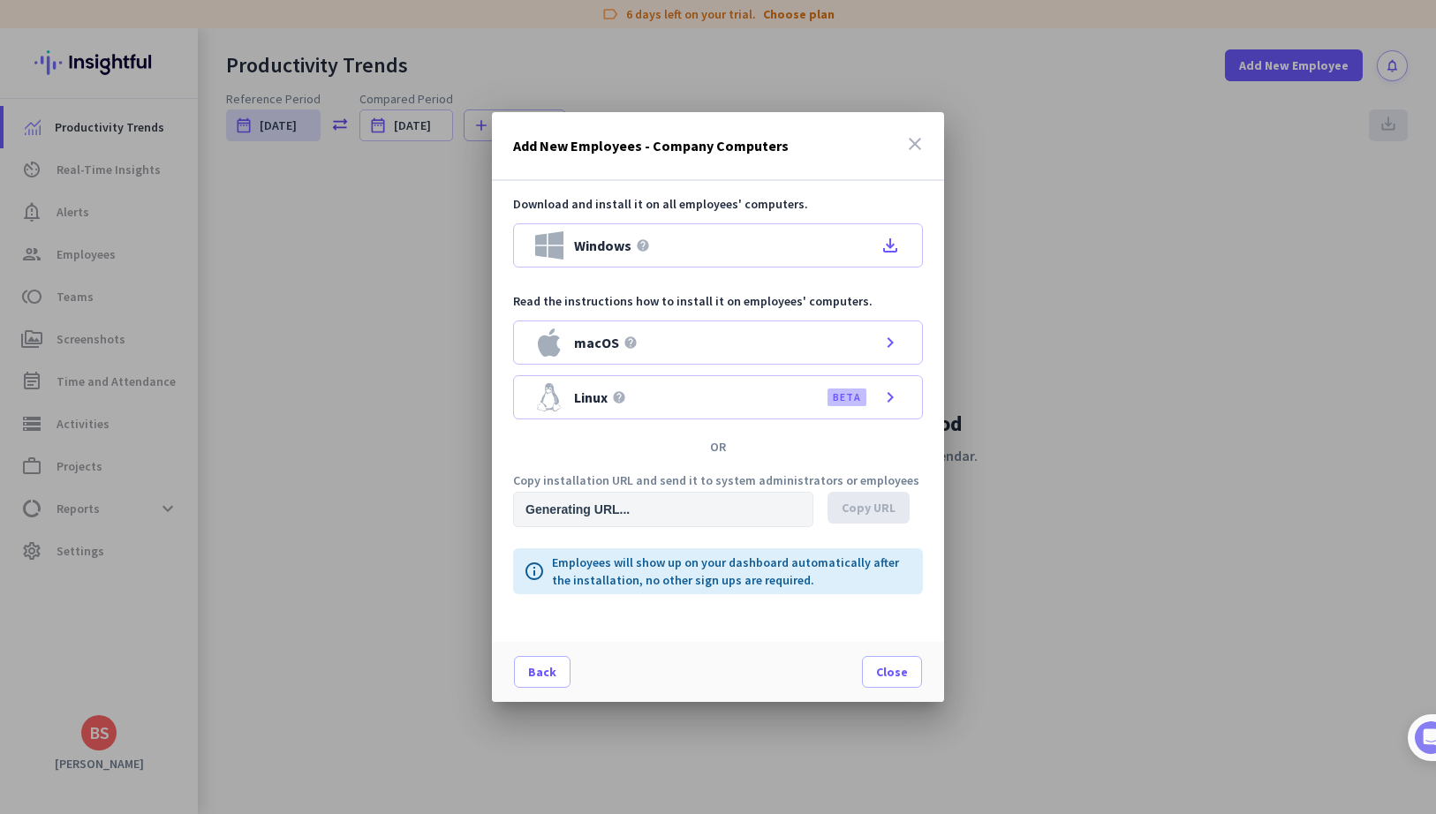
type input "https://app.insightful.io/#/installation/company?token=eyJhbGciOiJIUzI1NiIsInR5…"
click at [936, 141] on div "Add New Employees - Company Computers close" at bounding box center [718, 146] width 452 height 69
click at [935, 141] on div "Add New Employees - Company Computers close" at bounding box center [718, 146] width 452 height 69
click at [919, 141] on icon "close" at bounding box center [914, 143] width 21 height 21
